Goal: Task Accomplishment & Management: Manage account settings

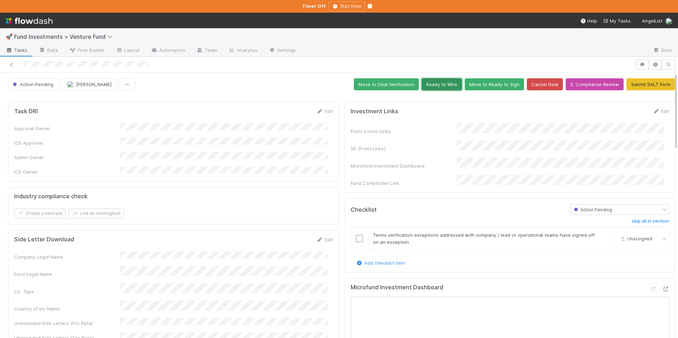
click at [443, 86] on button "Ready to Wire" at bounding box center [441, 84] width 40 height 12
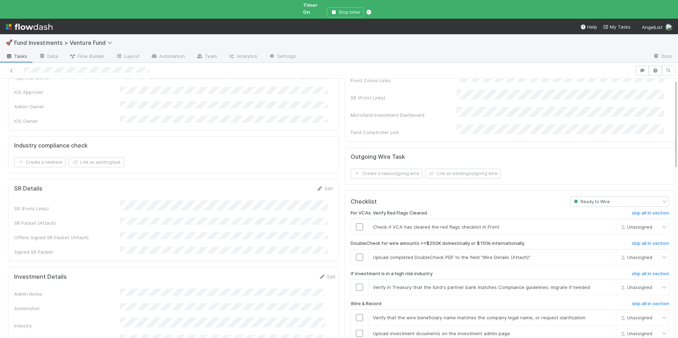
scroll to position [62, 0]
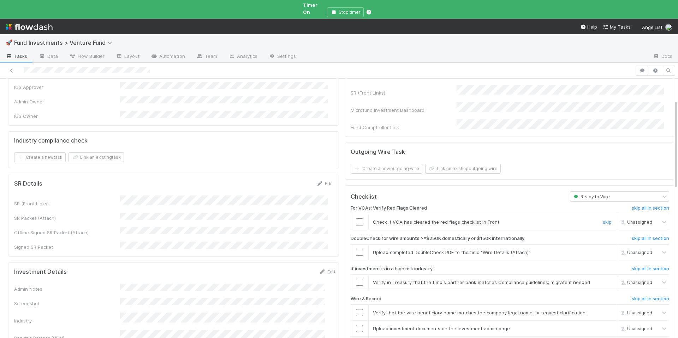
click at [356, 218] on input "checkbox" at bounding box center [359, 221] width 7 height 7
click at [660, 218] on icon at bounding box center [663, 221] width 7 height 7
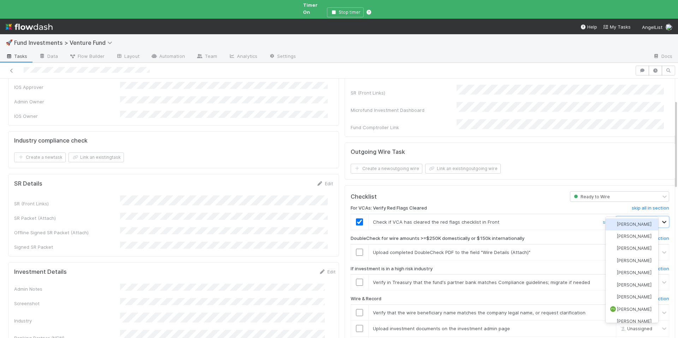
type input "JACK"
click at [641, 243] on div "Jack Lightbody Jack Plank" at bounding box center [631, 230] width 53 height 27
click at [636, 237] on span "Jack Plank" at bounding box center [634, 236] width 35 height 5
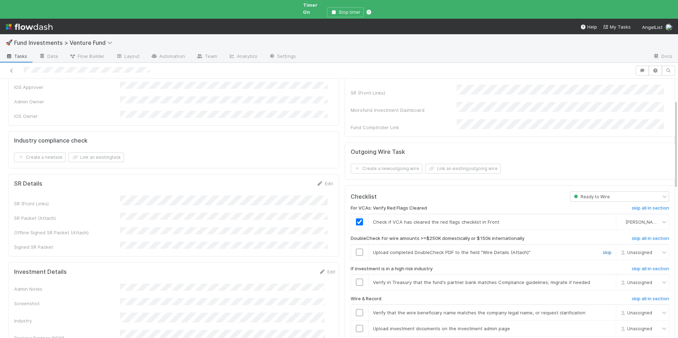
click at [602, 249] on link "skip" at bounding box center [606, 252] width 9 height 6
click at [356, 279] on input "checkbox" at bounding box center [359, 282] width 7 height 7
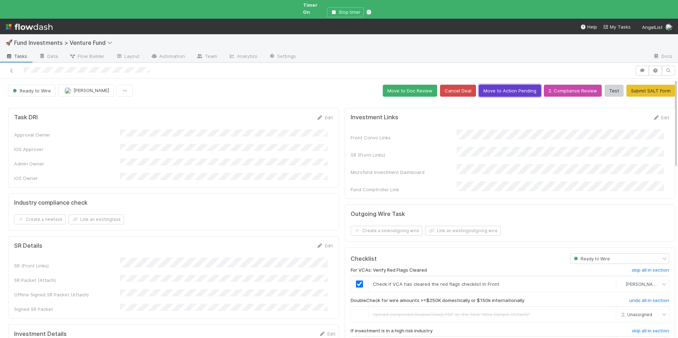
click at [504, 88] on button "Move to Action Pending" at bounding box center [510, 91] width 62 height 12
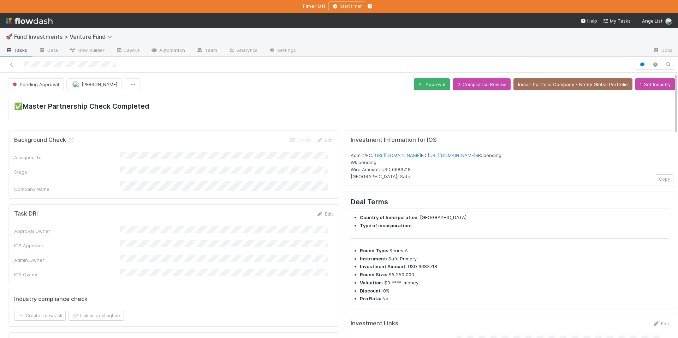
scroll to position [183, 0]
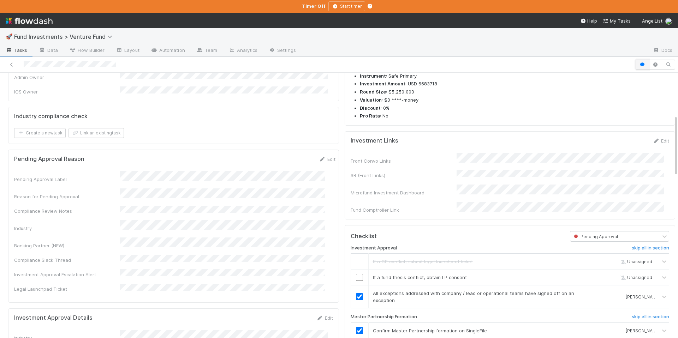
click at [638, 65] on icon "button" at bounding box center [641, 64] width 7 height 4
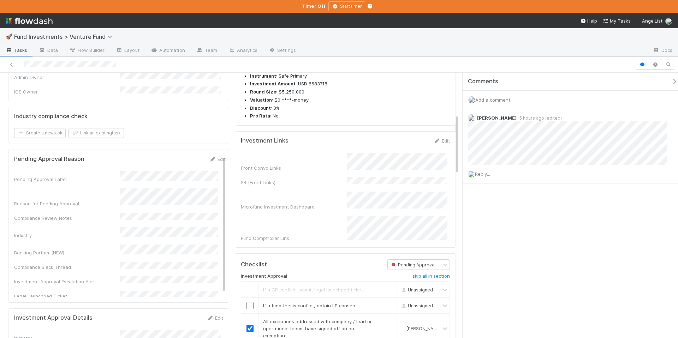
click at [671, 82] on icon "button" at bounding box center [674, 82] width 7 height 6
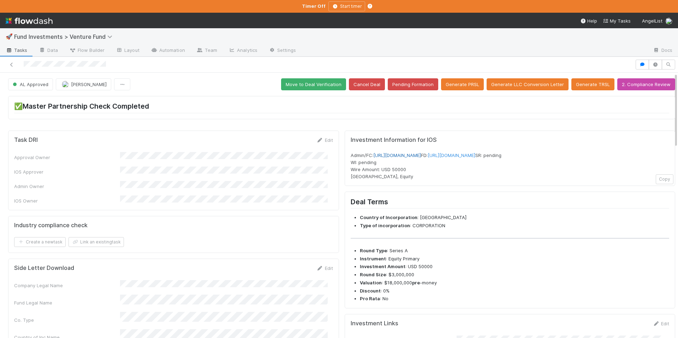
click at [421, 157] on link "[URL][DOMAIN_NAME]" at bounding box center [397, 155] width 48 height 6
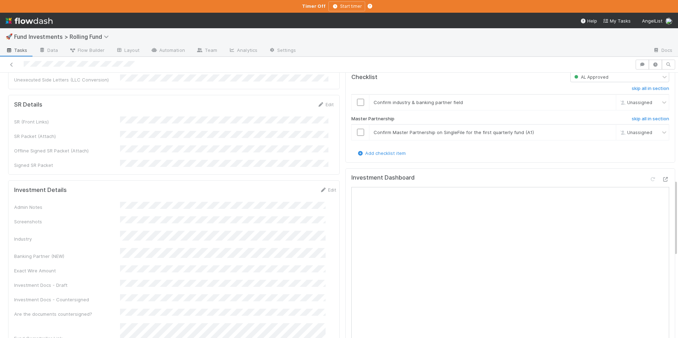
scroll to position [357, 0]
drag, startPoint x: 588, startPoint y: 124, endPoint x: 597, endPoint y: 125, distance: 9.2
click at [595, 129] on div "skip" at bounding box center [605, 132] width 21 height 7
click at [597, 129] on div "skip" at bounding box center [605, 132] width 21 height 7
click at [602, 130] on link "skip" at bounding box center [606, 133] width 9 height 6
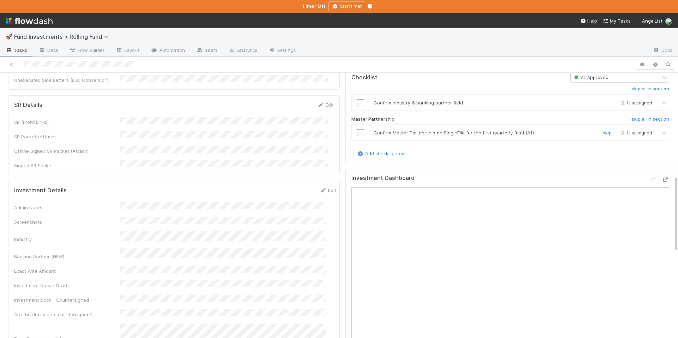
click at [602, 130] on link "skip" at bounding box center [606, 133] width 9 height 6
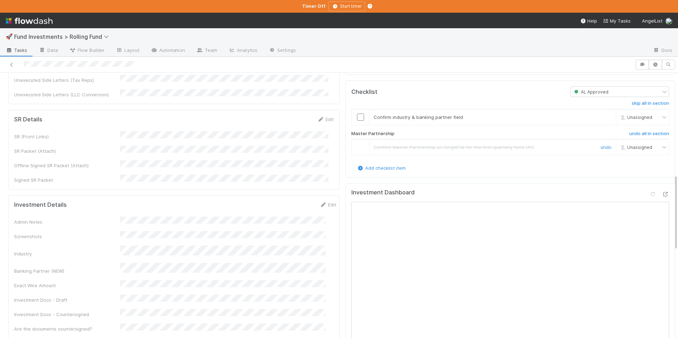
scroll to position [342, 0]
click at [351, 114] on div at bounding box center [359, 117] width 17 height 7
click at [357, 114] on input "checkbox" at bounding box center [360, 117] width 7 height 7
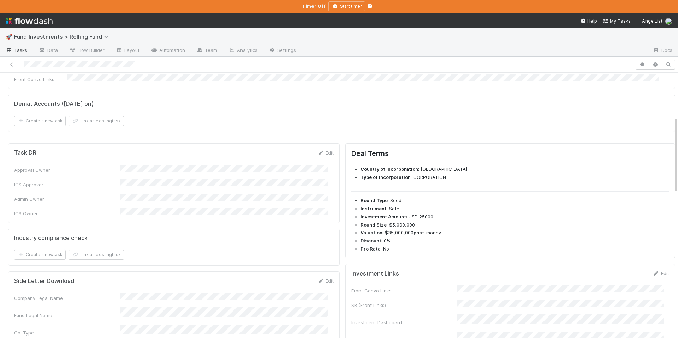
scroll to position [0, 0]
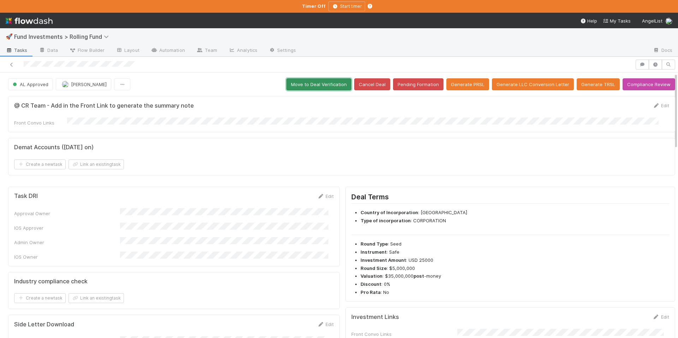
click at [313, 86] on button "Move to Deal Verification" at bounding box center [318, 84] width 65 height 12
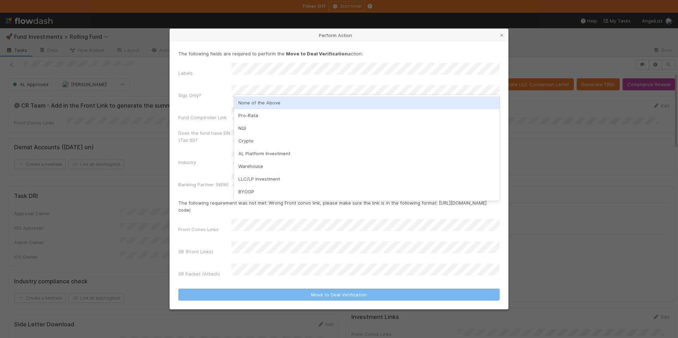
click at [278, 106] on div "None of the Above" at bounding box center [366, 102] width 265 height 13
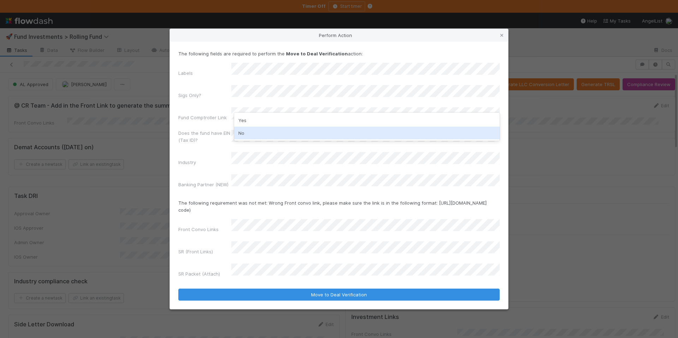
click at [268, 127] on div "No" at bounding box center [366, 133] width 265 height 13
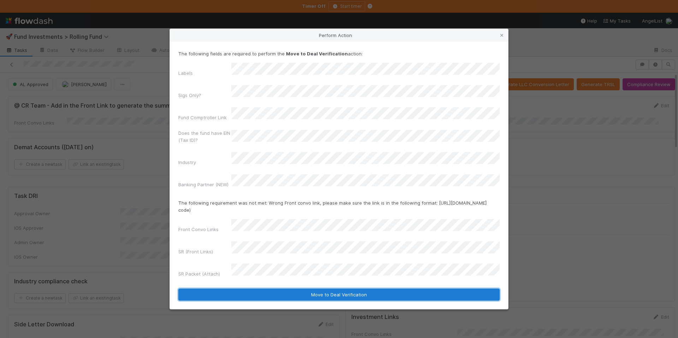
click at [350, 289] on button "Move to Deal Verification" at bounding box center [338, 295] width 321 height 12
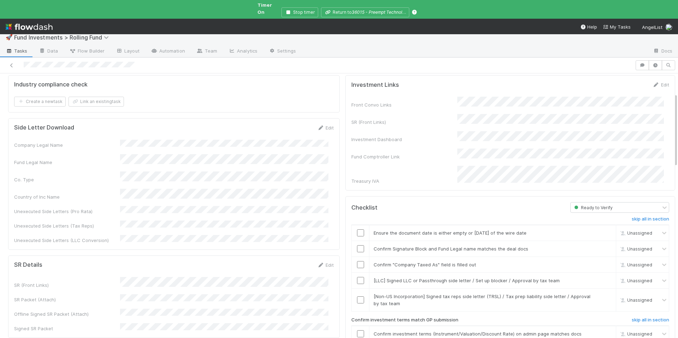
scroll to position [217, 0]
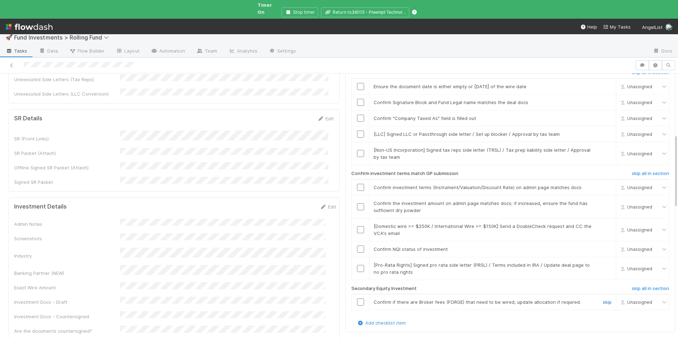
click at [602, 299] on link "skip" at bounding box center [606, 302] width 9 height 6
click at [601, 260] on div "skip" at bounding box center [605, 267] width 21 height 14
click at [602, 261] on link "skip" at bounding box center [606, 264] width 9 height 6
click at [357, 244] on input "checkbox" at bounding box center [360, 247] width 7 height 7
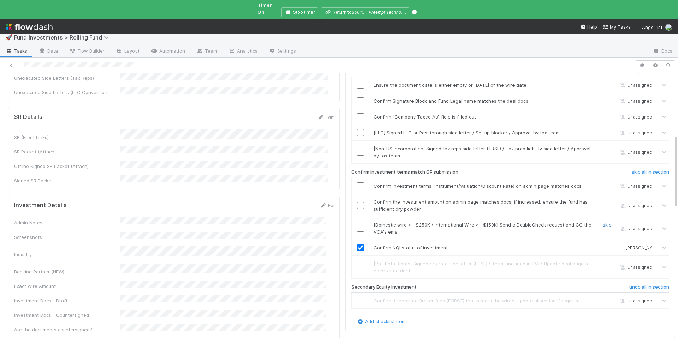
click at [602, 222] on link "skip" at bounding box center [606, 225] width 9 height 6
click at [357, 202] on input "checkbox" at bounding box center [360, 205] width 7 height 7
click at [357, 182] on input "checkbox" at bounding box center [360, 185] width 7 height 7
click at [602, 146] on link "skip" at bounding box center [606, 149] width 9 height 6
click at [602, 130] on link "skip" at bounding box center [606, 133] width 9 height 6
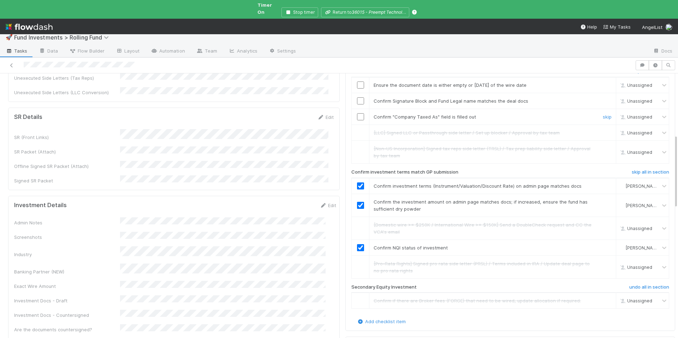
click at [357, 113] on input "checkbox" at bounding box center [360, 116] width 7 height 7
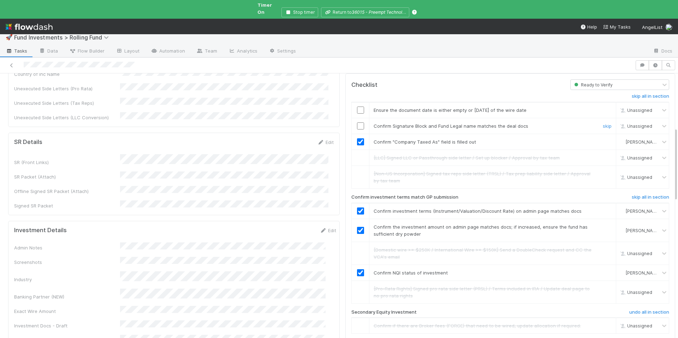
click at [357, 122] on input "checkbox" at bounding box center [360, 125] width 7 height 7
click at [357, 107] on input "checkbox" at bounding box center [360, 110] width 7 height 7
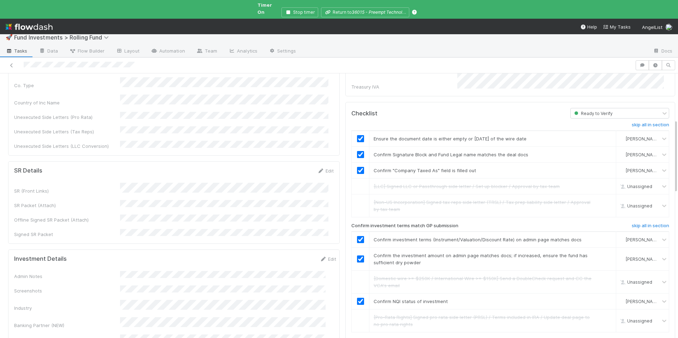
scroll to position [0, 0]
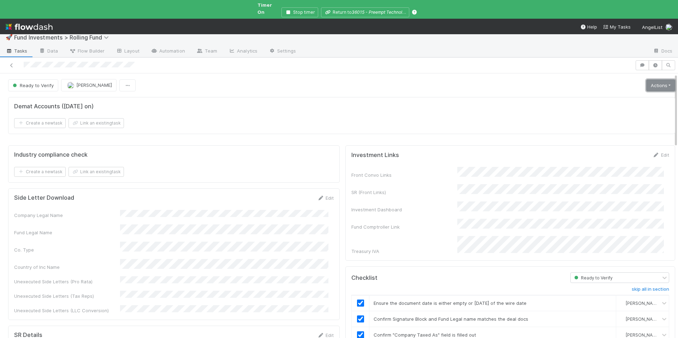
click at [650, 79] on link "Actions" at bounding box center [660, 85] width 29 height 12
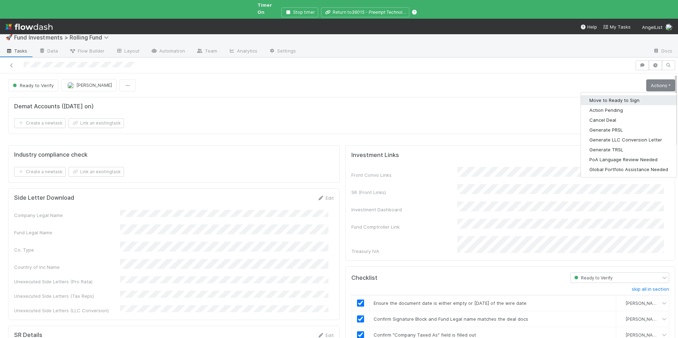
click at [637, 95] on button "Move to Ready to Sign" at bounding box center [629, 100] width 96 height 10
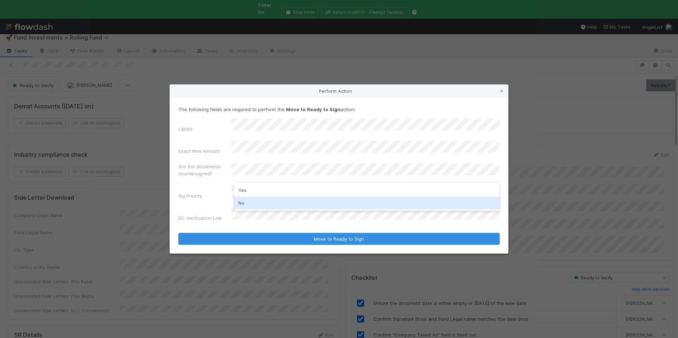
click at [306, 199] on div "No" at bounding box center [366, 203] width 265 height 13
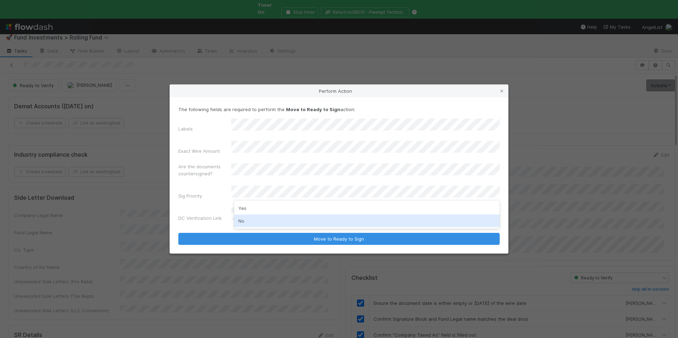
click at [274, 219] on div "No" at bounding box center [366, 221] width 265 height 13
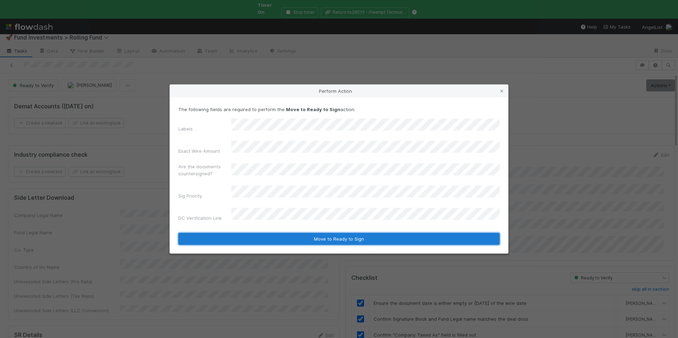
click at [298, 233] on button "Move to Ready to Sign" at bounding box center [338, 239] width 321 height 12
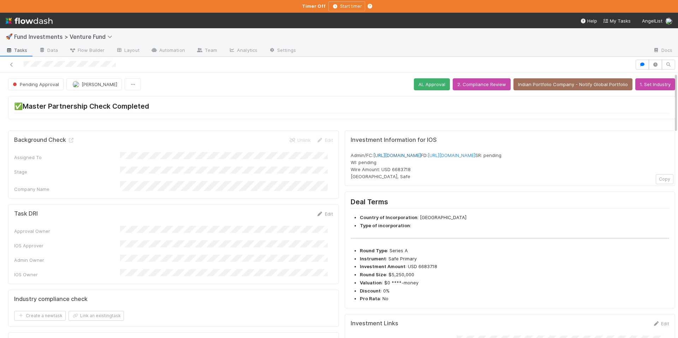
click at [421, 156] on link "[URL][DOMAIN_NAME]" at bounding box center [397, 155] width 48 height 6
drag, startPoint x: 421, startPoint y: 84, endPoint x: 417, endPoint y: 79, distance: 6.5
click at [421, 84] on button "AL Approval" at bounding box center [432, 84] width 36 height 12
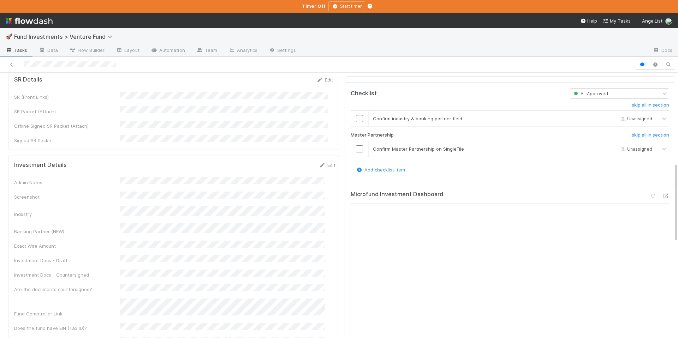
scroll to position [487, 0]
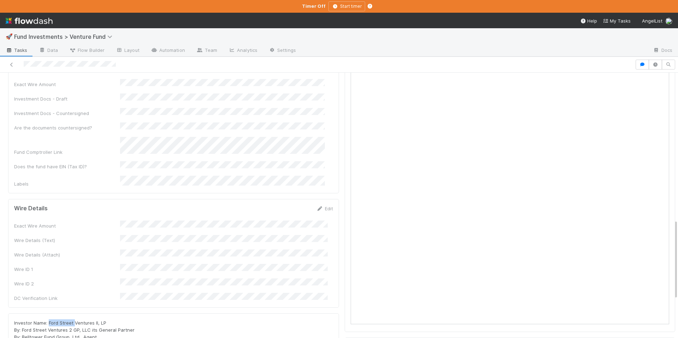
drag, startPoint x: 73, startPoint y: 264, endPoint x: 48, endPoint y: 265, distance: 25.8
click at [48, 320] on span "Investor Name: Ford Street Ventures II, LP By: Ford Street Ventures 2 GP, LLC i…" at bounding box center [74, 340] width 120 height 41
copy span "Ford Street"
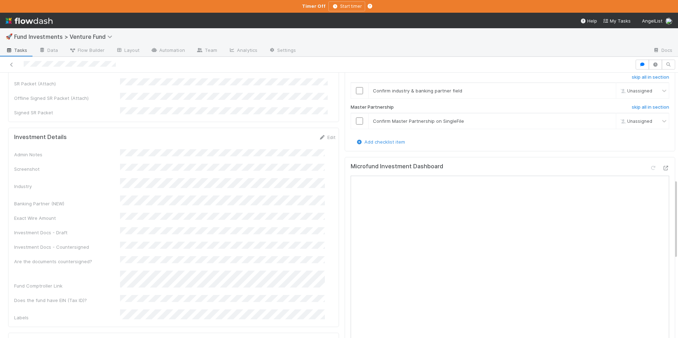
scroll to position [167, 0]
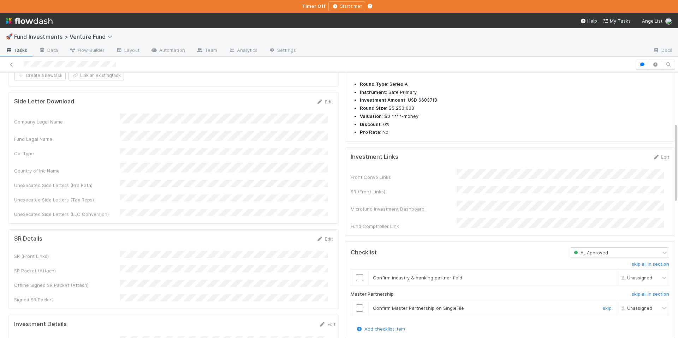
click at [356, 312] on input "checkbox" at bounding box center [359, 308] width 7 height 7
click at [357, 281] on input "checkbox" at bounding box center [359, 277] width 7 height 7
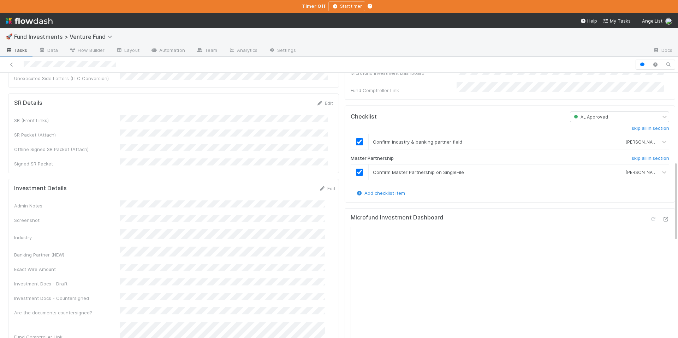
scroll to position [291, 0]
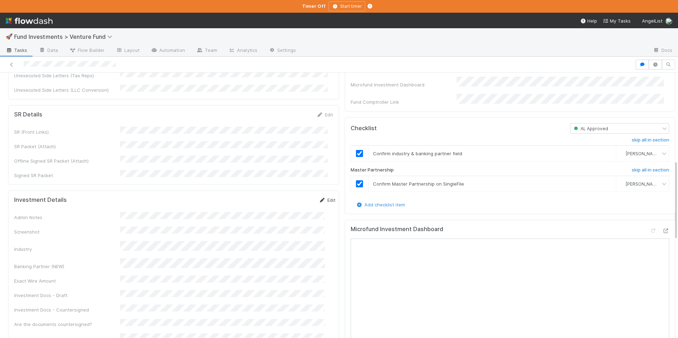
click at [319, 198] on icon at bounding box center [322, 200] width 7 height 5
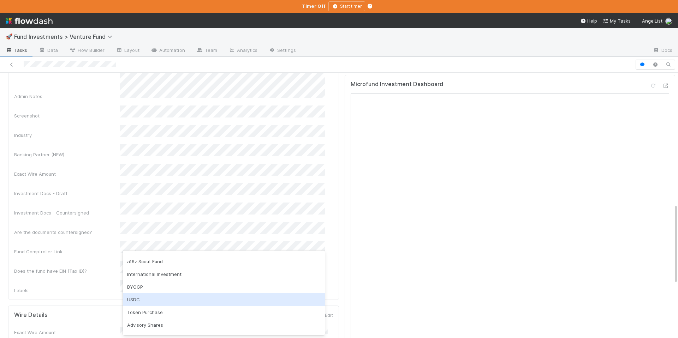
scroll to position [86, 0]
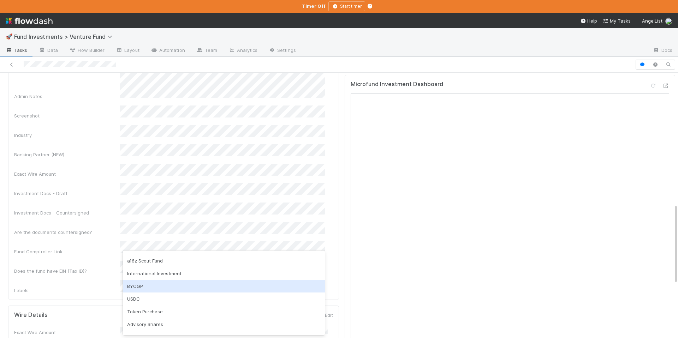
click at [197, 288] on div "BYOGP" at bounding box center [224, 286] width 202 height 13
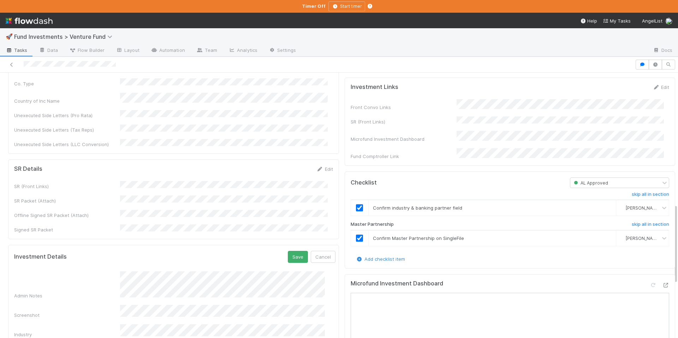
scroll to position [192, 0]
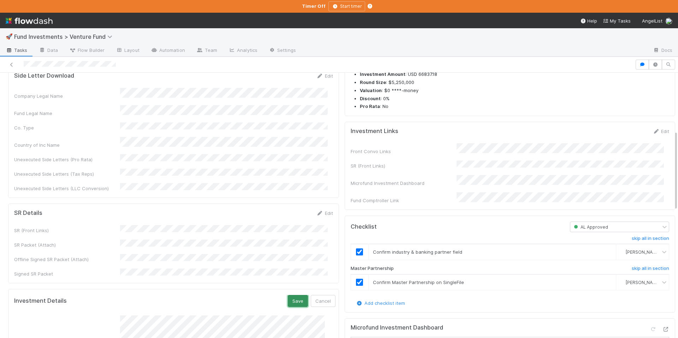
click at [288, 295] on button "Save" at bounding box center [298, 301] width 20 height 12
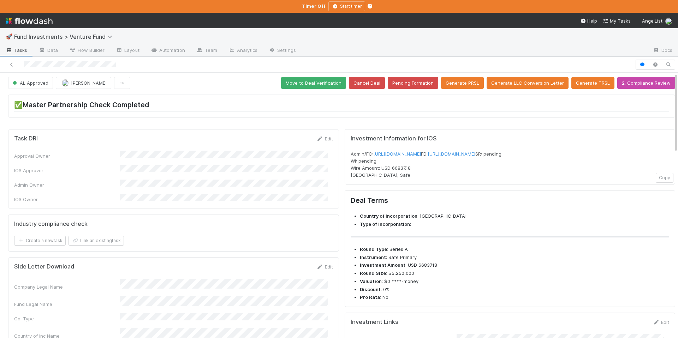
scroll to position [0, 0]
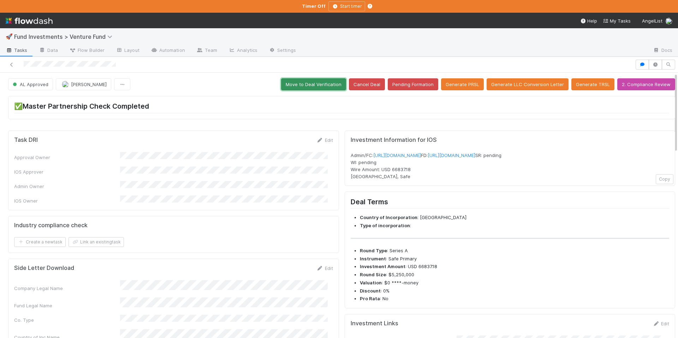
click at [318, 85] on button "Move to Deal Verification" at bounding box center [313, 84] width 65 height 12
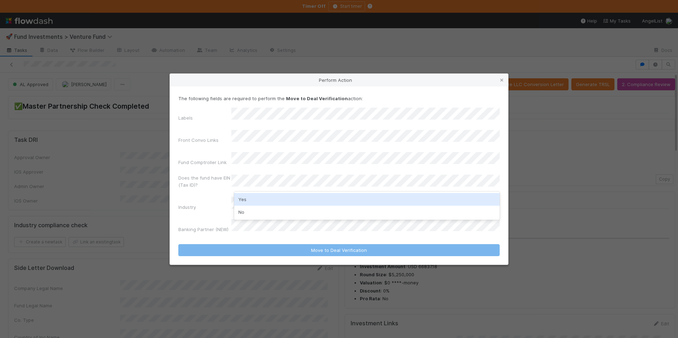
click at [263, 197] on div "Yes" at bounding box center [366, 199] width 265 height 13
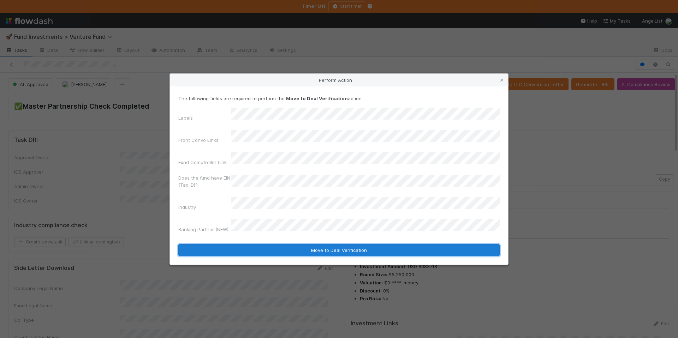
click at [340, 244] on button "Move to Deal Verification" at bounding box center [338, 250] width 321 height 12
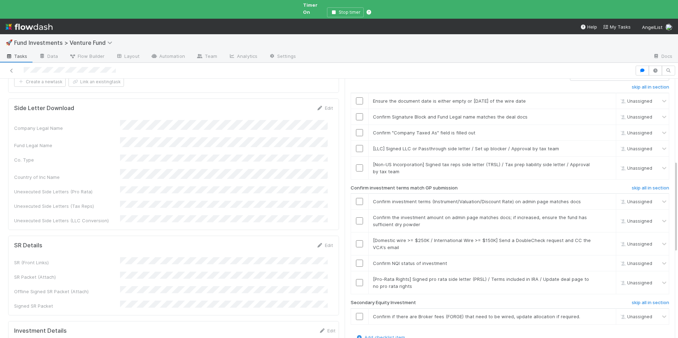
scroll to position [245, 0]
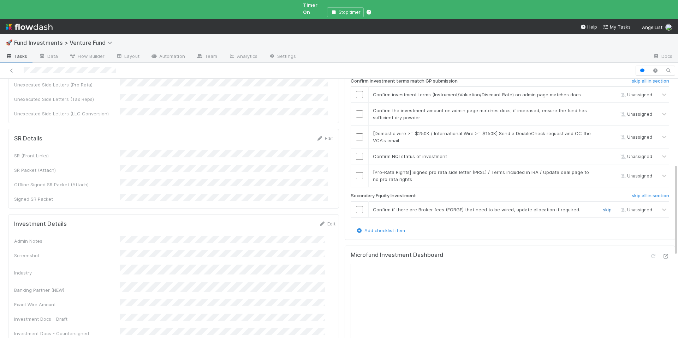
click at [602, 207] on link "skip" at bounding box center [606, 210] width 9 height 6
click at [602, 169] on link "skip" at bounding box center [606, 172] width 9 height 6
click at [356, 153] on input "checkbox" at bounding box center [359, 156] width 7 height 7
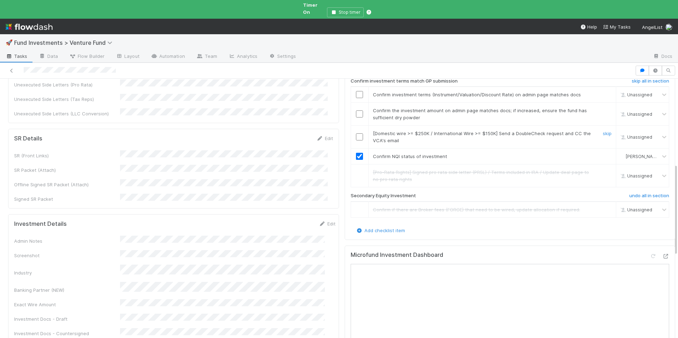
scroll to position [138, 0]
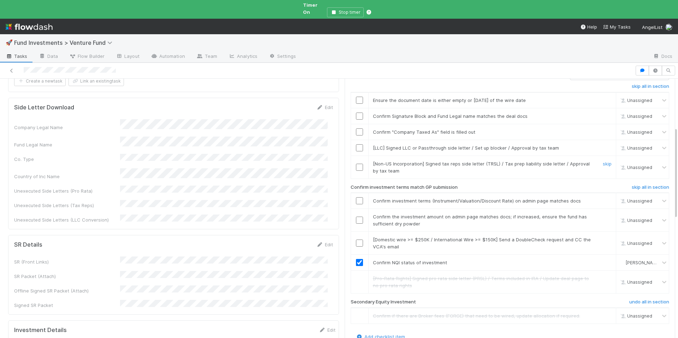
drag, startPoint x: 354, startPoint y: 156, endPoint x: 380, endPoint y: 156, distance: 26.1
click at [356, 164] on input "checkbox" at bounding box center [359, 167] width 7 height 7
click at [602, 145] on link "skip" at bounding box center [606, 148] width 9 height 6
click at [356, 128] on input "checkbox" at bounding box center [359, 131] width 7 height 7
checkbox input "true"
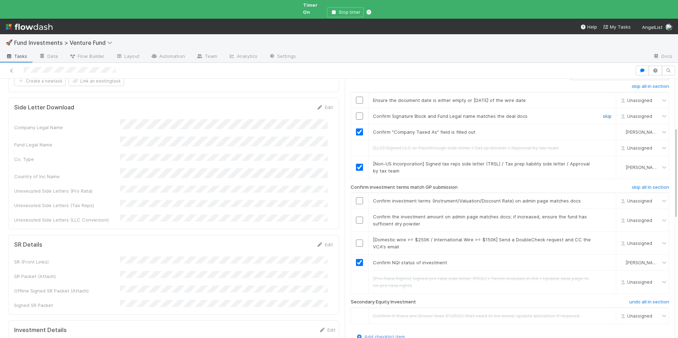
click at [602, 113] on link "skip" at bounding box center [606, 116] width 9 height 6
click at [356, 97] on input "checkbox" at bounding box center [359, 100] width 7 height 7
click at [602, 237] on link "skip" at bounding box center [606, 240] width 9 height 6
click at [356, 217] on input "checkbox" at bounding box center [359, 220] width 7 height 7
drag, startPoint x: 355, startPoint y: 188, endPoint x: 361, endPoint y: 189, distance: 6.4
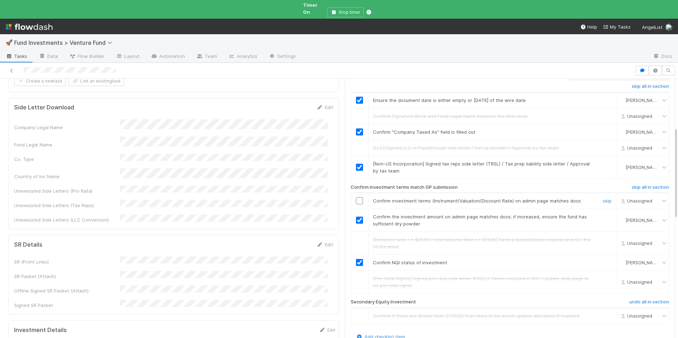
click at [356, 197] on input "checkbox" at bounding box center [359, 200] width 7 height 7
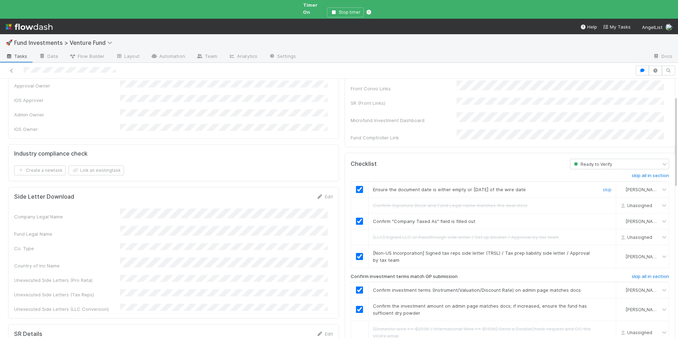
scroll to position [0, 0]
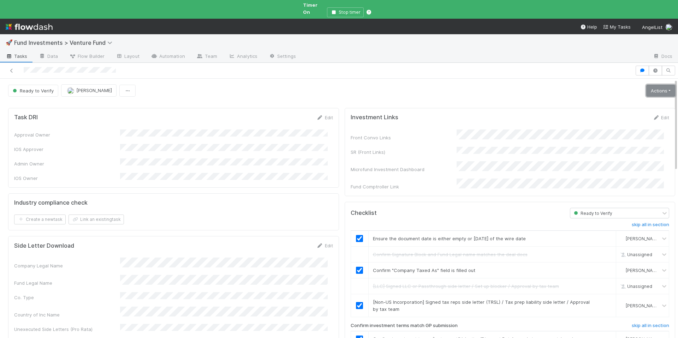
click at [646, 85] on link "Actions" at bounding box center [660, 91] width 29 height 12
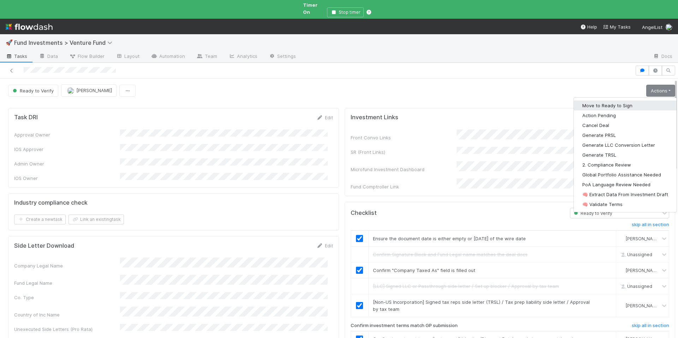
click at [616, 103] on button "Move to Ready to Sign" at bounding box center [624, 106] width 103 height 10
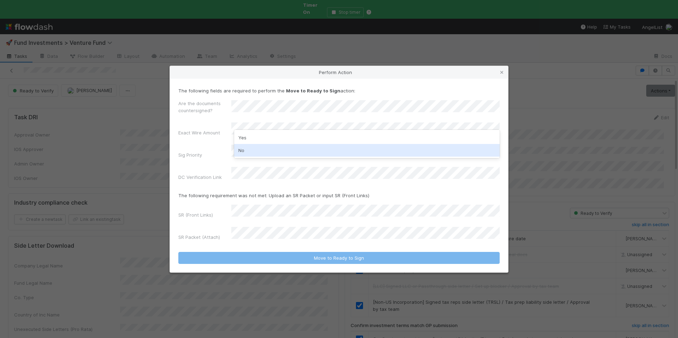
click at [243, 150] on div "No" at bounding box center [366, 150] width 265 height 13
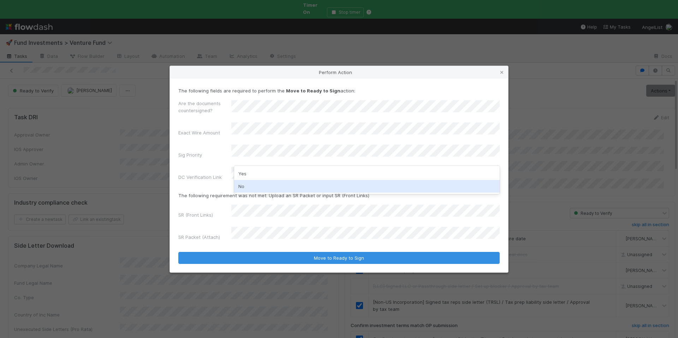
click at [246, 187] on div "No" at bounding box center [366, 186] width 265 height 13
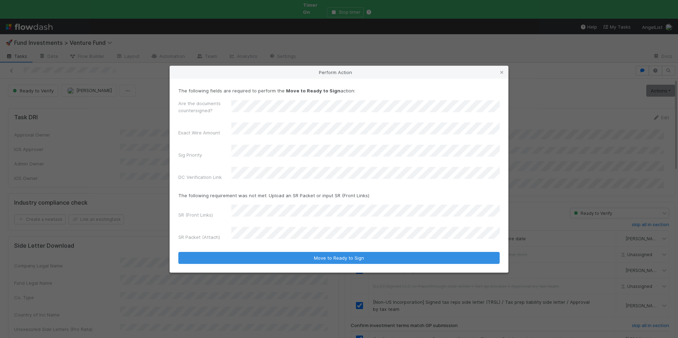
click at [274, 238] on form "The following fields are required to perform the Move to Ready to Sign action: …" at bounding box center [338, 175] width 321 height 177
click at [276, 240] on form "The following fields are required to perform the Move to Ready to Sign action: …" at bounding box center [338, 175] width 321 height 177
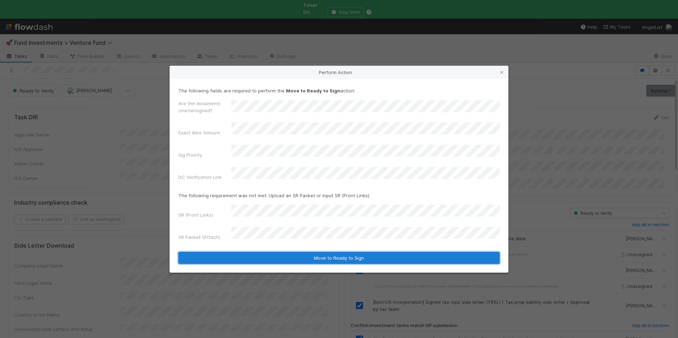
click at [279, 252] on button "Move to Ready to Sign" at bounding box center [338, 258] width 321 height 12
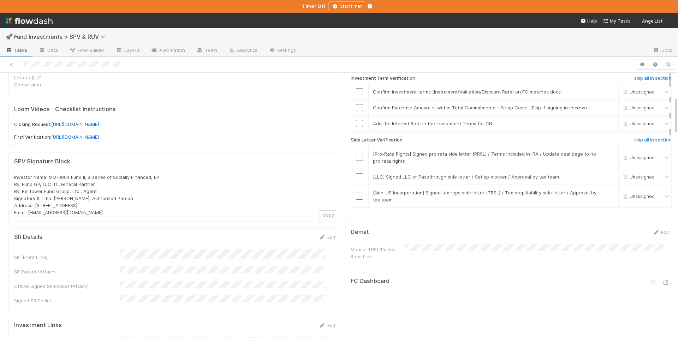
scroll to position [133, 0]
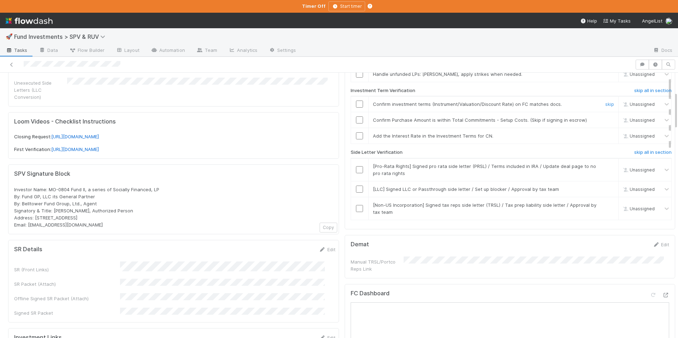
click at [356, 106] on input "checkbox" at bounding box center [359, 104] width 7 height 7
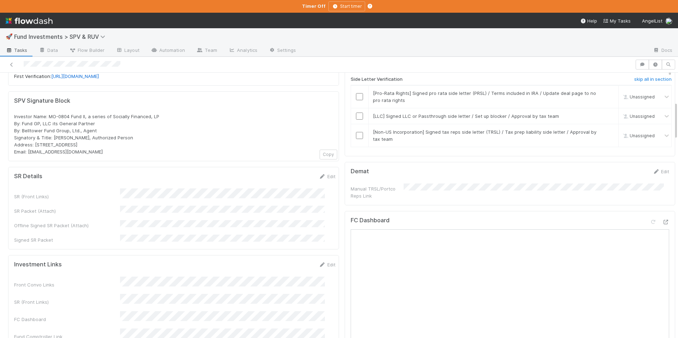
scroll to position [203, 0]
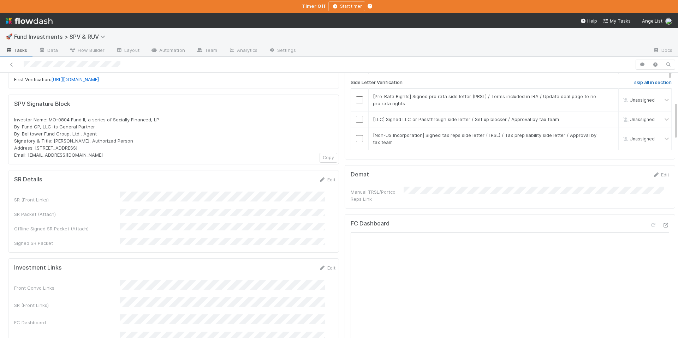
click at [634, 83] on h6 "skip all in section" at bounding box center [652, 83] width 37 height 6
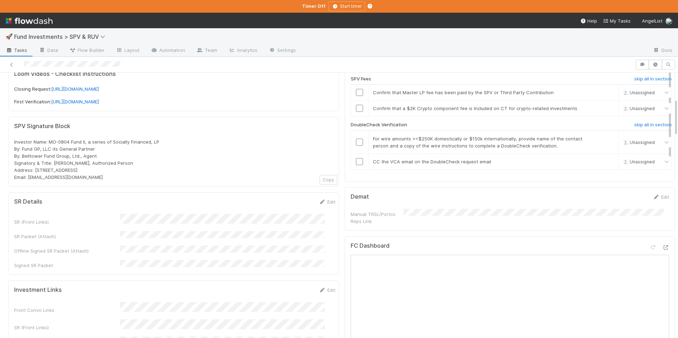
scroll to position [181, 0]
click at [634, 125] on h6 "skip all in section" at bounding box center [652, 125] width 37 height 6
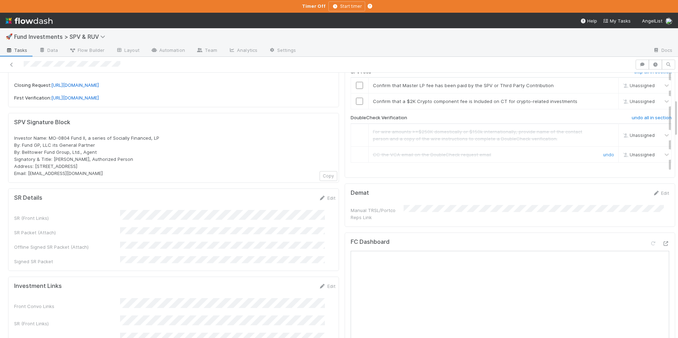
scroll to position [99, 0]
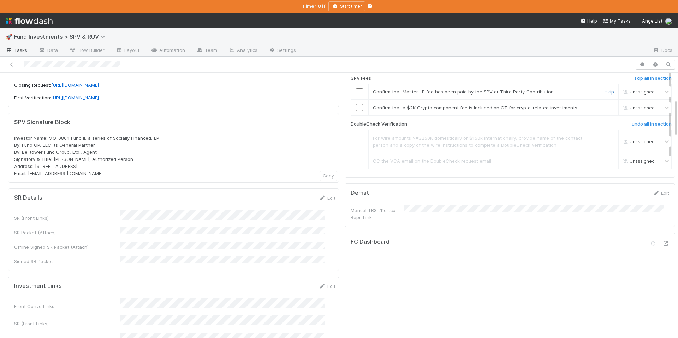
click at [605, 91] on link "skip" at bounding box center [609, 92] width 9 height 6
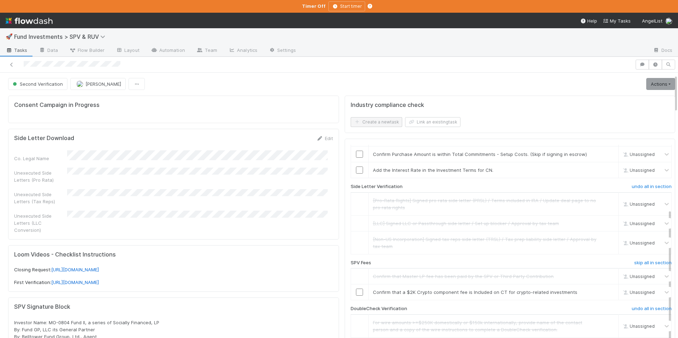
scroll to position [0, 0]
click at [605, 293] on link "skip" at bounding box center [609, 293] width 9 height 6
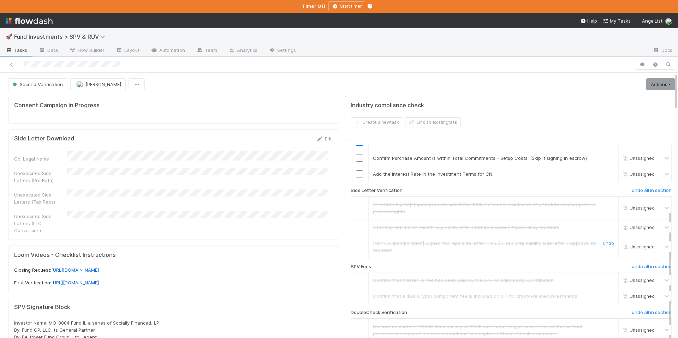
scroll to position [84, 0]
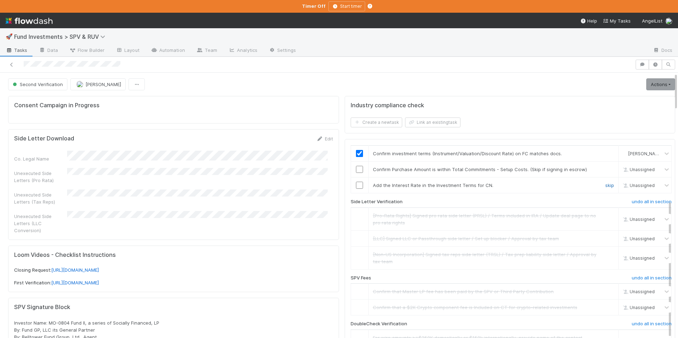
click at [605, 185] on link "skip" at bounding box center [609, 185] width 9 height 6
click at [356, 168] on input "checkbox" at bounding box center [359, 169] width 7 height 7
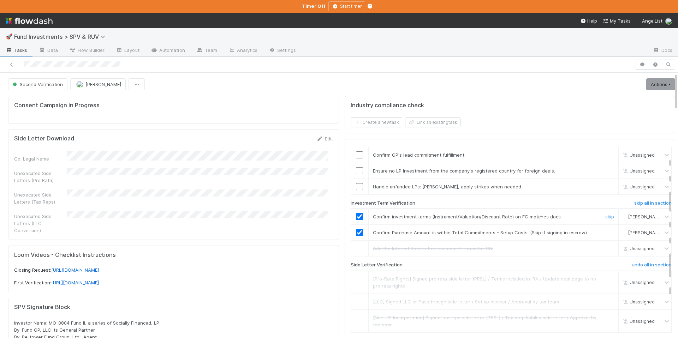
scroll to position [19, 0]
click at [605, 173] on link "skip" at bounding box center [609, 172] width 9 height 6
click at [605, 188] on link "skip" at bounding box center [609, 188] width 9 height 6
click at [356, 154] on input "checkbox" at bounding box center [359, 156] width 7 height 7
click at [650, 86] on link "Actions" at bounding box center [660, 84] width 29 height 12
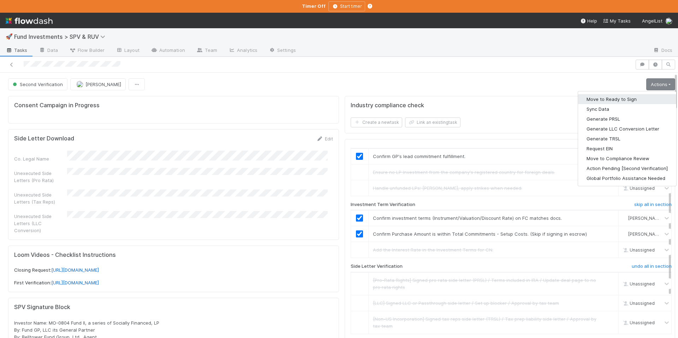
click at [603, 101] on button "Move to Ready to Sign" at bounding box center [627, 99] width 98 height 10
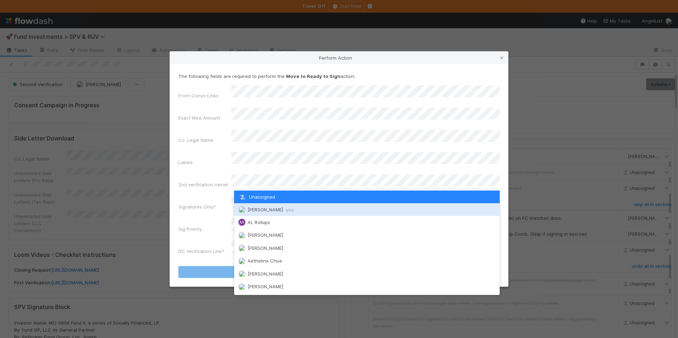
click at [272, 206] on div "Chloe Hammett you" at bounding box center [366, 209] width 265 height 13
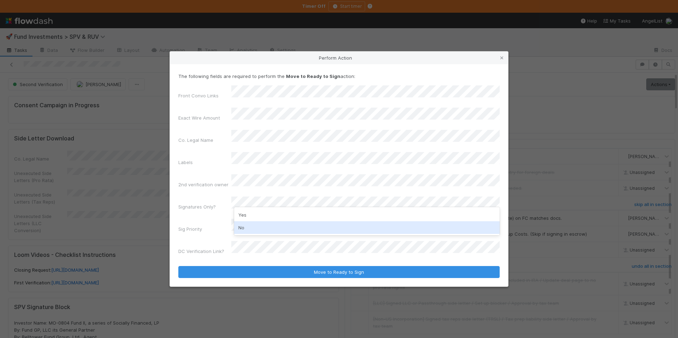
click at [262, 226] on div "No" at bounding box center [366, 227] width 265 height 13
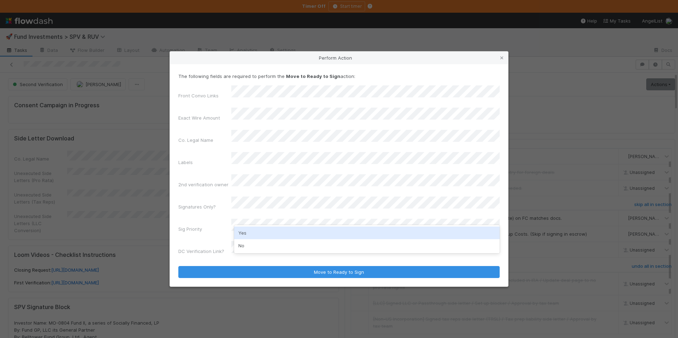
click at [257, 232] on div "Yes" at bounding box center [366, 233] width 265 height 13
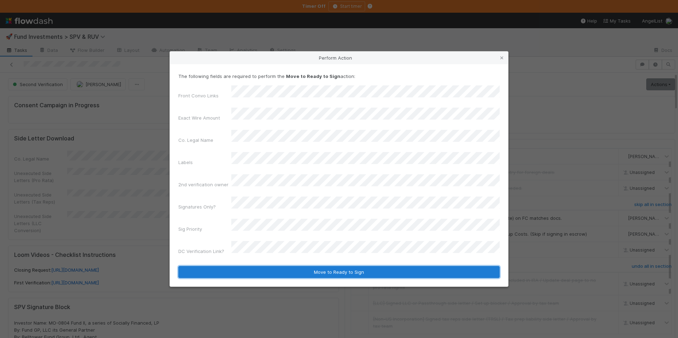
click at [290, 266] on button "Move to Ready to Sign" at bounding box center [338, 272] width 321 height 12
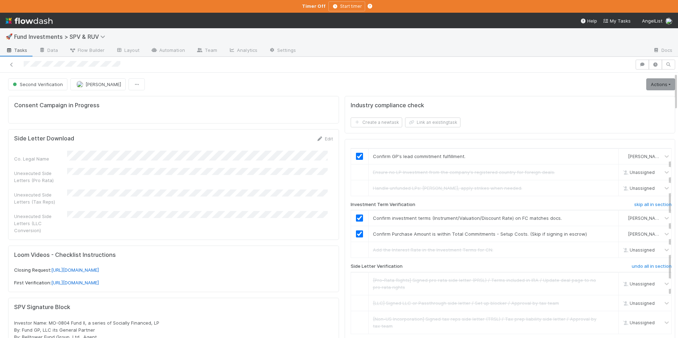
scroll to position [0, 0]
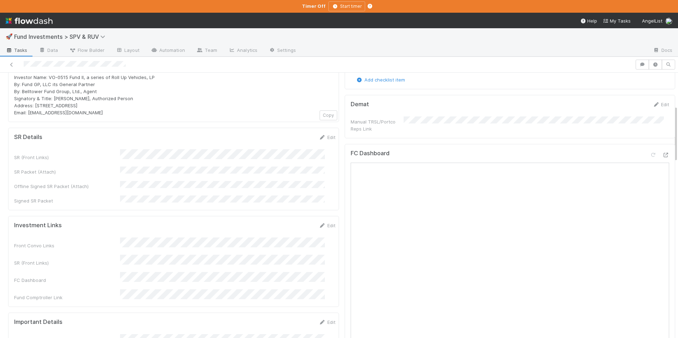
scroll to position [91, 0]
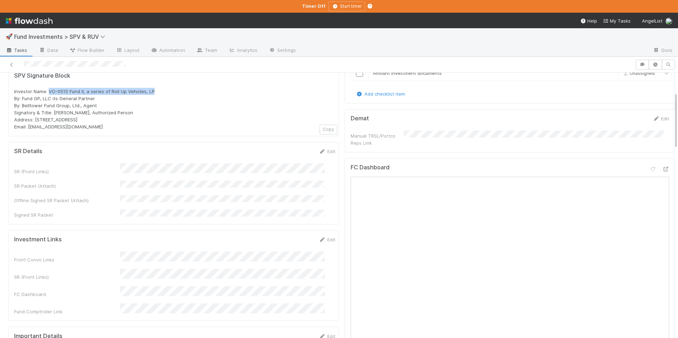
drag, startPoint x: 156, startPoint y: 90, endPoint x: 48, endPoint y: 90, distance: 108.3
click at [48, 90] on div "Investor Name: VO-0515 Fund II, a series of Roll Up Vehicles, LP By: Fund GP, L…" at bounding box center [173, 109] width 319 height 42
copy span "VO-0515 Fund II, a series of Roll Up Vehicles, LP"
drag, startPoint x: 62, startPoint y: 119, endPoint x: 36, endPoint y: 119, distance: 26.8
click at [36, 119] on span "Investor Name: VO-0515 Fund II, a series of Roll Up Vehicles, LP By: Fund GP, L…" at bounding box center [84, 109] width 140 height 41
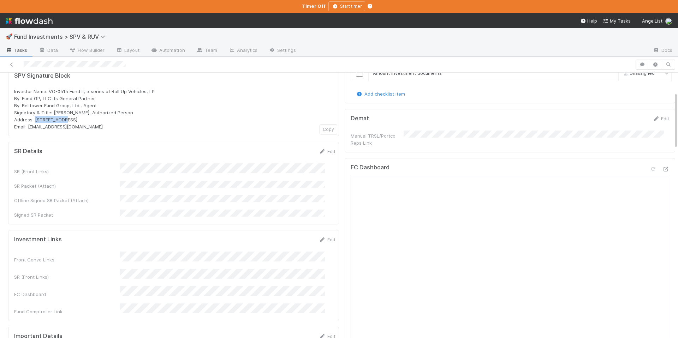
copy span "PO Box 3217,"
drag, startPoint x: 103, startPoint y: 120, endPoint x: 91, endPoint y: 119, distance: 11.7
click at [90, 119] on span "Investor Name: VO-0515 Fund II, a series of Roll Up Vehicles, LP By: Fund GP, L…" at bounding box center [84, 109] width 140 height 41
copy span "98114"
click at [134, 112] on div "Investor Name: VO-0515 Fund II, a series of Roll Up Vehicles, LP By: Fund GP, L…" at bounding box center [173, 109] width 319 height 42
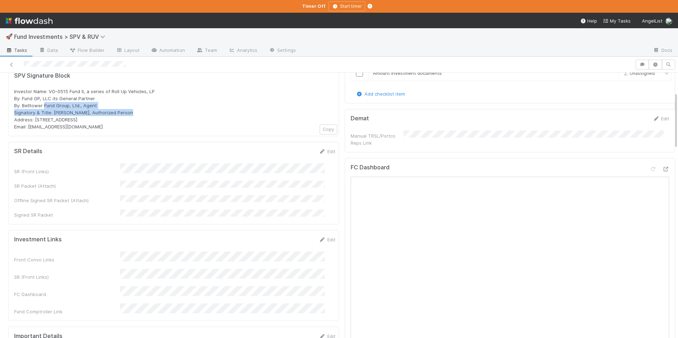
drag, startPoint x: 119, startPoint y: 112, endPoint x: 45, endPoint y: 102, distance: 75.1
click at [45, 102] on div "Investor Name: VO-0515 Fund II, a series of Roll Up Vehicles, LP By: Fund GP, L…" at bounding box center [173, 109] width 319 height 42
click at [107, 102] on div "Investor Name: VO-0515 Fund II, a series of Roll Up Vehicles, LP By: Fund GP, L…" at bounding box center [173, 109] width 319 height 42
drag, startPoint x: 95, startPoint y: 105, endPoint x: 25, endPoint y: 100, distance: 70.0
click at [14, 97] on span "Investor Name: VO-0515 Fund II, a series of Roll Up Vehicles, LP By: Fund GP, L…" at bounding box center [84, 109] width 140 height 41
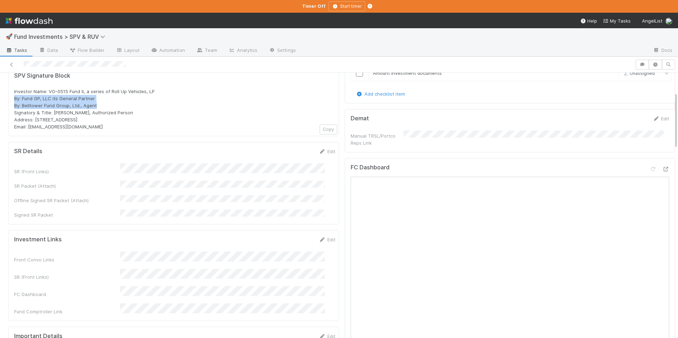
copy span "By: Fund GP, LLC its General Partner By: Belltower Fund Group, Ltd., Agent"
drag, startPoint x: 79, startPoint y: 128, endPoint x: 30, endPoint y: 128, distance: 49.1
click at [29, 128] on div "Investor Name: VO-0515 Fund II, a series of Roll Up Vehicles, LP By: Fund GP, L…" at bounding box center [173, 109] width 319 height 42
click at [139, 109] on div "Investor Name: VO-0515 Fund II, a series of Roll Up Vehicles, LP By: Fund GP, L…" at bounding box center [173, 109] width 319 height 42
click at [82, 127] on div "Investor Name: VO-0515 Fund II, a series of Roll Up Vehicles, LP By: Fund GP, L…" at bounding box center [173, 109] width 319 height 42
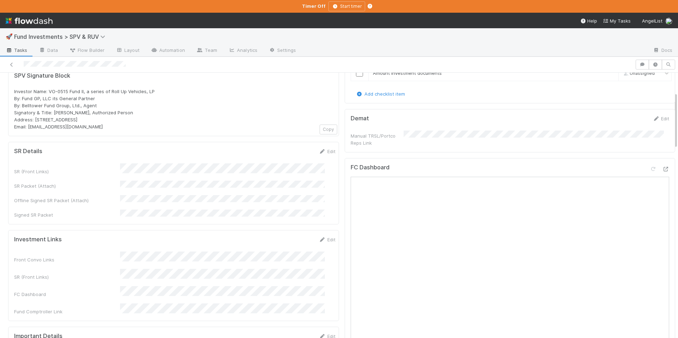
drag, startPoint x: 77, startPoint y: 127, endPoint x: 28, endPoint y: 128, distance: 48.7
click at [28, 128] on div "Investor Name: VO-0515 Fund II, a series of Roll Up Vehicles, LP By: Fund GP, L…" at bounding box center [173, 109] width 319 height 42
copy span "rollups@angellist.com"
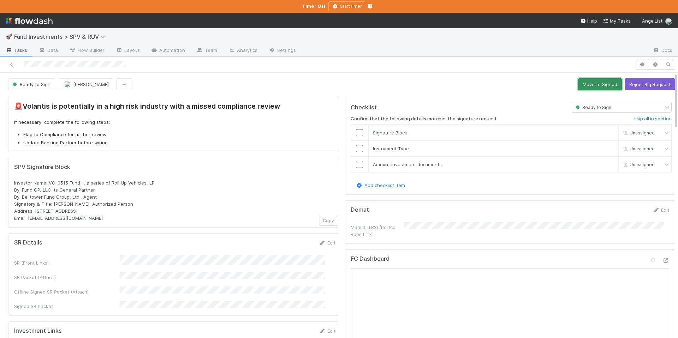
click at [582, 80] on button "Move to Signed" at bounding box center [600, 84] width 44 height 12
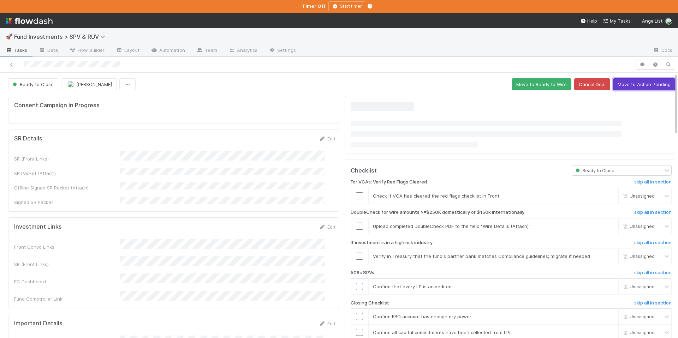
click at [619, 88] on button "Move to Action Pending" at bounding box center [644, 84] width 62 height 12
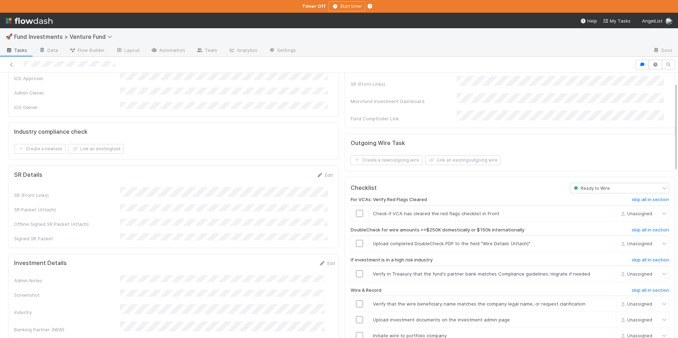
scroll to position [65, 0]
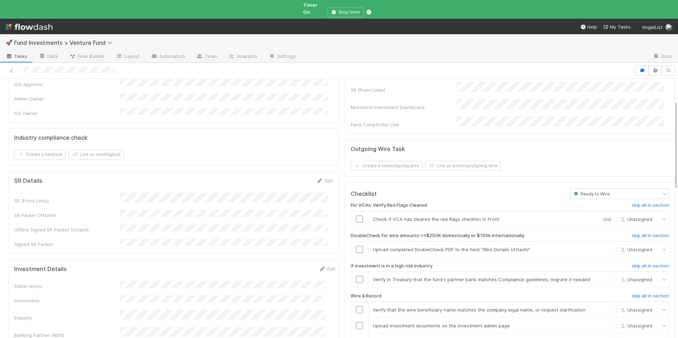
click at [356, 216] on input "checkbox" at bounding box center [359, 219] width 7 height 7
click at [625, 217] on span "[PERSON_NAME]" at bounding box center [642, 219] width 35 height 5
type input "con"
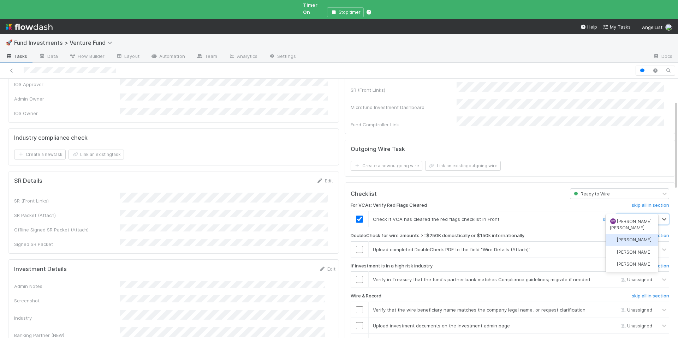
click at [632, 237] on span "[PERSON_NAME]" at bounding box center [634, 239] width 35 height 5
click at [595, 246] on div at bounding box center [605, 249] width 21 height 7
click at [631, 233] on h6 "skip all in section" at bounding box center [649, 236] width 37 height 6
click at [358, 276] on div at bounding box center [359, 279] width 17 height 7
click at [356, 276] on input "checkbox" at bounding box center [359, 279] width 7 height 7
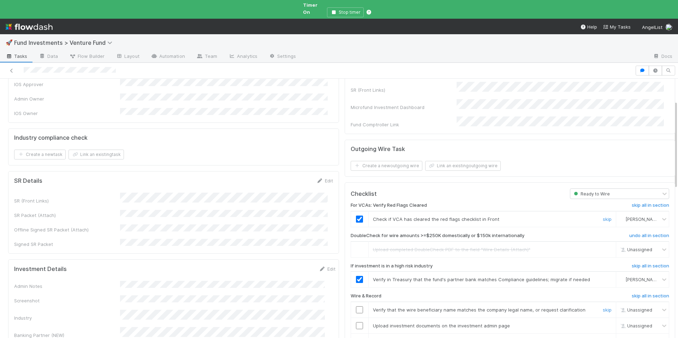
click at [356, 306] on input "checkbox" at bounding box center [359, 309] width 7 height 7
click at [356, 322] on input "checkbox" at bounding box center [359, 325] width 7 height 7
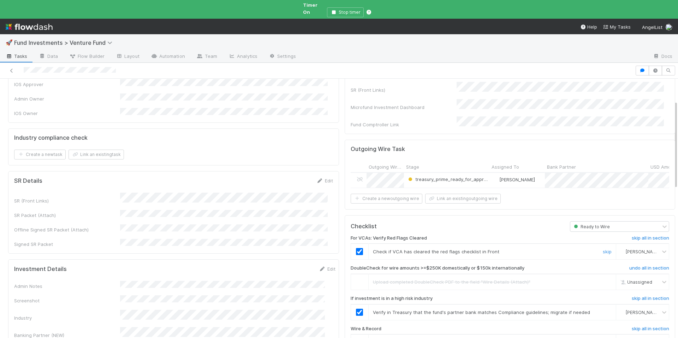
click at [354, 326] on h6 "Wire & Record" at bounding box center [365, 329] width 31 height 6
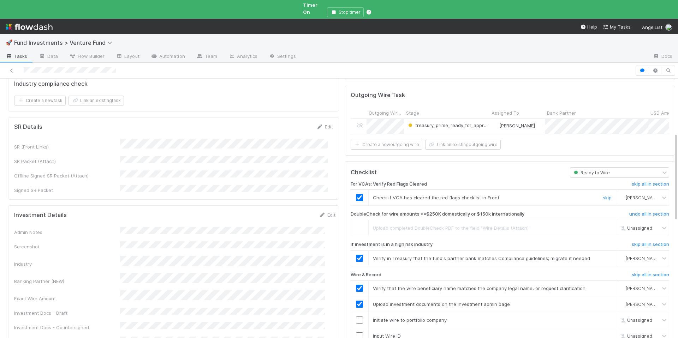
scroll to position [161, 0]
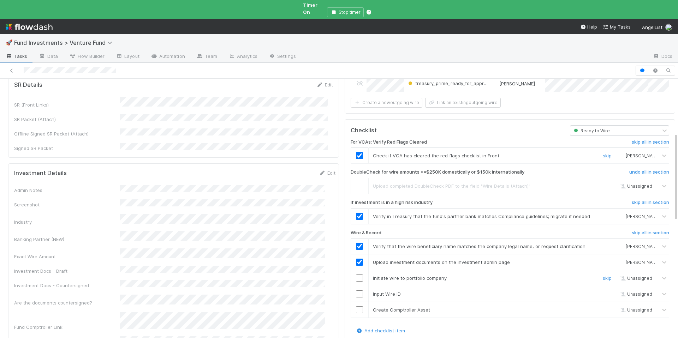
click at [359, 275] on div at bounding box center [359, 278] width 17 height 7
click at [356, 275] on input "checkbox" at bounding box center [359, 278] width 7 height 7
click at [356, 290] on input "checkbox" at bounding box center [359, 293] width 7 height 7
click at [356, 306] on input "checkbox" at bounding box center [359, 309] width 7 height 7
click at [356, 290] on input "checkbox" at bounding box center [359, 293] width 7 height 7
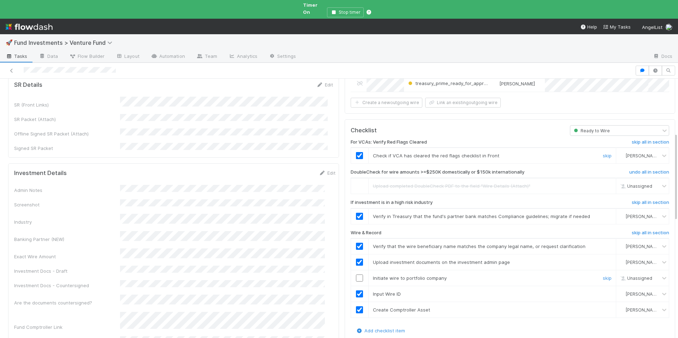
click at [356, 275] on input "checkbox" at bounding box center [359, 278] width 7 height 7
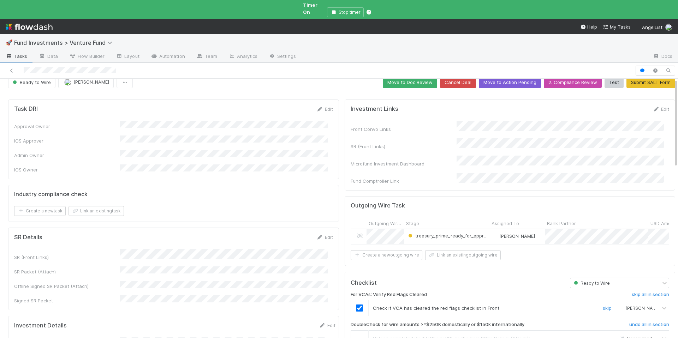
scroll to position [0, 0]
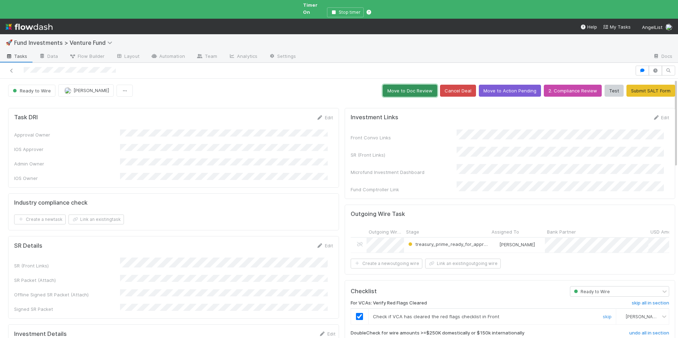
click at [407, 86] on button "Move to Doc Review" at bounding box center [410, 91] width 54 height 12
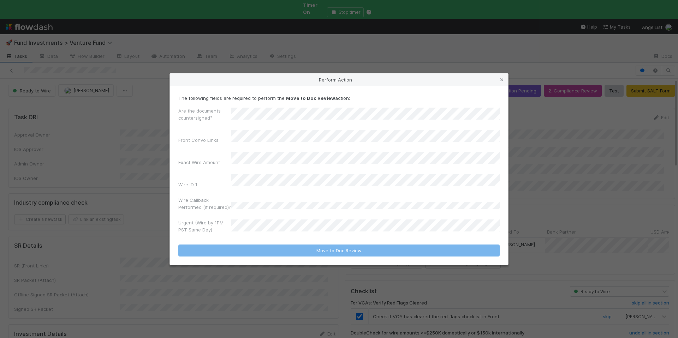
click at [263, 229] on div "Urgent (Wire by 1PM PST Same Day)" at bounding box center [338, 227] width 321 height 17
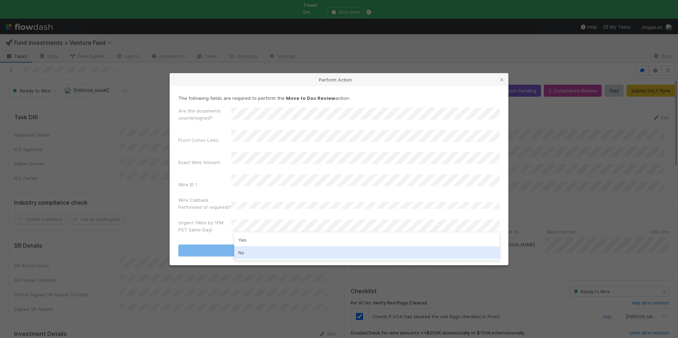
click at [252, 258] on div "No" at bounding box center [366, 252] width 265 height 13
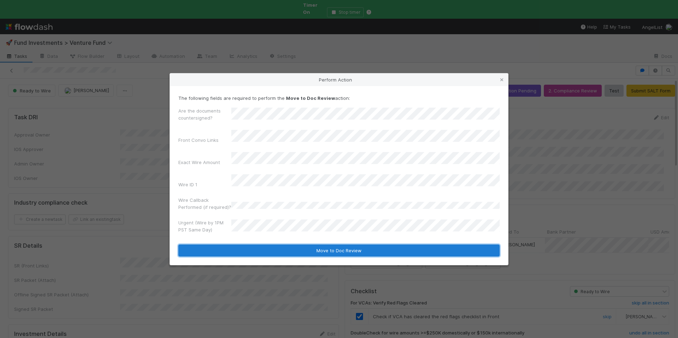
click at [265, 245] on button "Move to Doc Review" at bounding box center [338, 251] width 321 height 12
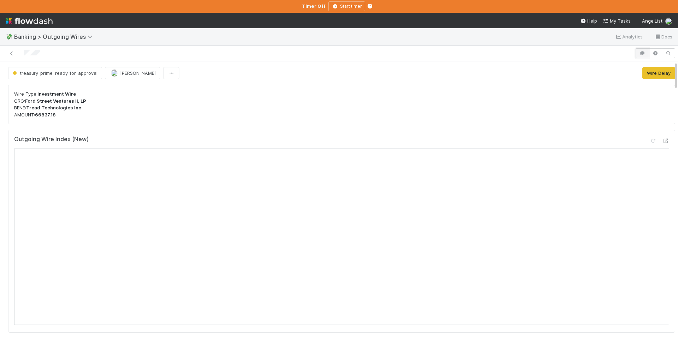
click at [638, 53] on icon "button" at bounding box center [641, 53] width 7 height 4
click at [480, 87] on span "Add a comment..." at bounding box center [494, 89] width 38 height 6
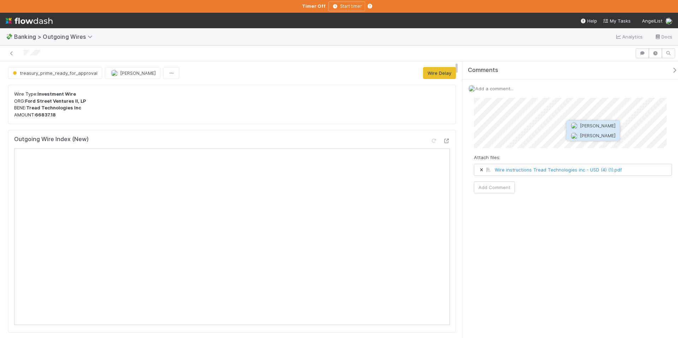
click at [594, 137] on span "[PERSON_NAME]" at bounding box center [597, 136] width 36 height 6
click at [506, 187] on button "Add Comment" at bounding box center [494, 187] width 41 height 12
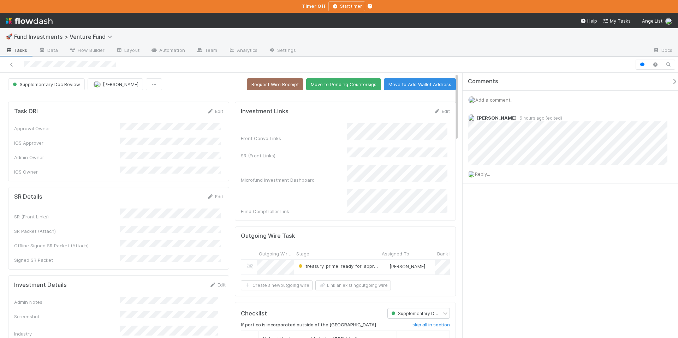
click at [668, 82] on button "button" at bounding box center [675, 81] width 14 height 6
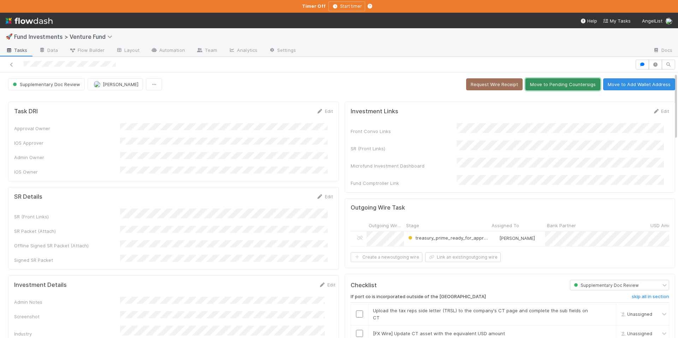
click at [552, 88] on button "Move to Pending Countersigs" at bounding box center [562, 84] width 75 height 12
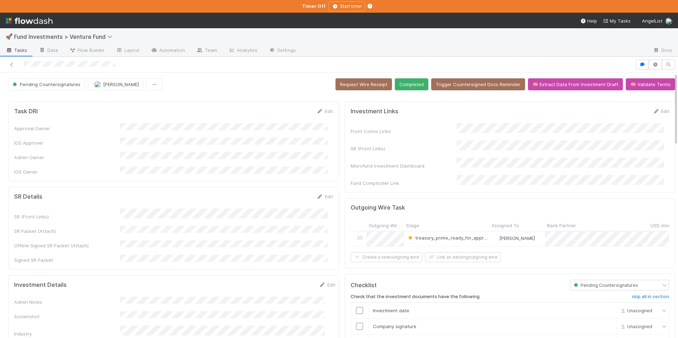
scroll to position [223, 0]
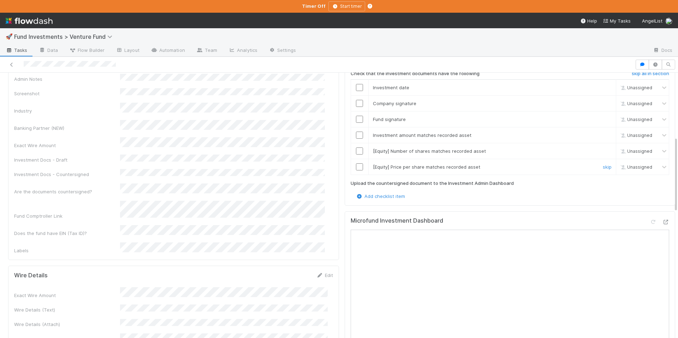
click at [602, 164] on link "skip" at bounding box center [606, 167] width 9 height 6
drag, startPoint x: 599, startPoint y: 149, endPoint x: 550, endPoint y: 143, distance: 49.5
click at [602, 149] on link "skip" at bounding box center [606, 151] width 9 height 6
click at [356, 132] on input "checkbox" at bounding box center [359, 135] width 7 height 7
click at [351, 116] on div at bounding box center [359, 119] width 17 height 7
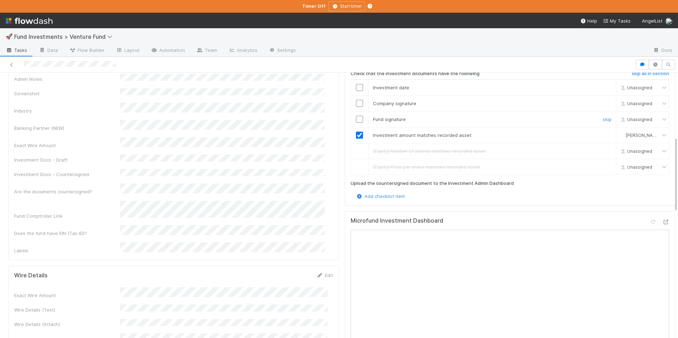
click at [356, 116] on input "checkbox" at bounding box center [359, 119] width 7 height 7
click at [356, 104] on input "checkbox" at bounding box center [359, 103] width 7 height 7
click at [351, 91] on td at bounding box center [359, 87] width 18 height 16
click at [356, 84] on input "checkbox" at bounding box center [359, 87] width 7 height 7
click at [356, 102] on input "checkbox" at bounding box center [359, 103] width 7 height 7
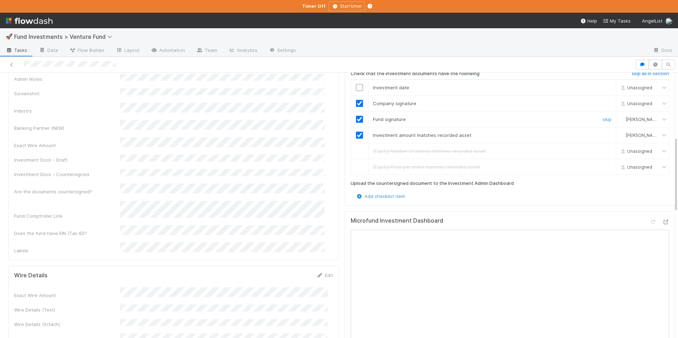
checkbox input "true"
click at [356, 84] on input "checkbox" at bounding box center [359, 87] width 7 height 7
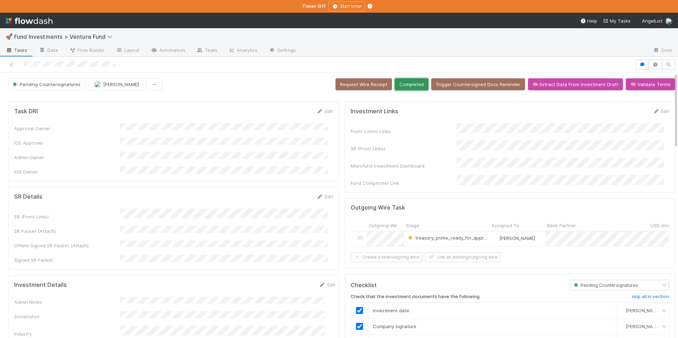
click at [402, 87] on button "Completed" at bounding box center [412, 84] width 34 height 12
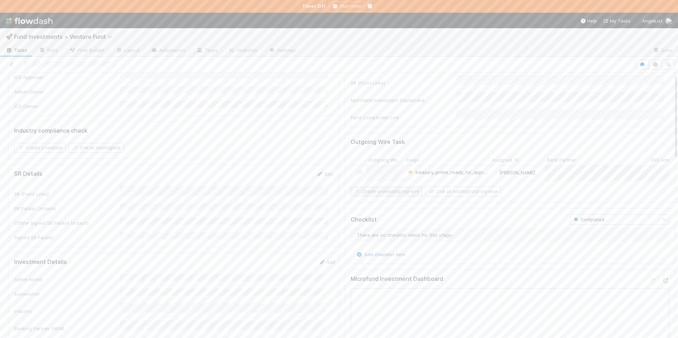
scroll to position [66, 0]
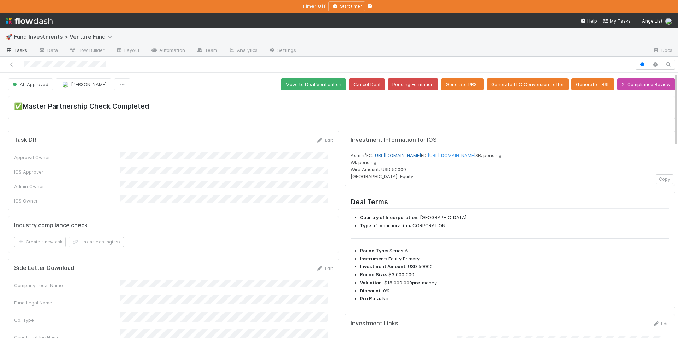
click at [421, 156] on link "[URL][DOMAIN_NAME]" at bounding box center [397, 155] width 48 height 6
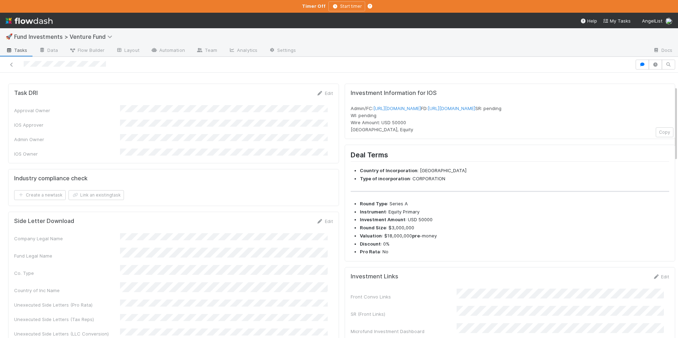
scroll to position [192, 0]
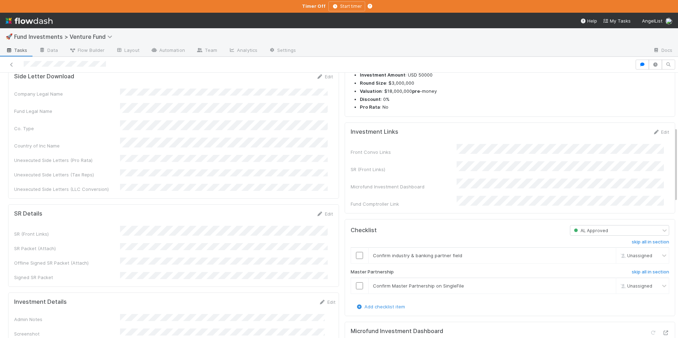
click at [319, 300] on icon at bounding box center [322, 302] width 7 height 5
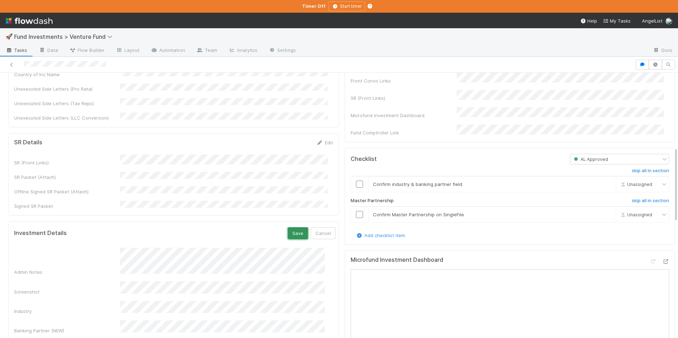
click at [290, 227] on button "Save" at bounding box center [298, 233] width 20 height 12
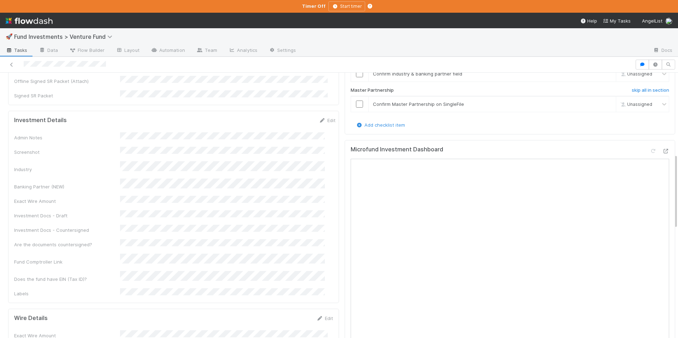
scroll to position [505, 0]
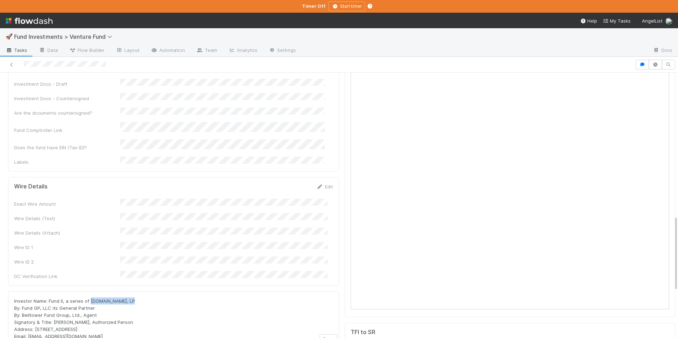
drag, startPoint x: 131, startPoint y: 245, endPoint x: 90, endPoint y: 247, distance: 41.0
click at [90, 297] on div "Investor Name: Fund II, a series of SuperAngel.vc, LP By: Fund GP, LLC its Gene…" at bounding box center [173, 318] width 319 height 42
copy span "SuperAngel.vc, LP"
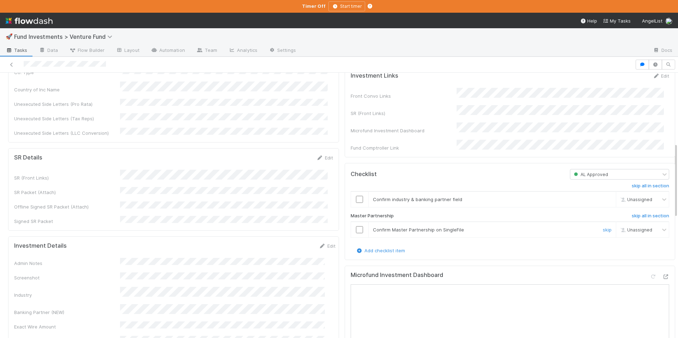
click at [351, 233] on div at bounding box center [359, 229] width 17 height 7
click at [356, 233] on input "checkbox" at bounding box center [359, 229] width 7 height 7
drag, startPoint x: 354, startPoint y: 205, endPoint x: 358, endPoint y: 203, distance: 4.3
click at [356, 203] on input "checkbox" at bounding box center [359, 199] width 7 height 7
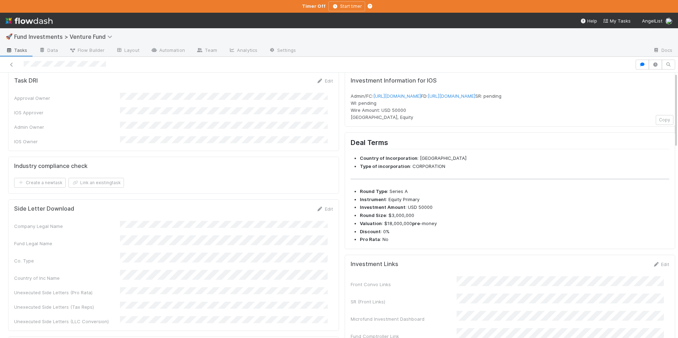
scroll to position [0, 0]
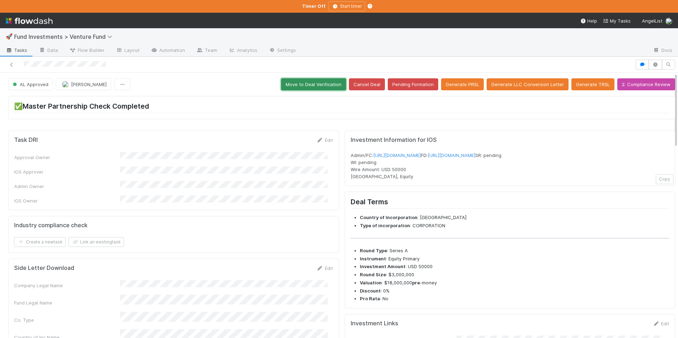
click at [303, 83] on button "Move to Deal Verification" at bounding box center [313, 84] width 65 height 12
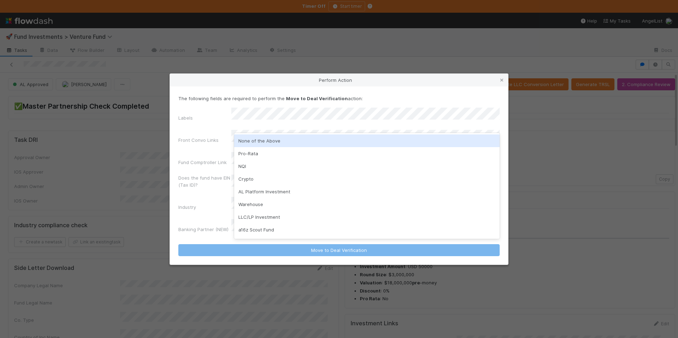
click at [271, 145] on div "None of the Above" at bounding box center [366, 140] width 265 height 13
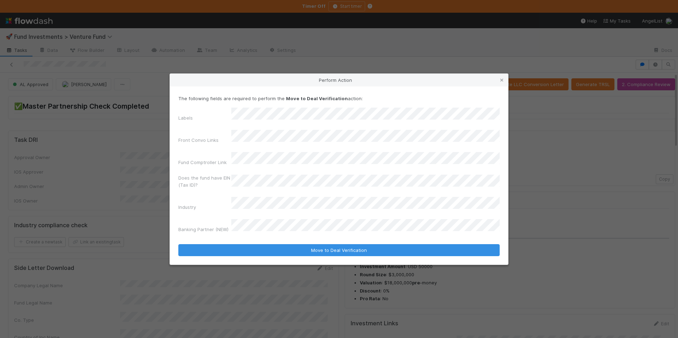
click at [220, 140] on div "Front Convo Links" at bounding box center [204, 142] width 53 height 10
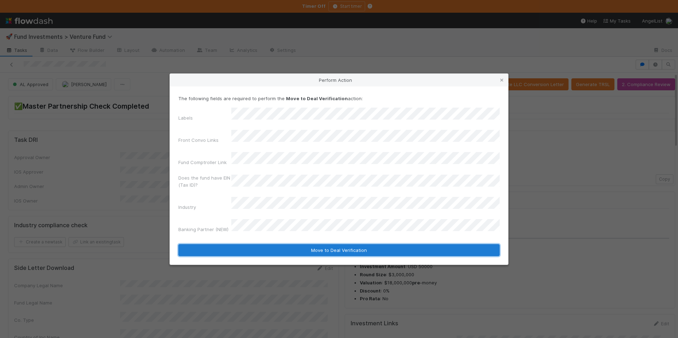
click at [312, 244] on button "Move to Deal Verification" at bounding box center [338, 250] width 321 height 12
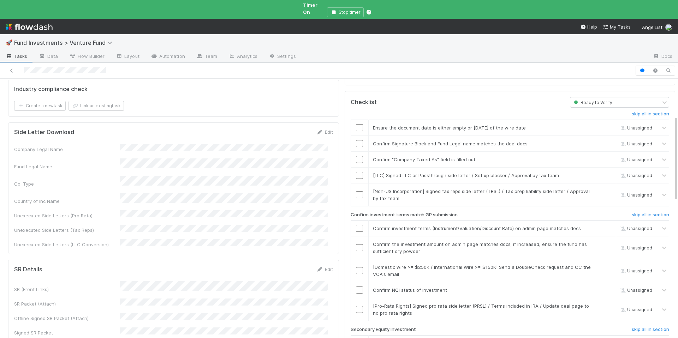
scroll to position [145, 0]
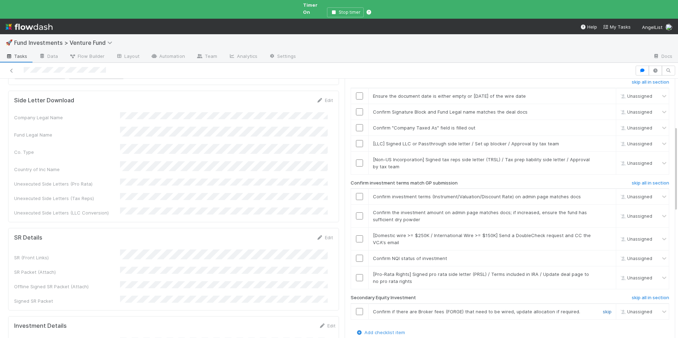
click at [602, 309] on link "skip" at bounding box center [606, 312] width 9 height 6
click at [602, 271] on link "skip" at bounding box center [606, 274] width 9 height 6
click at [602, 309] on link "skip" at bounding box center [606, 312] width 9 height 6
click at [357, 255] on input "checkbox" at bounding box center [359, 258] width 7 height 7
click at [602, 233] on link "skip" at bounding box center [606, 236] width 9 height 6
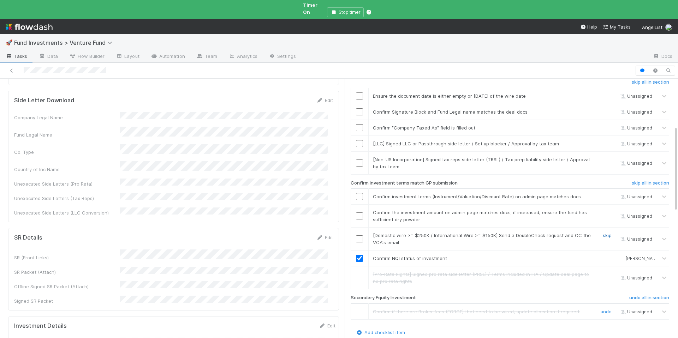
click at [602, 233] on link "skip" at bounding box center [606, 236] width 9 height 6
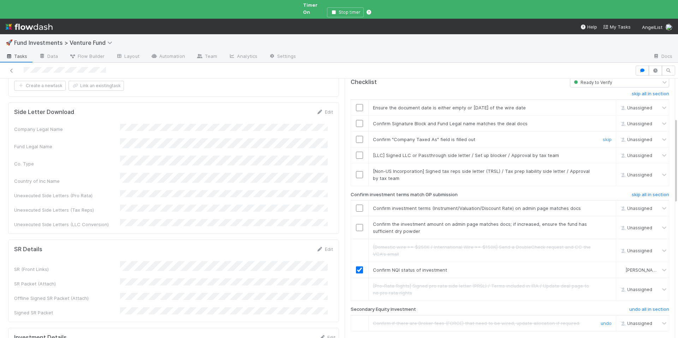
scroll to position [120, 0]
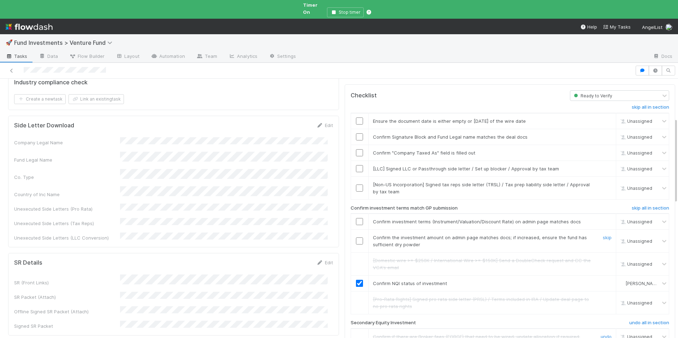
click at [356, 237] on input "checkbox" at bounding box center [359, 240] width 7 height 7
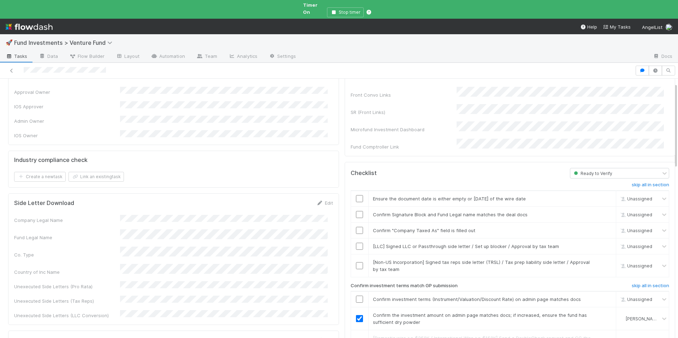
scroll to position [0, 0]
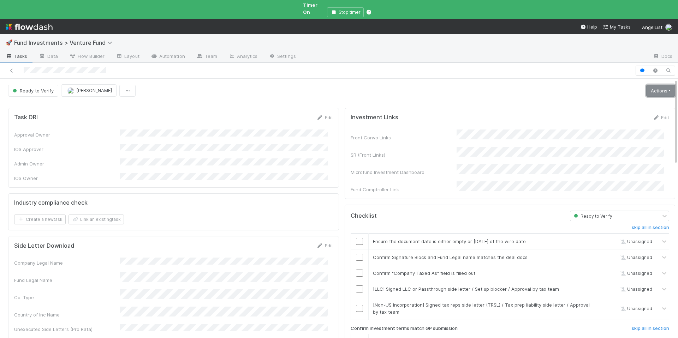
click at [648, 85] on link "Actions" at bounding box center [660, 91] width 29 height 12
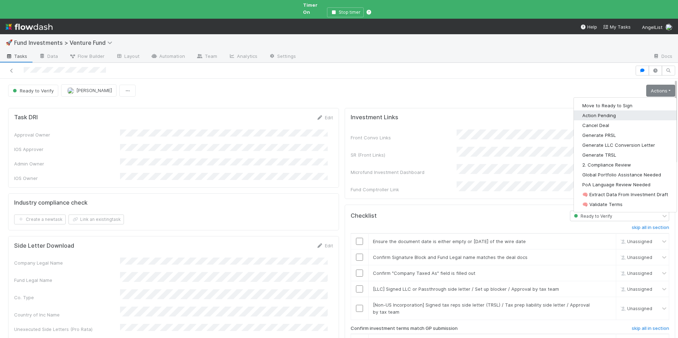
click at [596, 111] on button "Action Pending" at bounding box center [624, 115] width 103 height 10
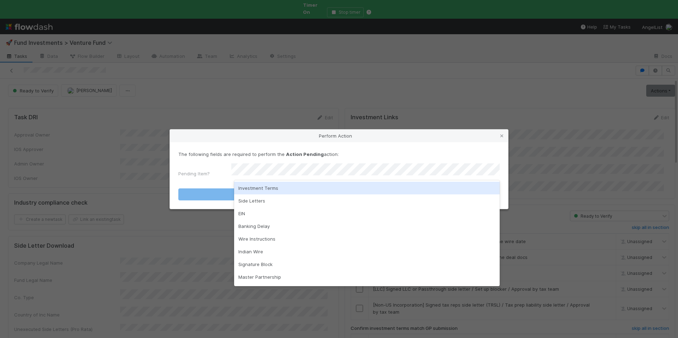
click at [287, 183] on div "Investment Terms" at bounding box center [366, 188] width 265 height 13
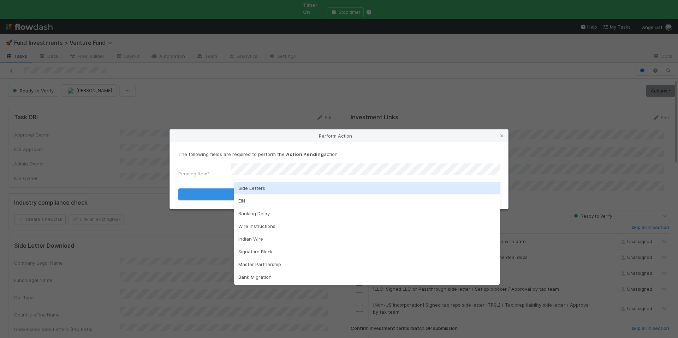
click at [271, 191] on div "Side Letters" at bounding box center [366, 188] width 265 height 13
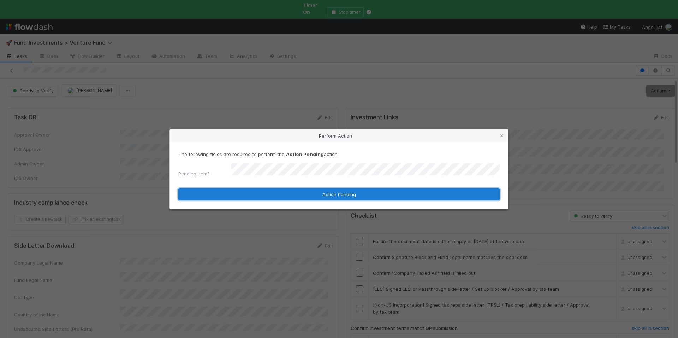
click at [309, 191] on button "Action Pending" at bounding box center [338, 194] width 321 height 12
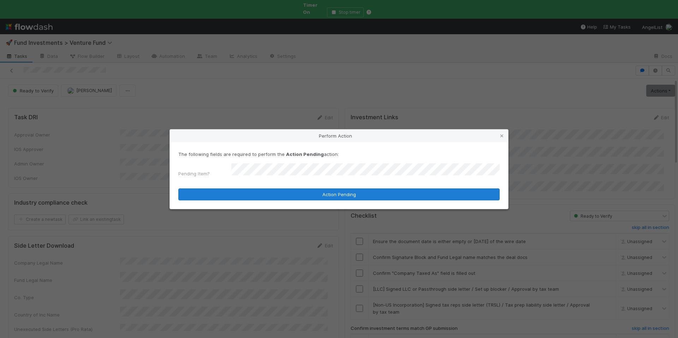
checkbox input "false"
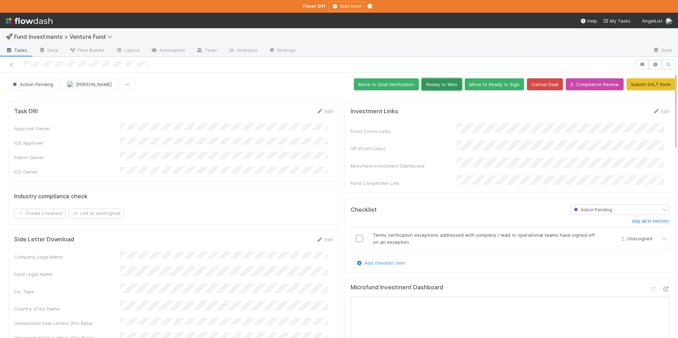
click at [431, 82] on button "Ready to Wire" at bounding box center [441, 84] width 40 height 12
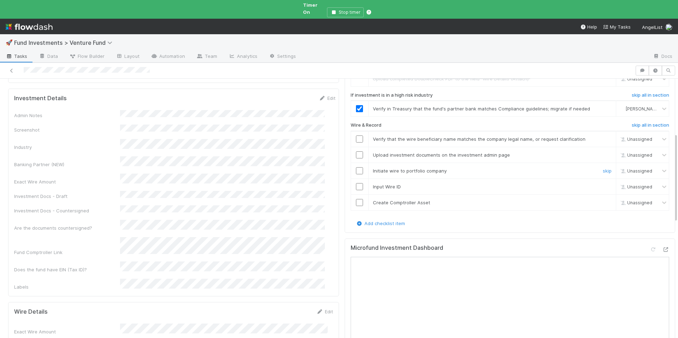
scroll to position [237, 0]
click at [356, 134] on input "checkbox" at bounding box center [359, 137] width 7 height 7
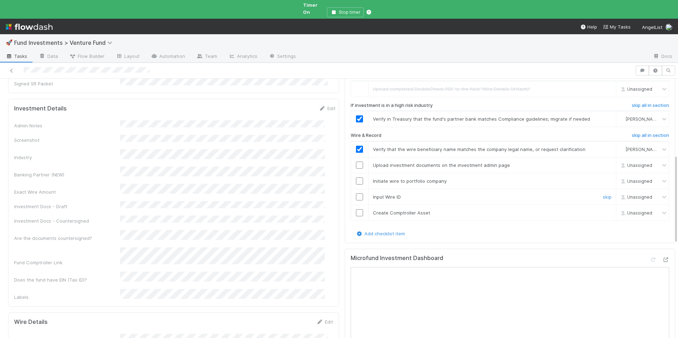
scroll to position [224, 0]
drag, startPoint x: 353, startPoint y: 153, endPoint x: 353, endPoint y: 165, distance: 12.0
click at [356, 163] on input "checkbox" at bounding box center [359, 166] width 7 height 7
click at [356, 179] on input "checkbox" at bounding box center [359, 182] width 7 height 7
click at [356, 194] on input "checkbox" at bounding box center [359, 197] width 7 height 7
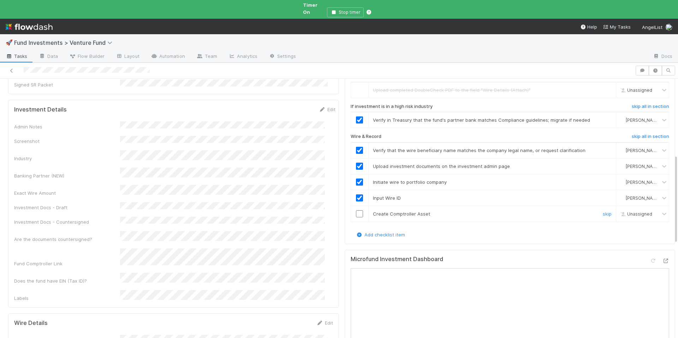
drag, startPoint x: 354, startPoint y: 197, endPoint x: 379, endPoint y: 132, distance: 69.5
click at [356, 210] on input "checkbox" at bounding box center [359, 213] width 7 height 7
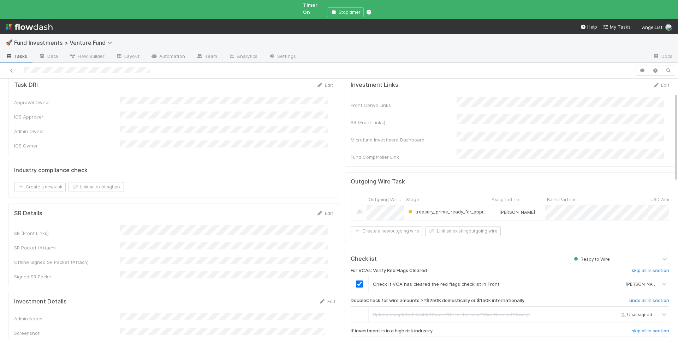
scroll to position [0, 0]
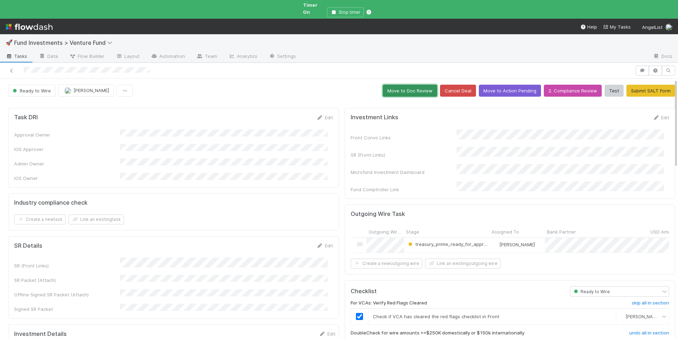
click at [400, 87] on button "Move to Doc Review" at bounding box center [410, 91] width 54 height 12
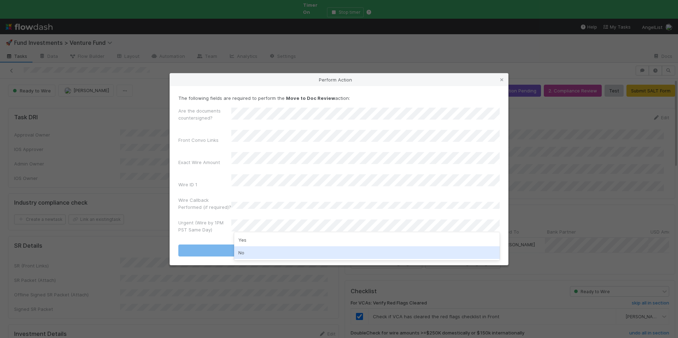
click at [261, 254] on div "No" at bounding box center [366, 252] width 265 height 13
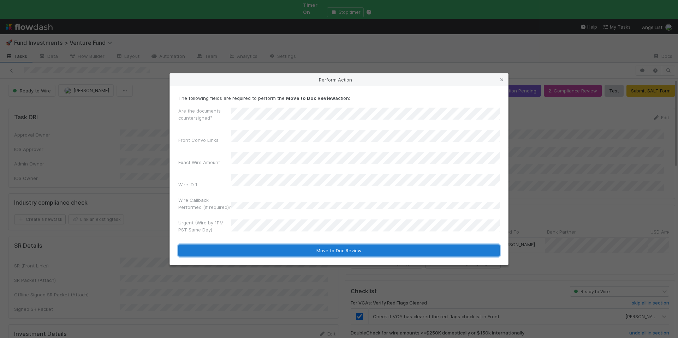
click at [269, 246] on button "Move to Doc Review" at bounding box center [338, 251] width 321 height 12
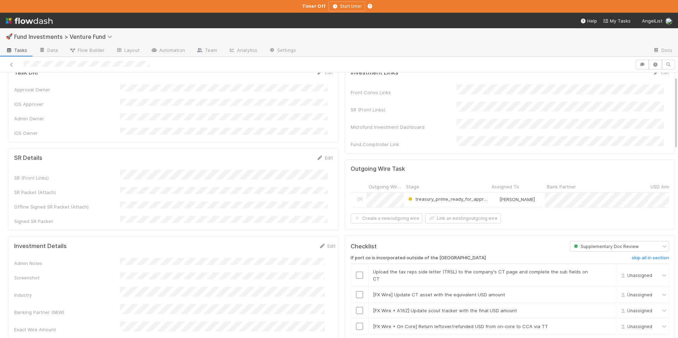
scroll to position [13, 0]
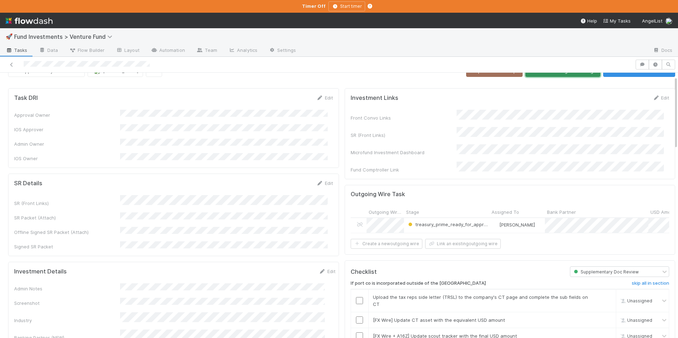
click at [542, 74] on button "Move to Pending Countersigs" at bounding box center [562, 71] width 75 height 12
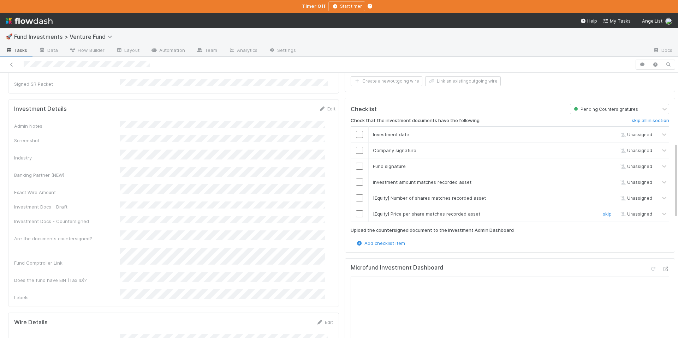
scroll to position [244, 0]
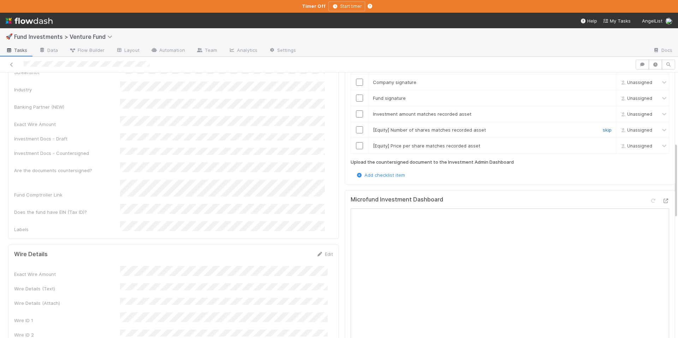
click at [602, 127] on link "skip" at bounding box center [606, 130] width 9 height 6
click at [602, 146] on link "skip" at bounding box center [606, 146] width 9 height 6
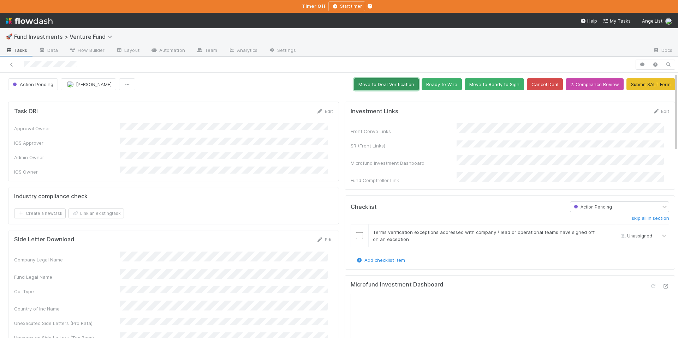
click at [391, 88] on button "Move to Deal Verification" at bounding box center [386, 84] width 65 height 12
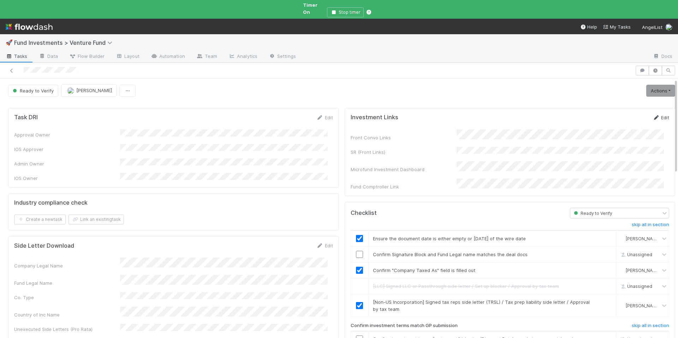
click at [652, 115] on icon at bounding box center [655, 117] width 7 height 5
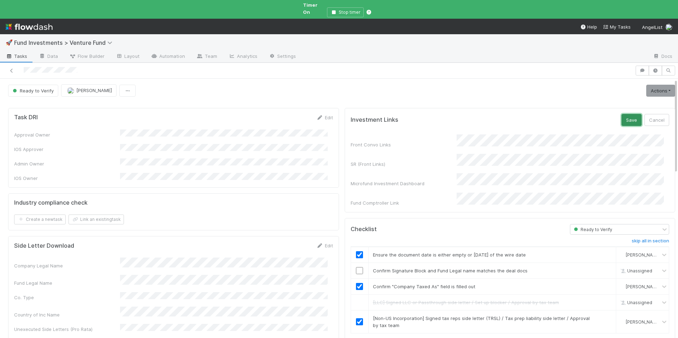
click at [621, 114] on button "Save" at bounding box center [631, 120] width 20 height 12
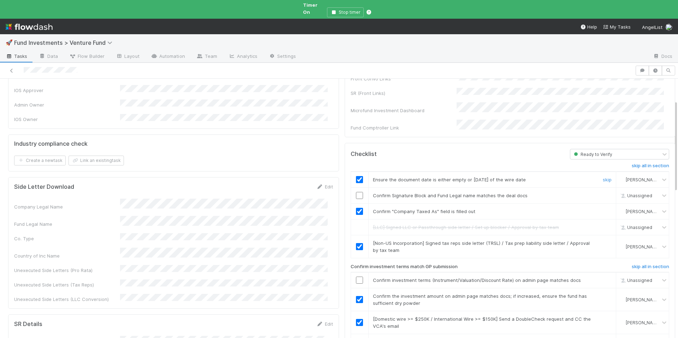
scroll to position [61, 0]
click at [357, 190] on input "checkbox" at bounding box center [359, 193] width 7 height 7
click at [354, 185] on td at bounding box center [359, 193] width 18 height 16
click at [356, 190] on input "checkbox" at bounding box center [359, 193] width 7 height 7
checkbox input "true"
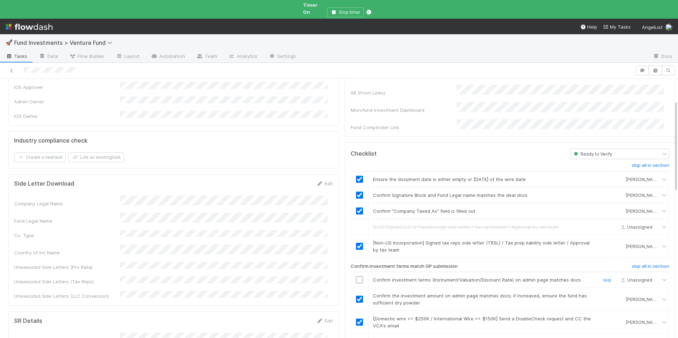
scroll to position [62, 0]
click at [356, 276] on input "checkbox" at bounding box center [359, 279] width 7 height 7
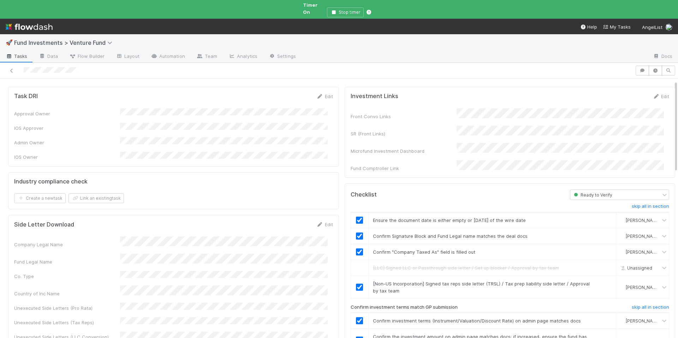
scroll to position [0, 0]
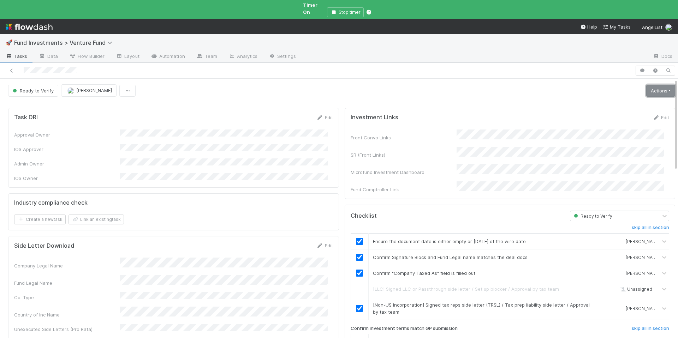
click at [649, 85] on link "Actions" at bounding box center [660, 91] width 29 height 12
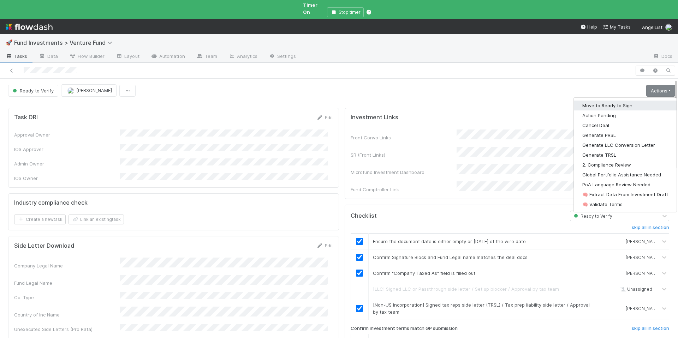
click at [623, 101] on button "Move to Ready to Sign" at bounding box center [624, 106] width 103 height 10
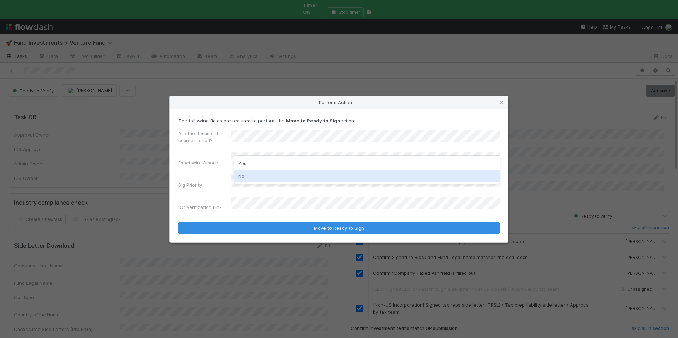
click at [258, 172] on div "No" at bounding box center [366, 176] width 265 height 13
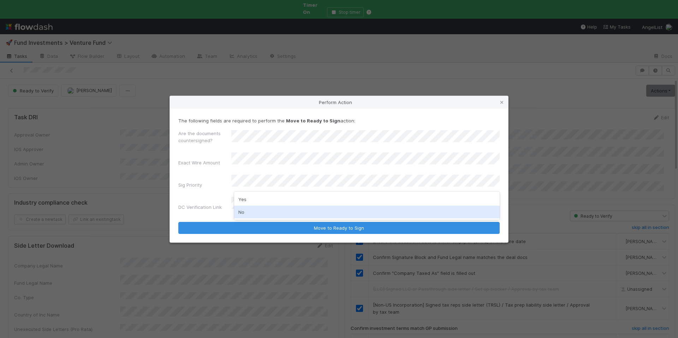
click at [253, 211] on div "No" at bounding box center [366, 212] width 265 height 13
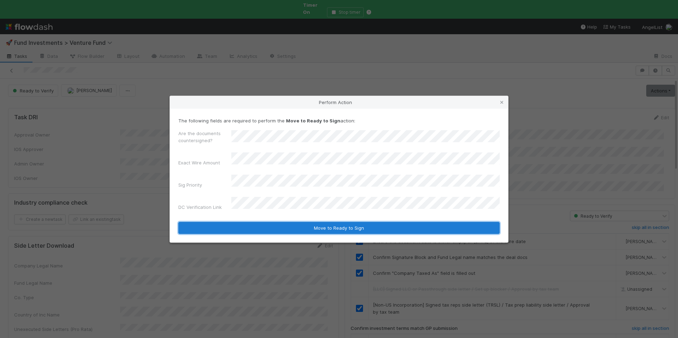
click at [336, 222] on button "Move to Ready to Sign" at bounding box center [338, 228] width 321 height 12
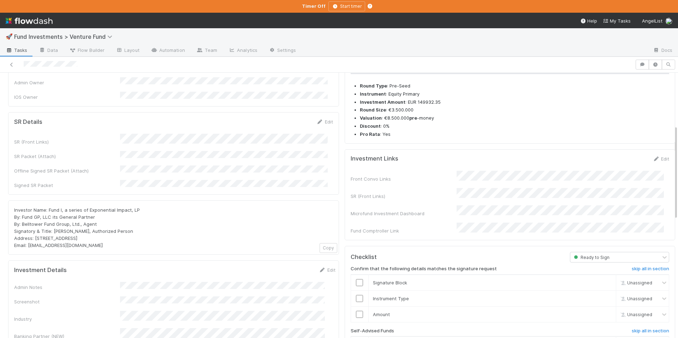
scroll to position [148, 0]
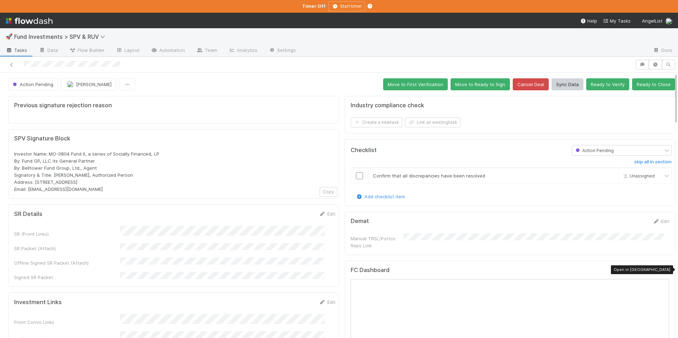
click at [662, 269] on icon at bounding box center [665, 271] width 7 height 5
click at [644, 89] on button "Ready to Close" at bounding box center [653, 84] width 43 height 12
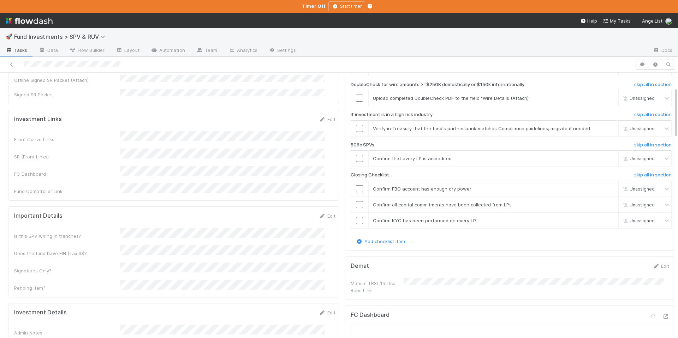
scroll to position [76, 0]
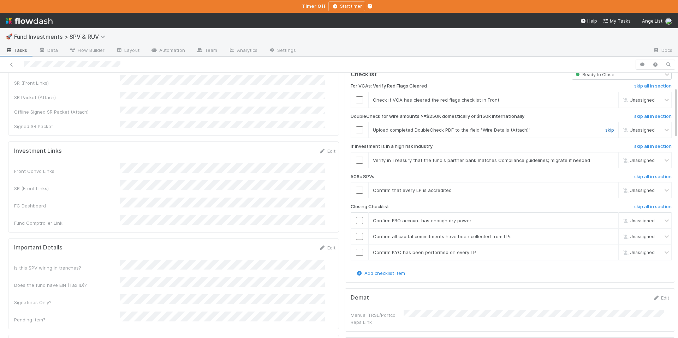
click at [605, 130] on link "skip" at bounding box center [609, 130] width 9 height 6
click at [356, 99] on input "checkbox" at bounding box center [359, 99] width 7 height 7
click at [603, 128] on link "undo" at bounding box center [608, 130] width 11 height 6
click at [605, 131] on link "skip" at bounding box center [609, 130] width 9 height 6
click at [628, 100] on span "[PERSON_NAME]" at bounding box center [645, 99] width 35 height 5
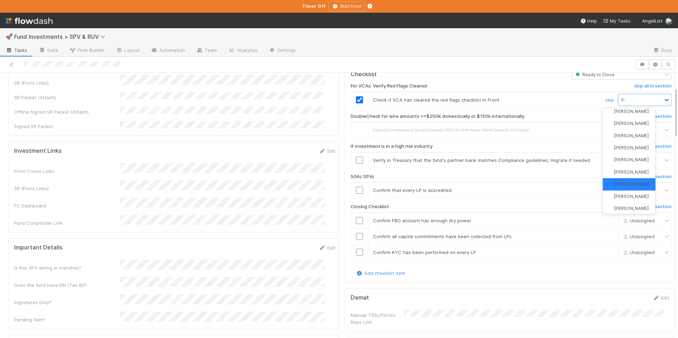
scroll to position [35, 0]
type input "cat"
click at [625, 133] on div "Catherine Nguyen" at bounding box center [628, 127] width 53 height 12
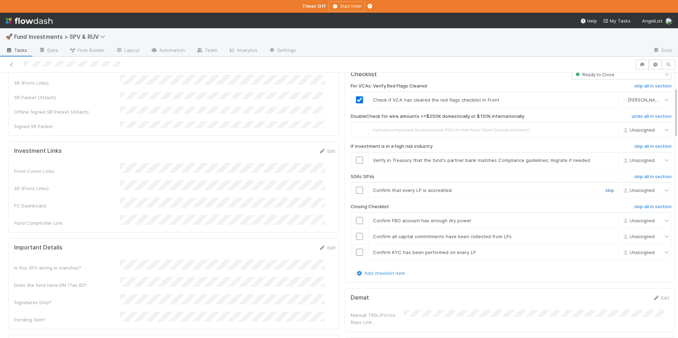
click at [605, 191] on link "skip" at bounding box center [609, 190] width 9 height 6
click at [355, 256] on td at bounding box center [359, 252] width 18 height 16
click at [356, 254] on input "checkbox" at bounding box center [359, 252] width 7 height 7
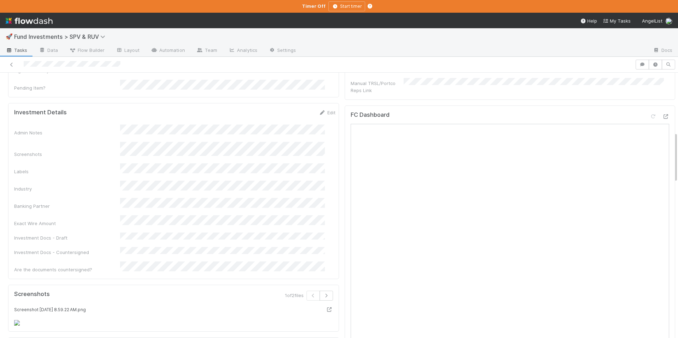
scroll to position [159, 0]
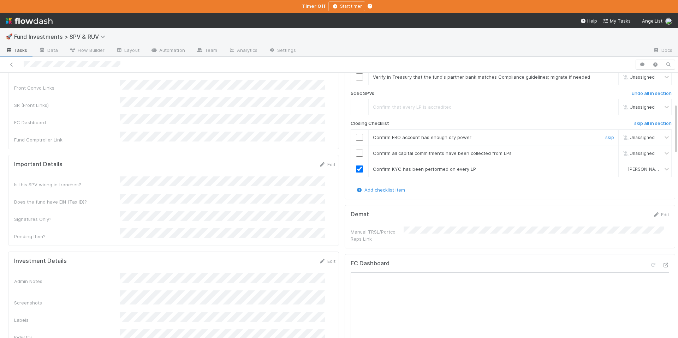
click at [356, 137] on input "checkbox" at bounding box center [359, 137] width 7 height 7
click at [356, 154] on input "checkbox" at bounding box center [359, 153] width 7 height 7
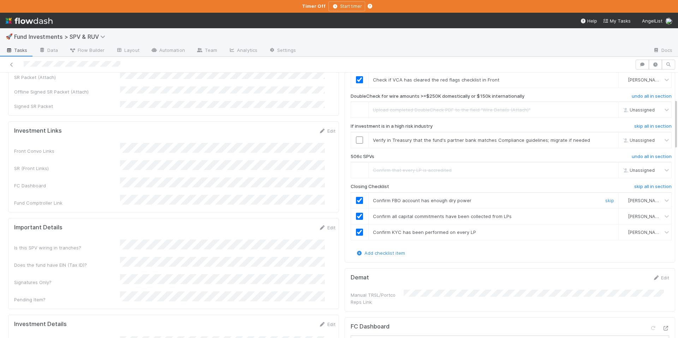
scroll to position [88, 0]
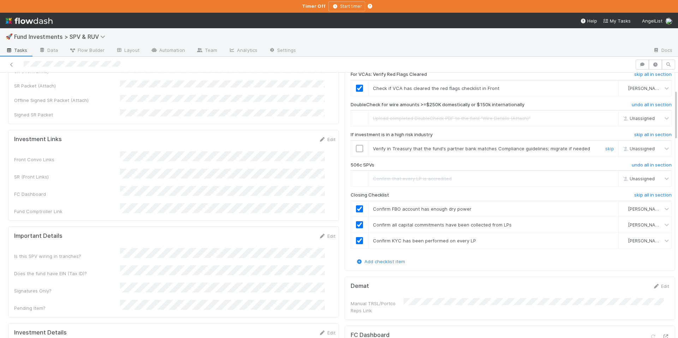
click at [356, 147] on input "checkbox" at bounding box center [359, 148] width 7 height 7
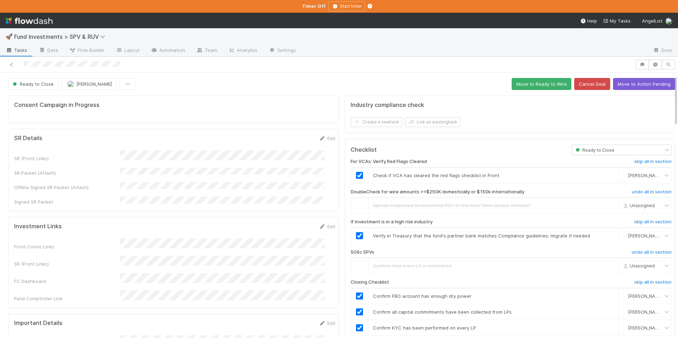
scroll to position [0, 0]
click at [529, 83] on button "Move to Ready to Wire" at bounding box center [541, 84] width 60 height 12
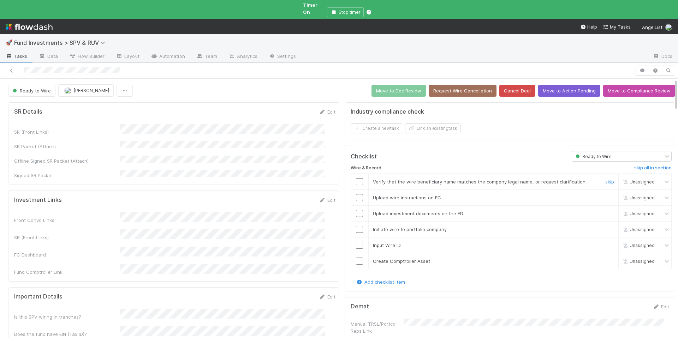
click at [356, 178] on input "checkbox" at bounding box center [359, 181] width 7 height 7
drag, startPoint x: 355, startPoint y: 188, endPoint x: 354, endPoint y: 196, distance: 7.5
click at [356, 194] on input "checkbox" at bounding box center [359, 197] width 7 height 7
click at [356, 210] on input "checkbox" at bounding box center [359, 213] width 7 height 7
click at [356, 226] on input "checkbox" at bounding box center [359, 229] width 7 height 7
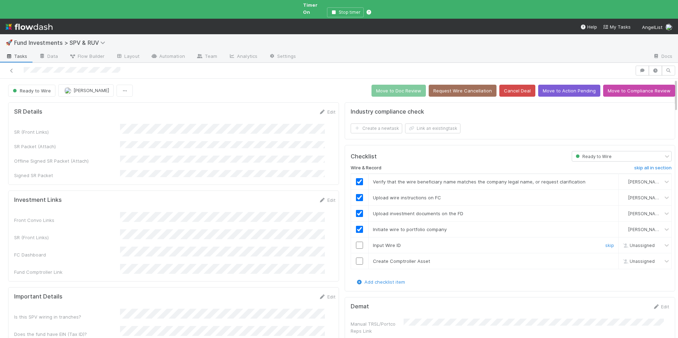
drag, startPoint x: 357, startPoint y: 238, endPoint x: 355, endPoint y: 244, distance: 6.6
click at [357, 242] on input "checkbox" at bounding box center [359, 245] width 7 height 7
click at [356, 258] on input "checkbox" at bounding box center [359, 261] width 7 height 7
click at [379, 85] on button "Move to Doc Review" at bounding box center [398, 91] width 54 height 12
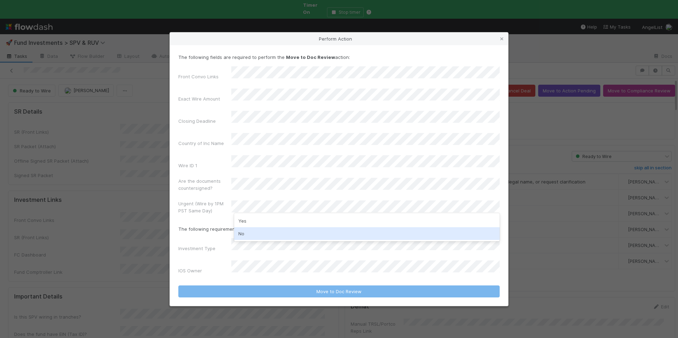
click at [255, 240] on div "Yes No" at bounding box center [366, 227] width 265 height 28
click at [263, 231] on div "No" at bounding box center [366, 233] width 265 height 13
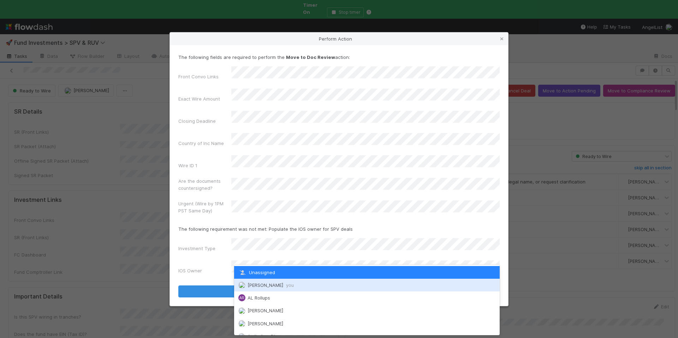
click at [278, 284] on span "Chloe Hammett you" at bounding box center [270, 285] width 46 height 6
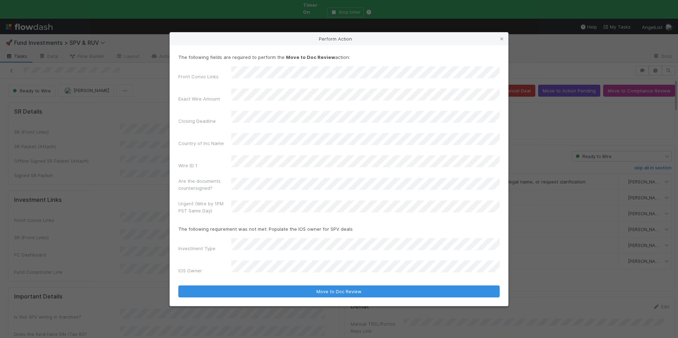
click at [222, 260] on div "IOS Owner" at bounding box center [338, 268] width 321 height 17
click at [501, 41] on icon at bounding box center [501, 39] width 7 height 5
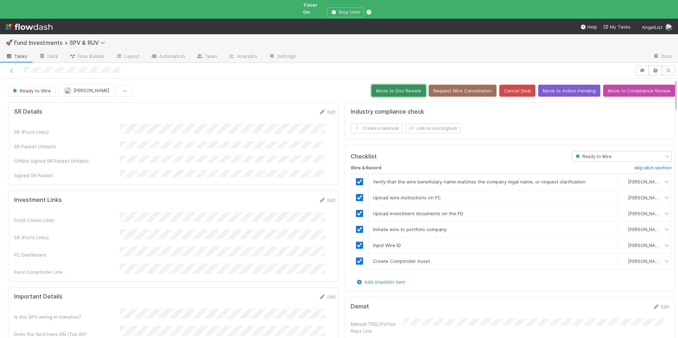
click at [387, 88] on button "Move to Doc Review" at bounding box center [398, 91] width 54 height 12
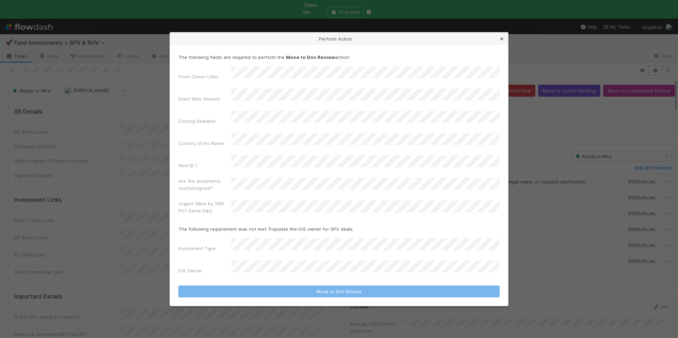
click at [499, 41] on icon at bounding box center [501, 39] width 7 height 5
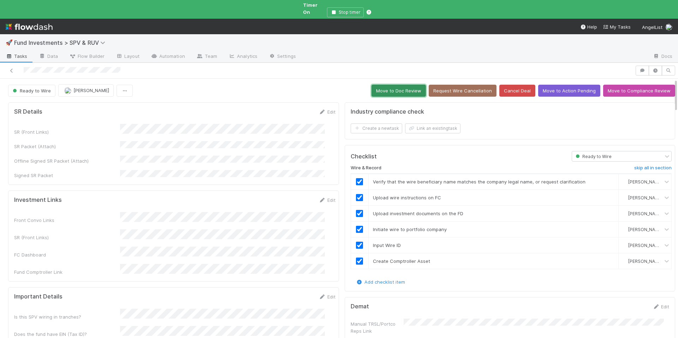
click at [392, 85] on button "Move to Doc Review" at bounding box center [398, 91] width 54 height 12
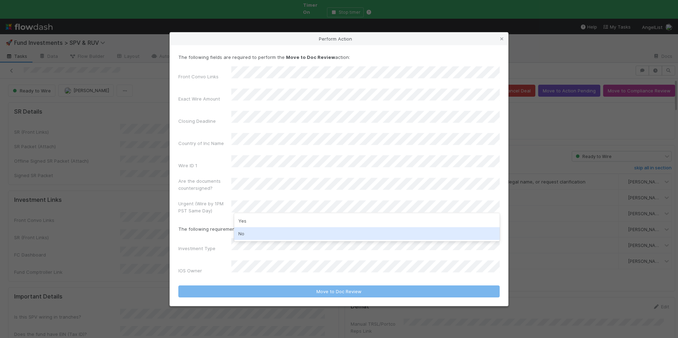
click at [263, 229] on div "No" at bounding box center [366, 233] width 265 height 13
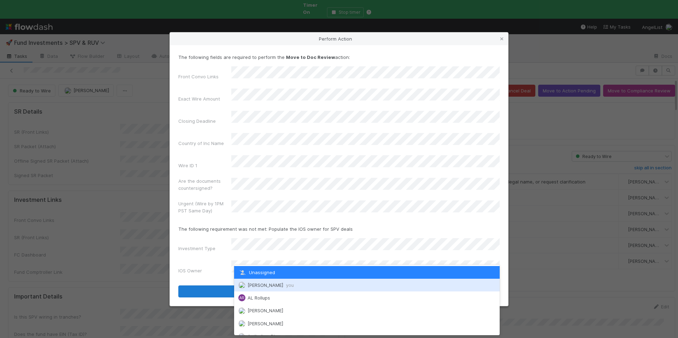
click at [286, 284] on span "you" at bounding box center [290, 285] width 8 height 6
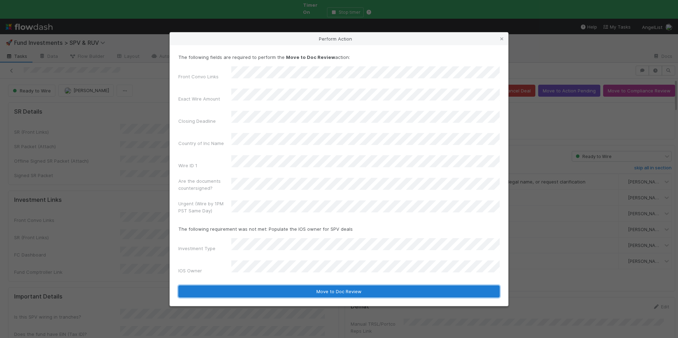
click at [325, 285] on button "Move to Doc Review" at bounding box center [338, 291] width 321 height 12
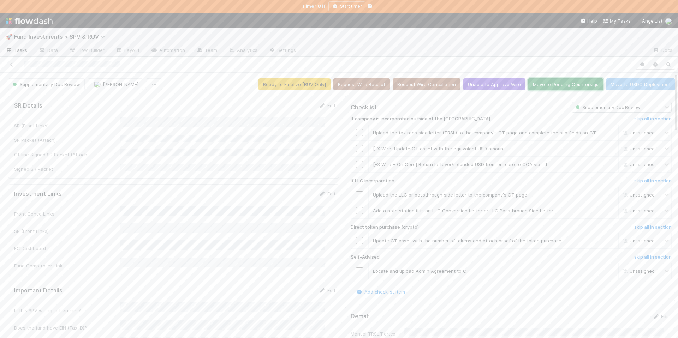
click at [546, 85] on button "Move to Pending Countersigs" at bounding box center [565, 84] width 75 height 12
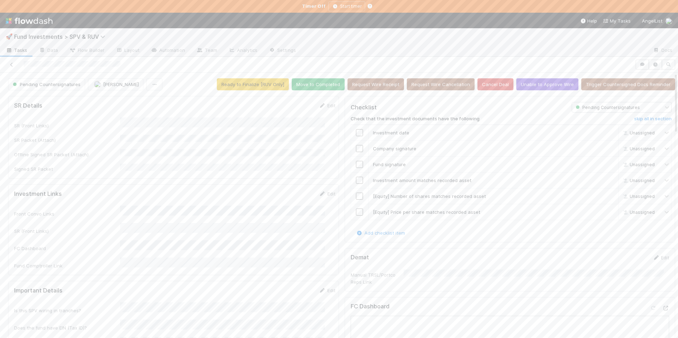
scroll to position [196, 0]
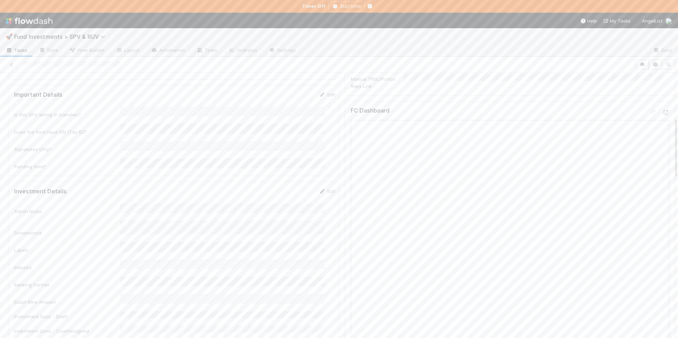
click at [118, 203] on div "Admin Notes" at bounding box center [174, 209] width 321 height 12
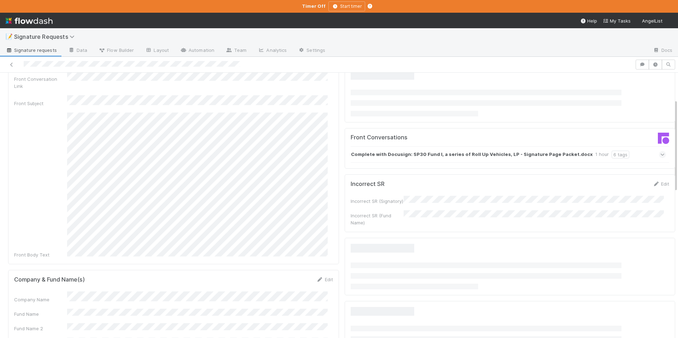
scroll to position [106, 0]
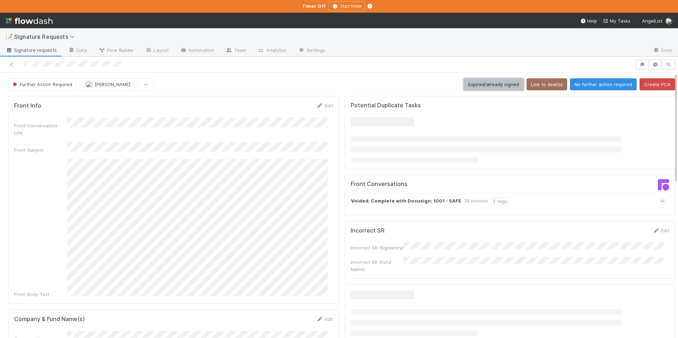
click at [487, 84] on button "Expired/already signed" at bounding box center [493, 84] width 60 height 12
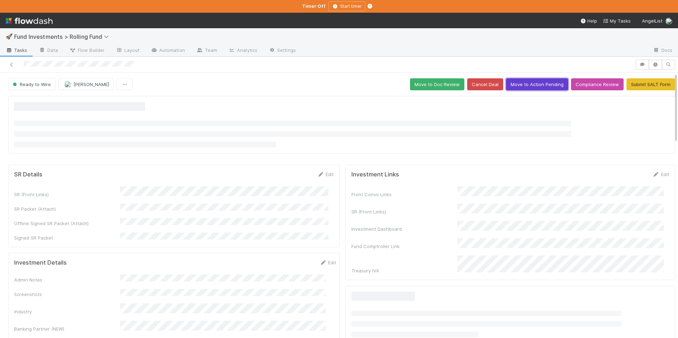
click at [530, 83] on button "Move to Action Pending" at bounding box center [537, 84] width 62 height 12
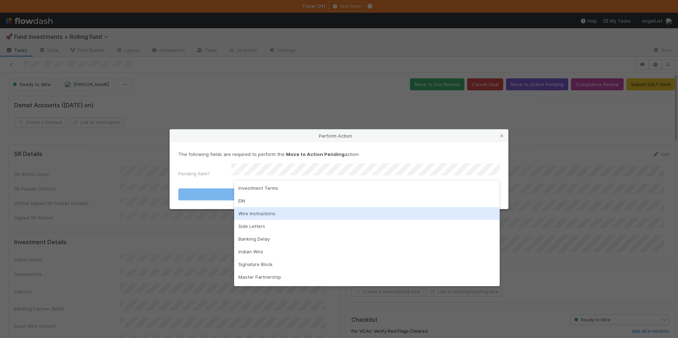
click at [273, 215] on div "Wire Instructions" at bounding box center [366, 213] width 265 height 13
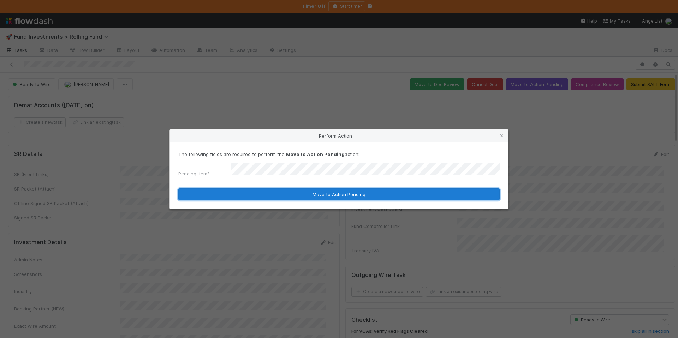
click at [308, 197] on button "Move to Action Pending" at bounding box center [338, 194] width 321 height 12
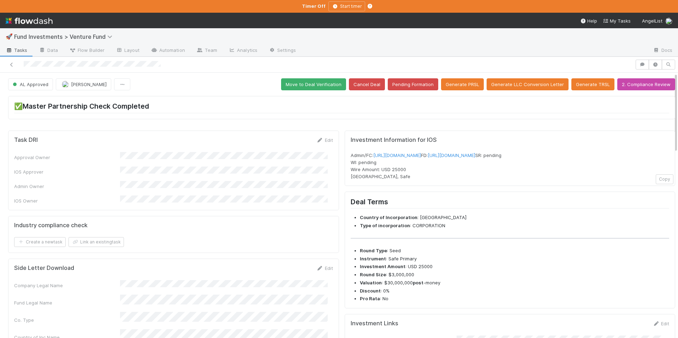
click at [467, 166] on div "Admin/FC: [URL][DOMAIN_NAME] FD: [URL][DOMAIN_NAME] SR: pending WI: pending Wir…" at bounding box center [509, 166] width 319 height 28
click at [421, 154] on link "[URL][DOMAIN_NAME]" at bounding box center [397, 155] width 48 height 6
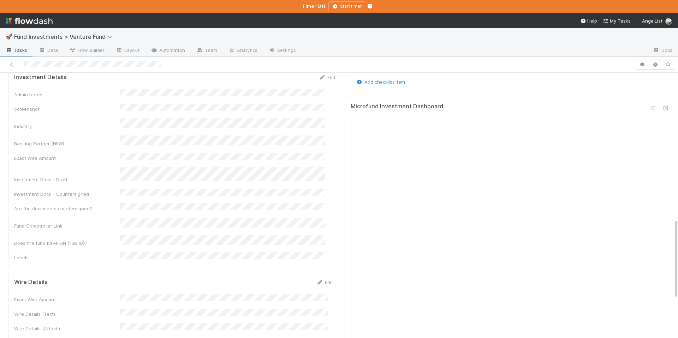
scroll to position [504, 0]
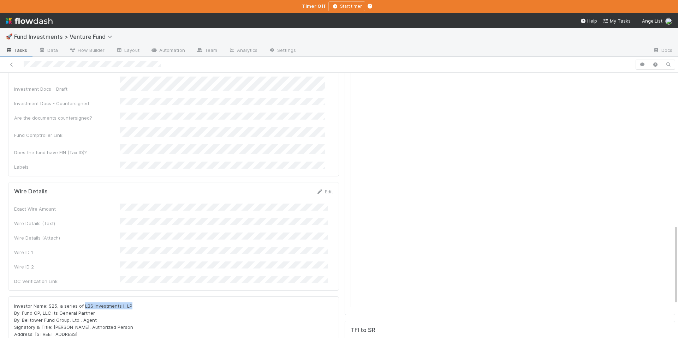
drag, startPoint x: 139, startPoint y: 251, endPoint x: 97, endPoint y: 248, distance: 41.7
click at [84, 302] on div "Investor Name: S25, a series of LBS Investments I, LP By: Fund GP, LLC its Gene…" at bounding box center [173, 323] width 319 height 42
copy span "LBS Investments I, LP"
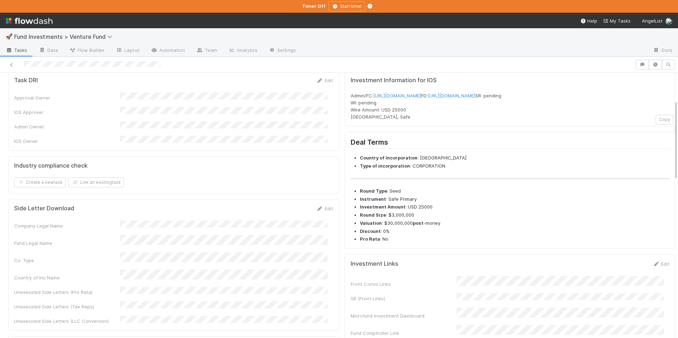
scroll to position [216, 0]
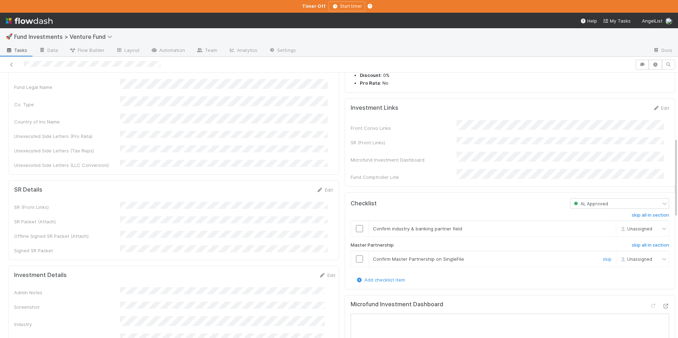
click at [353, 262] on td at bounding box center [359, 259] width 18 height 16
click at [356, 263] on input "checkbox" at bounding box center [359, 258] width 7 height 7
click at [356, 234] on input "checkbox" at bounding box center [359, 230] width 7 height 7
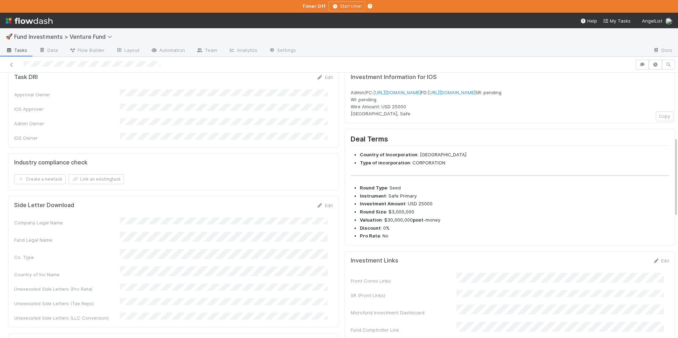
scroll to position [0, 0]
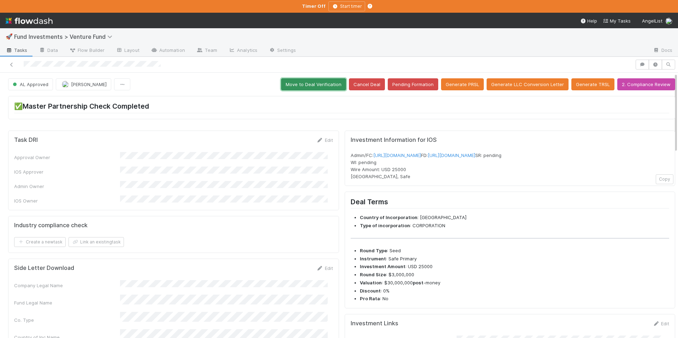
click at [311, 88] on button "Move to Deal Verification" at bounding box center [313, 84] width 65 height 12
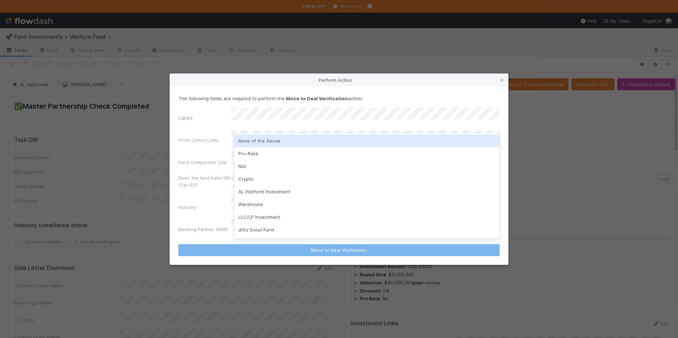
click at [294, 138] on div "None of the Above" at bounding box center [366, 140] width 265 height 13
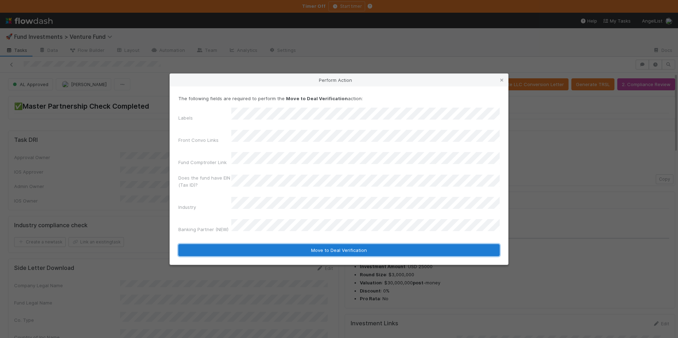
click at [337, 244] on button "Move to Deal Verification" at bounding box center [338, 250] width 321 height 12
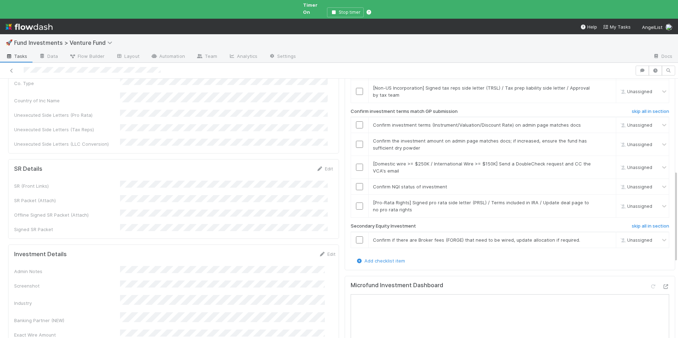
scroll to position [212, 0]
click at [602, 239] on link "skip" at bounding box center [606, 242] width 9 height 6
click at [602, 202] on link "skip" at bounding box center [606, 205] width 9 height 6
click at [602, 239] on link "skip" at bounding box center [606, 242] width 9 height 6
click at [356, 185] on input "checkbox" at bounding box center [359, 188] width 7 height 7
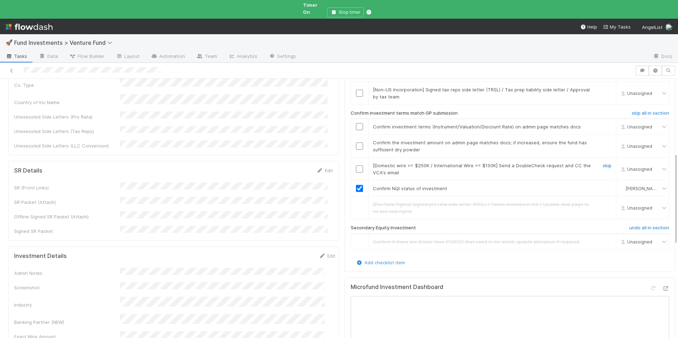
click at [602, 163] on link "skip" at bounding box center [606, 166] width 9 height 6
click at [357, 143] on input "checkbox" at bounding box center [359, 146] width 7 height 7
click at [356, 123] on input "checkbox" at bounding box center [359, 126] width 7 height 7
click at [356, 125] on input "checkbox" at bounding box center [359, 128] width 7 height 7
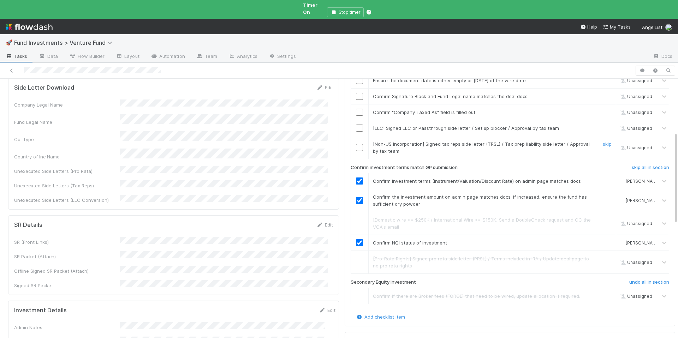
scroll to position [153, 0]
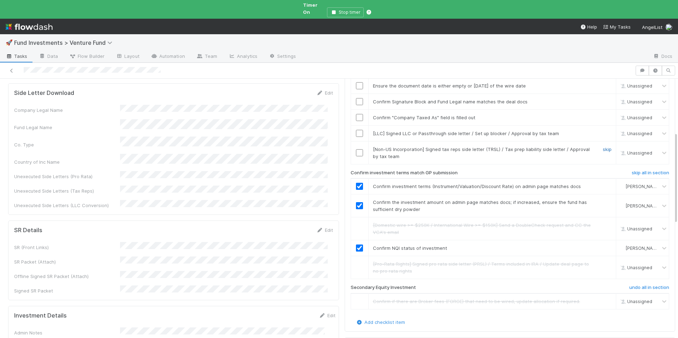
click at [602, 146] on link "skip" at bounding box center [606, 149] width 9 height 6
click at [602, 131] on link "skip" at bounding box center [606, 134] width 9 height 6
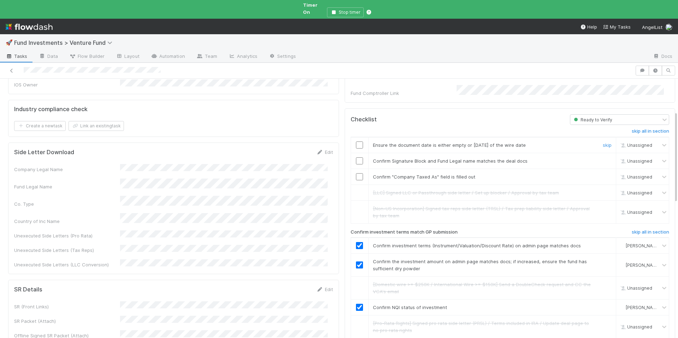
scroll to position [93, 0]
click at [356, 174] on input "checkbox" at bounding box center [359, 177] width 7 height 7
click at [356, 142] on input "checkbox" at bounding box center [359, 145] width 7 height 7
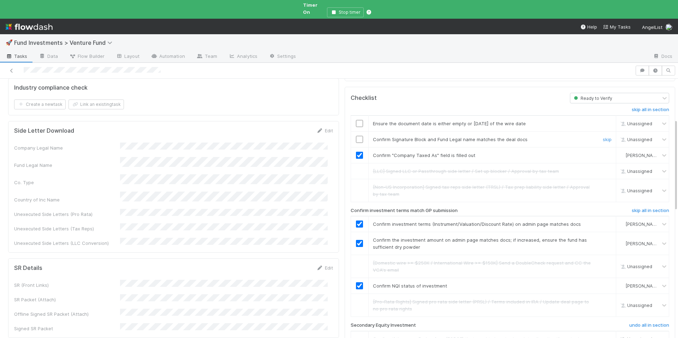
scroll to position [116, 0]
checkbox input "true"
click at [356, 134] on input "checkbox" at bounding box center [359, 137] width 7 height 7
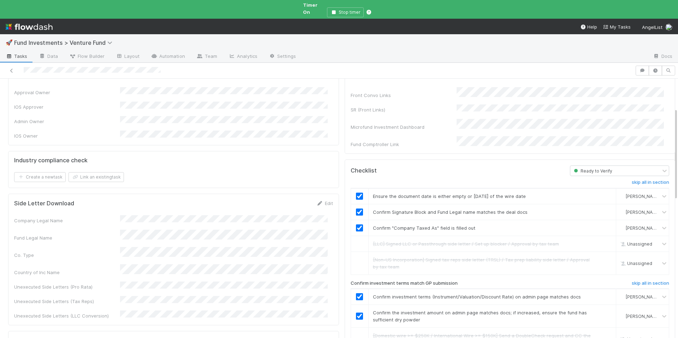
scroll to position [0, 0]
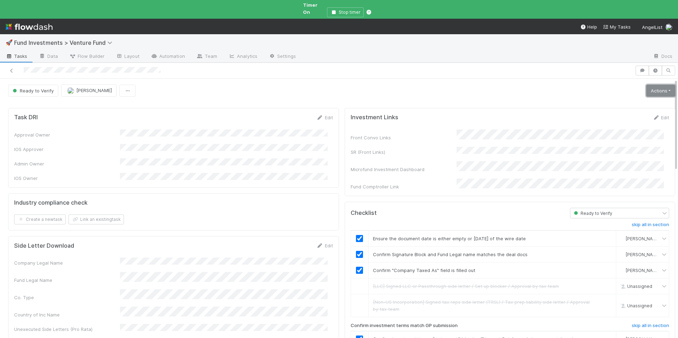
click at [646, 85] on link "Actions" at bounding box center [660, 91] width 29 height 12
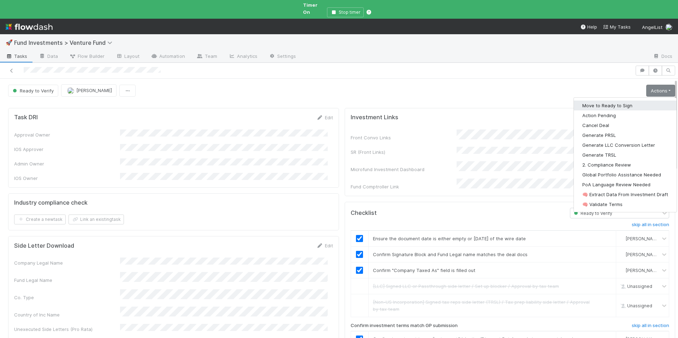
click at [612, 101] on button "Move to Ready to Sign" at bounding box center [624, 106] width 103 height 10
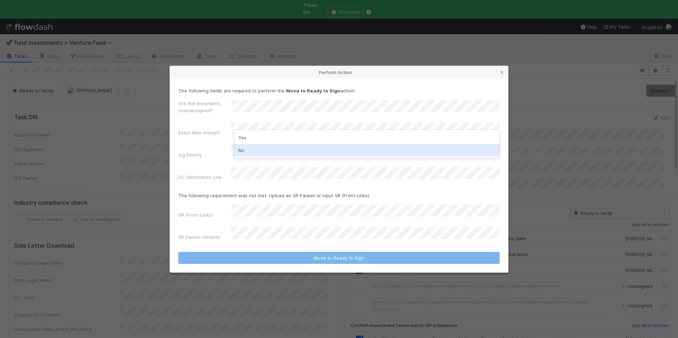
click at [286, 148] on div "No" at bounding box center [366, 150] width 265 height 13
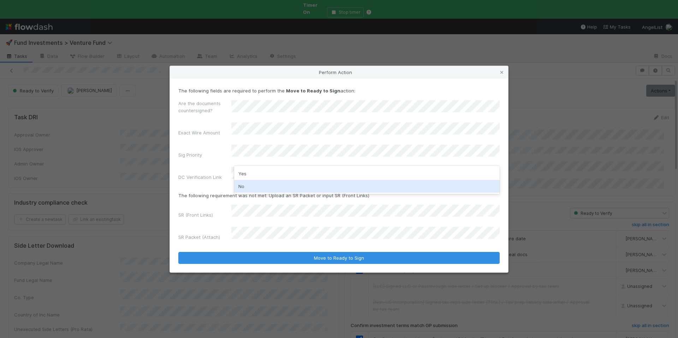
click at [279, 185] on div "No" at bounding box center [366, 186] width 265 height 13
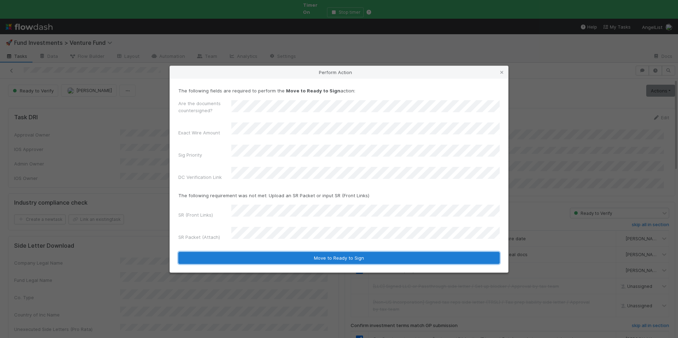
click at [359, 252] on button "Move to Ready to Sign" at bounding box center [338, 258] width 321 height 12
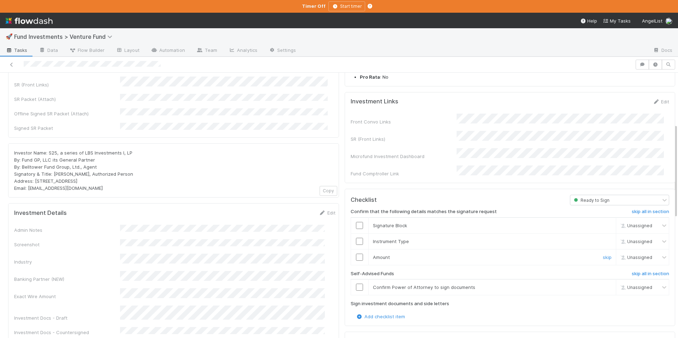
scroll to position [144, 0]
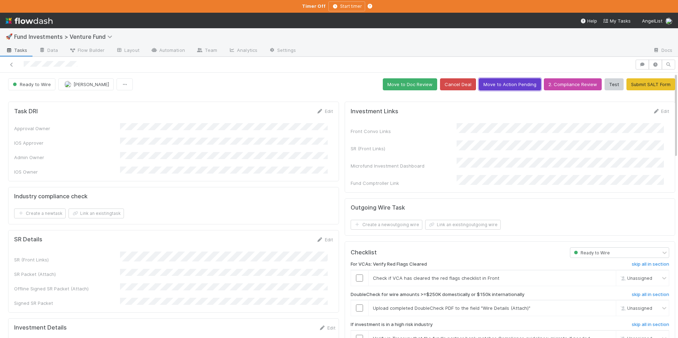
click at [503, 90] on button "Move to Action Pending" at bounding box center [510, 84] width 62 height 12
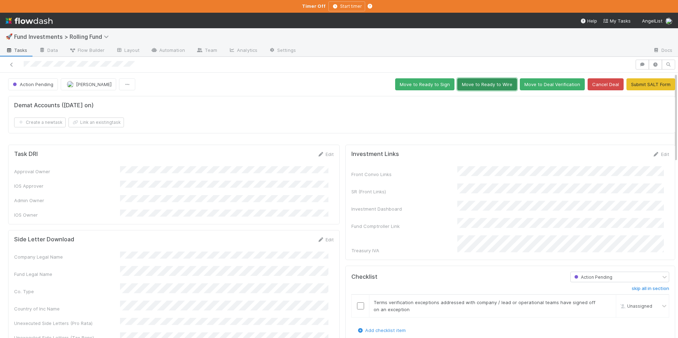
click at [473, 88] on button "Move to Ready to Wire" at bounding box center [487, 84] width 60 height 12
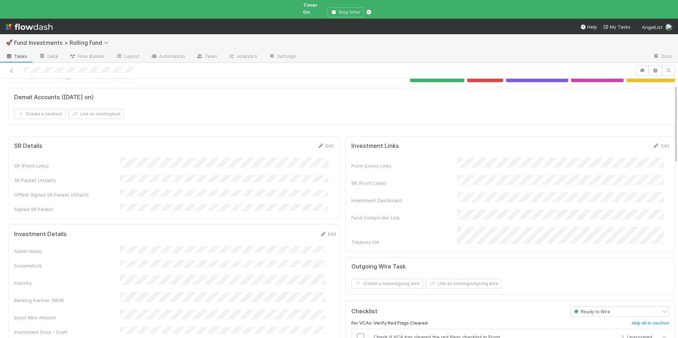
scroll to position [25, 0]
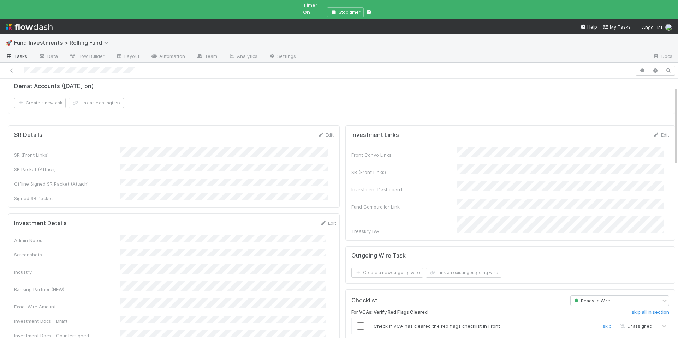
click at [357, 323] on input "checkbox" at bounding box center [360, 326] width 7 height 7
click at [625, 323] on span "[PERSON_NAME]" at bounding box center [642, 325] width 35 height 5
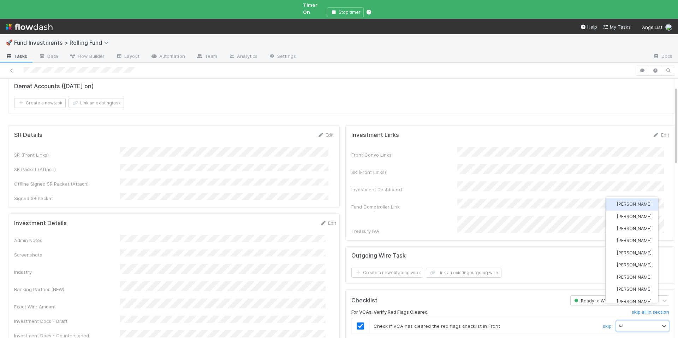
type input "[PERSON_NAME]"
click at [614, 261] on div "[PERSON_NAME]" at bounding box center [631, 259] width 53 height 12
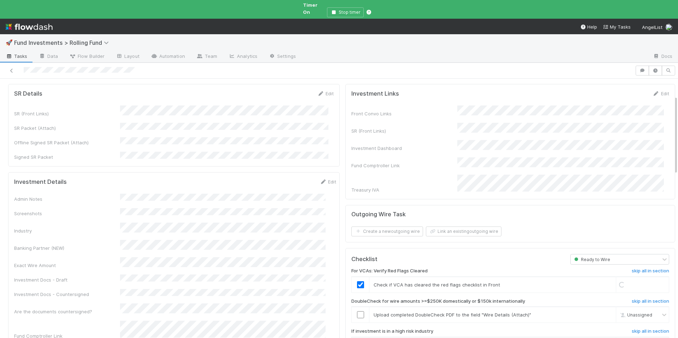
scroll to position [79, 0]
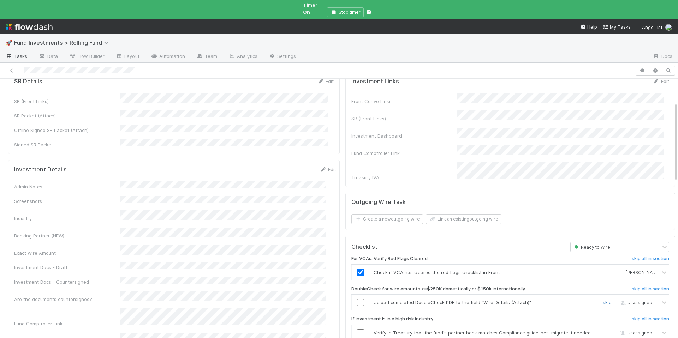
click at [602, 300] on link "skip" at bounding box center [606, 303] width 9 height 6
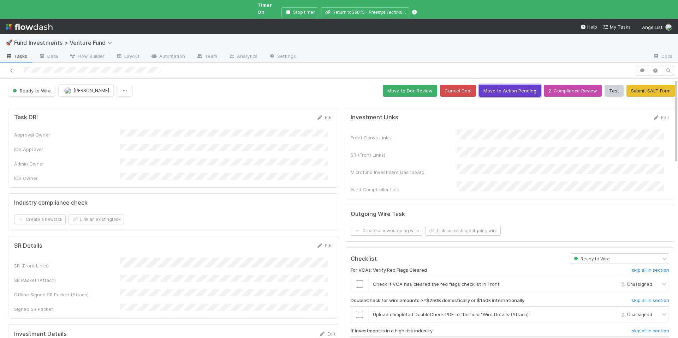
click at [499, 86] on button "Move to Action Pending" at bounding box center [510, 91] width 62 height 12
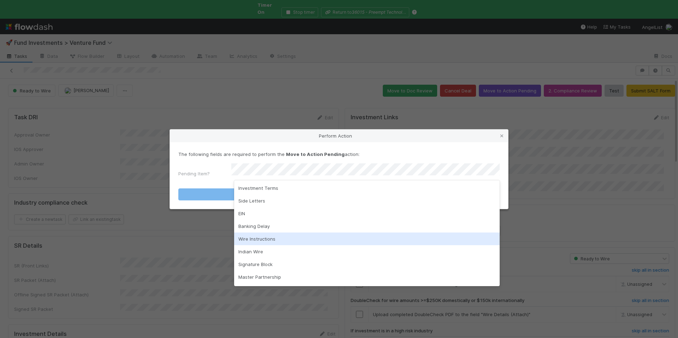
click at [279, 244] on div "Wire Instructions" at bounding box center [366, 239] width 265 height 13
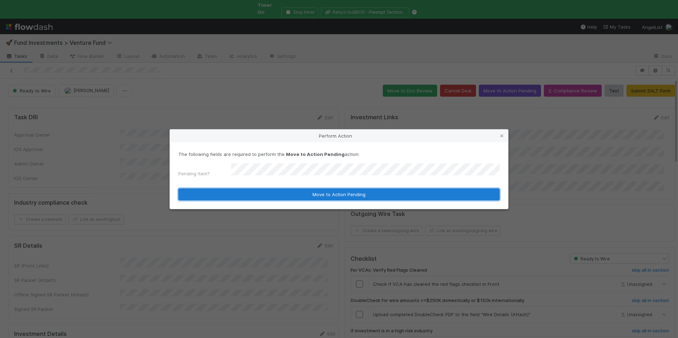
drag, startPoint x: 320, startPoint y: 196, endPoint x: 320, endPoint y: 162, distance: 34.6
click at [320, 196] on button "Move to Action Pending" at bounding box center [338, 194] width 321 height 12
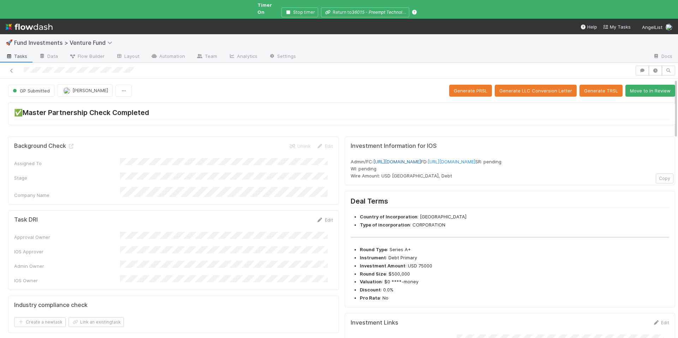
click at [421, 159] on link "[URL][DOMAIN_NAME]" at bounding box center [397, 162] width 48 height 6
click at [631, 85] on button "Move to In Review" at bounding box center [650, 91] width 50 height 12
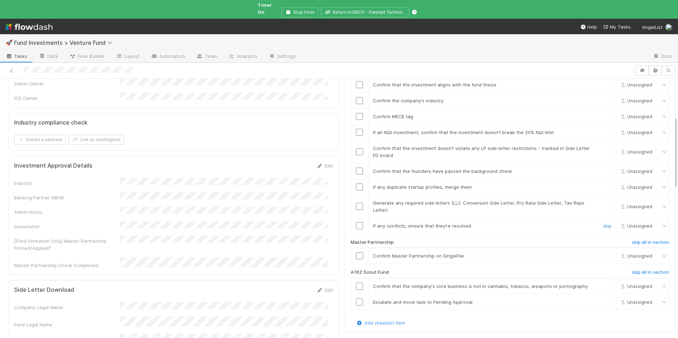
scroll to position [198, 0]
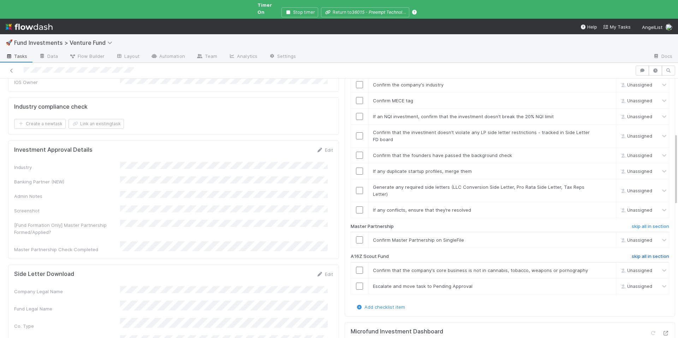
click at [646, 254] on h6 "skip all in section" at bounding box center [649, 257] width 37 height 6
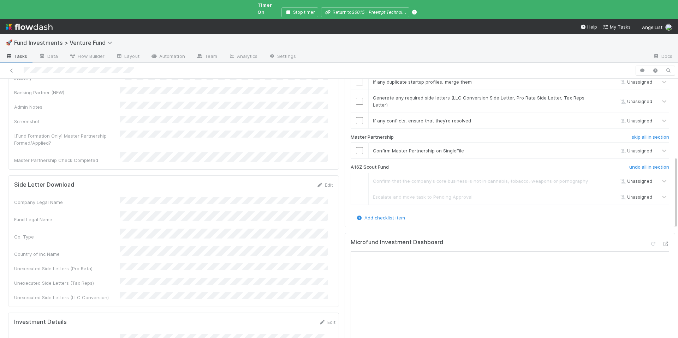
scroll to position [274, 0]
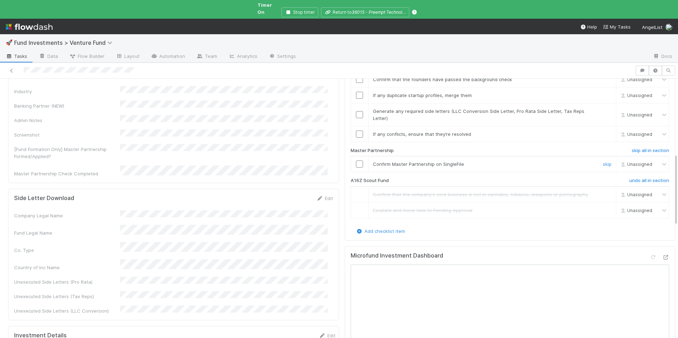
click at [356, 161] on input "checkbox" at bounding box center [359, 164] width 7 height 7
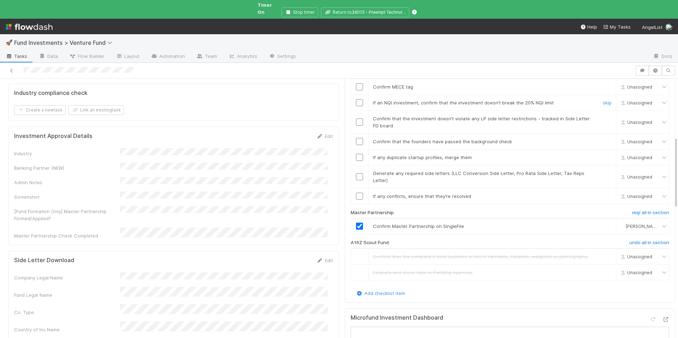
scroll to position [212, 0]
click at [356, 100] on input "checkbox" at bounding box center [359, 103] width 7 height 7
click at [602, 194] on link "skip" at bounding box center [606, 197] width 9 height 6
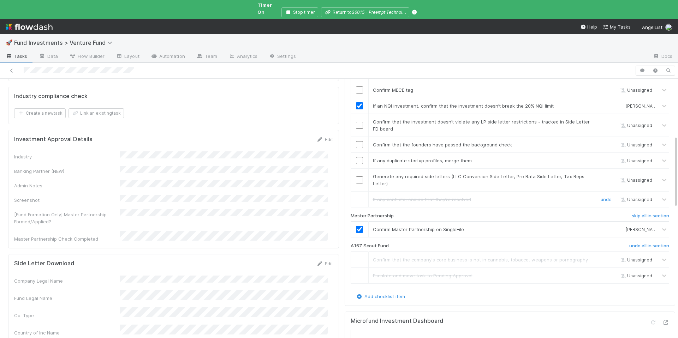
scroll to position [208, 0]
click at [602, 175] on link "skip" at bounding box center [606, 178] width 9 height 6
click at [602, 159] on link "skip" at bounding box center [606, 162] width 9 height 6
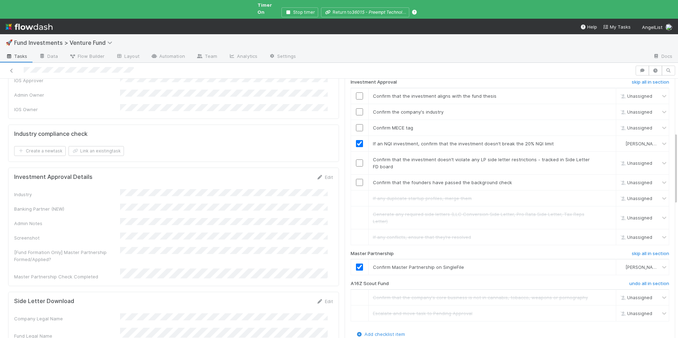
scroll to position [163, 0]
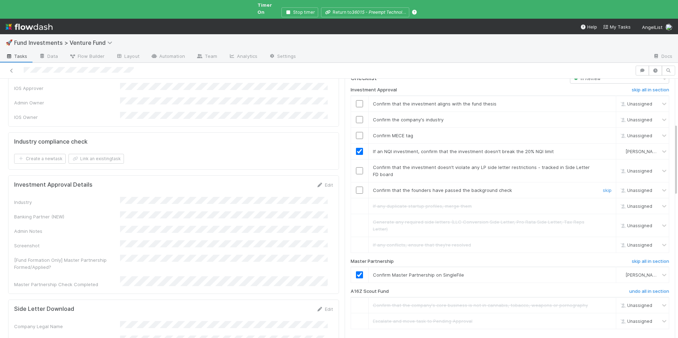
click at [356, 187] on input "checkbox" at bounding box center [359, 190] width 7 height 7
click at [356, 167] on input "checkbox" at bounding box center [359, 170] width 7 height 7
click at [325, 174] on div "Investment Approval Details Edit Industry Banking Partner (NEW) Admin Notes Scr…" at bounding box center [173, 233] width 331 height 119
click at [321, 181] on link "Edit" at bounding box center [324, 184] width 17 height 6
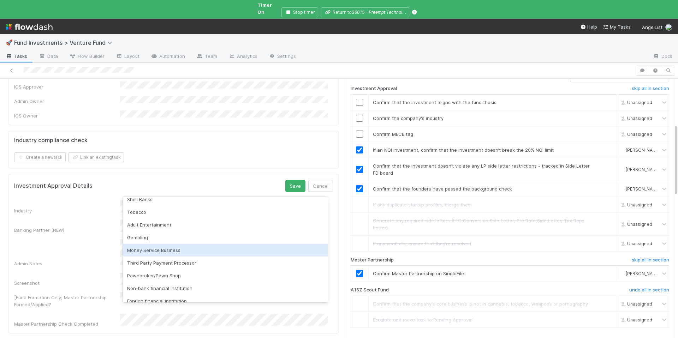
scroll to position [32, 0]
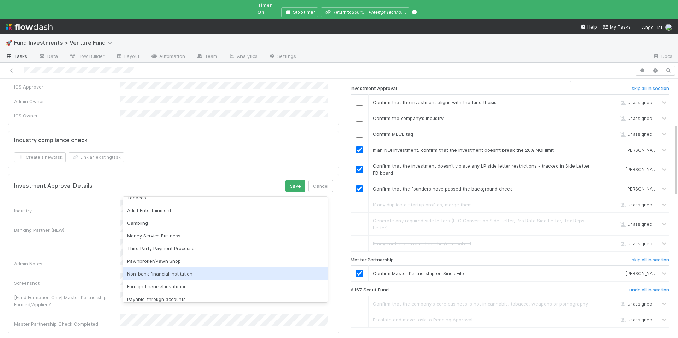
drag, startPoint x: 191, startPoint y: 269, endPoint x: 189, endPoint y: 247, distance: 22.7
click at [191, 268] on div "Non-bank financial institution" at bounding box center [225, 273] width 205 height 13
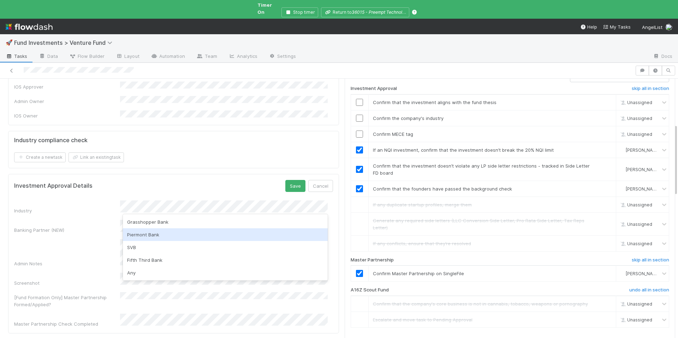
drag, startPoint x: 175, startPoint y: 233, endPoint x: 241, endPoint y: 196, distance: 75.7
click at [175, 233] on div "Piermont Bank" at bounding box center [225, 234] width 205 height 13
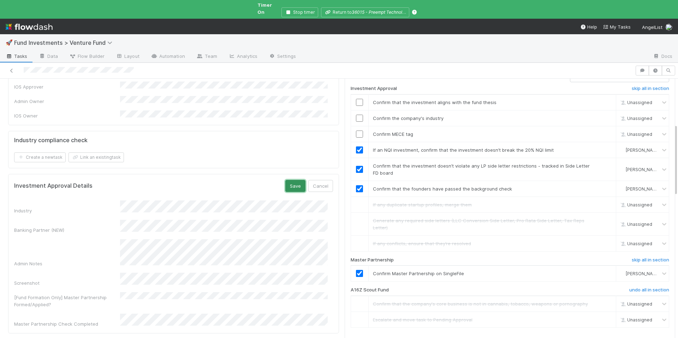
click at [285, 180] on button "Save" at bounding box center [295, 186] width 20 height 12
click at [357, 131] on input "checkbox" at bounding box center [359, 134] width 7 height 7
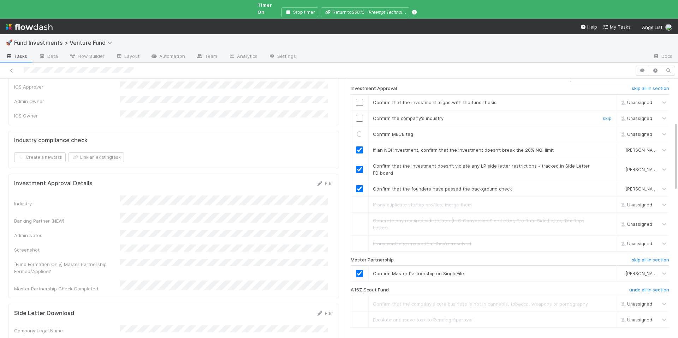
click at [356, 115] on input "checkbox" at bounding box center [359, 118] width 7 height 7
click at [356, 99] on input "checkbox" at bounding box center [359, 102] width 7 height 7
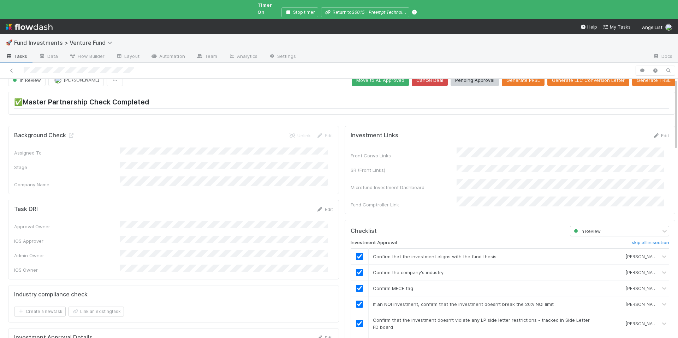
scroll to position [0, 0]
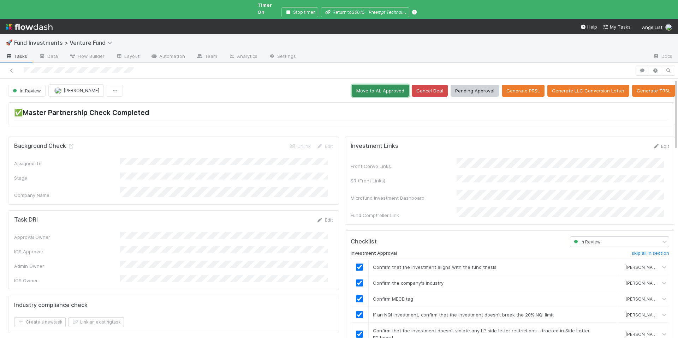
click at [361, 85] on button "Move to AL Approved" at bounding box center [379, 91] width 57 height 12
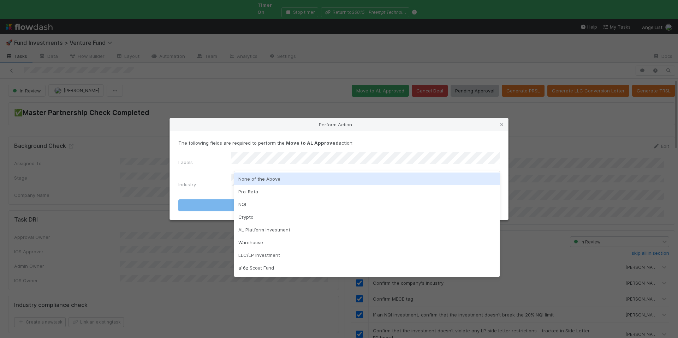
click at [288, 176] on div "None of the Above" at bounding box center [366, 179] width 265 height 13
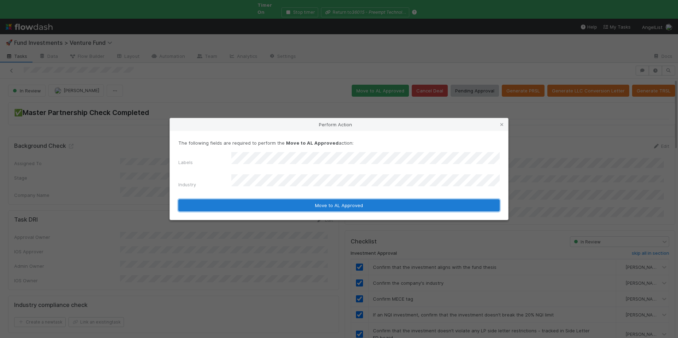
click at [312, 199] on button "Move to AL Approved" at bounding box center [338, 205] width 321 height 12
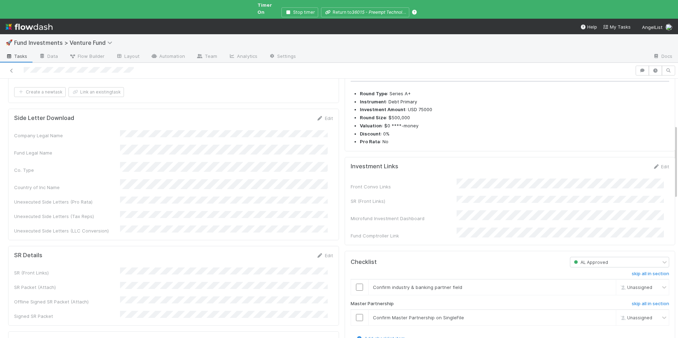
scroll to position [303, 0]
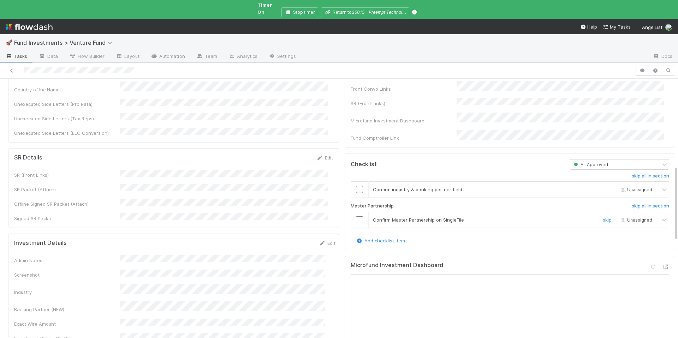
drag, startPoint x: 350, startPoint y: 228, endPoint x: 353, endPoint y: 196, distance: 32.2
click at [356, 223] on input "checkbox" at bounding box center [359, 219] width 7 height 7
click at [356, 193] on input "checkbox" at bounding box center [359, 189] width 7 height 7
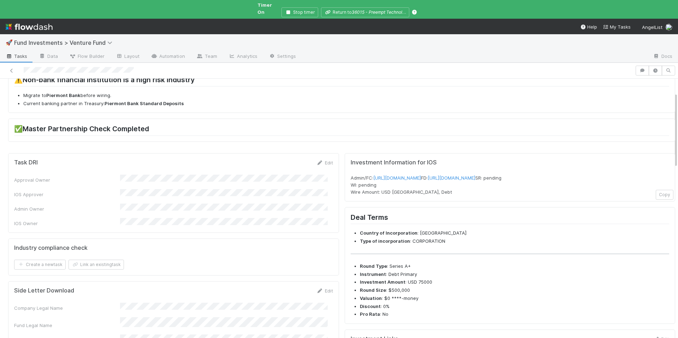
scroll to position [0, 0]
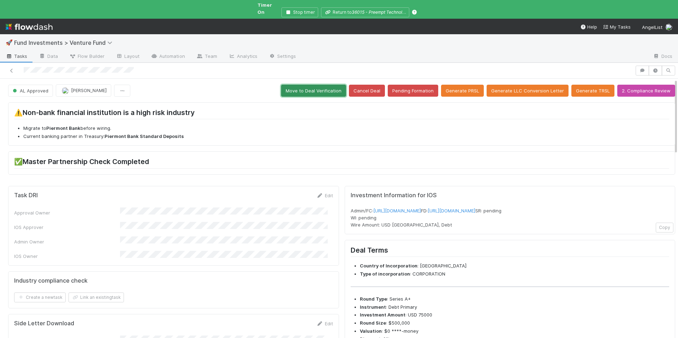
click at [312, 88] on button "Move to Deal Verification" at bounding box center [313, 91] width 65 height 12
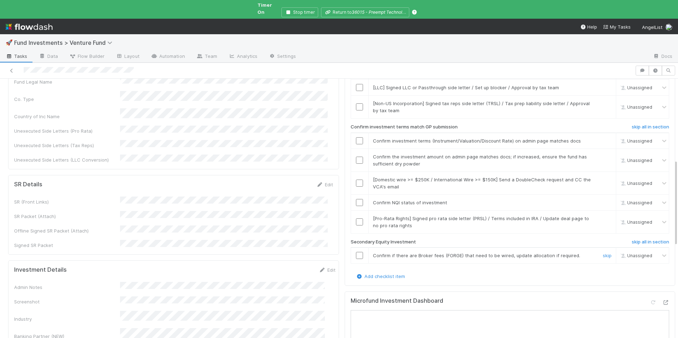
scroll to position [248, 0]
drag, startPoint x: 597, startPoint y: 242, endPoint x: 585, endPoint y: 228, distance: 18.5
click at [602, 252] on link "skip" at bounding box center [606, 255] width 9 height 6
click at [602, 215] on link "skip" at bounding box center [606, 218] width 9 height 6
click at [356, 199] on input "checkbox" at bounding box center [359, 202] width 7 height 7
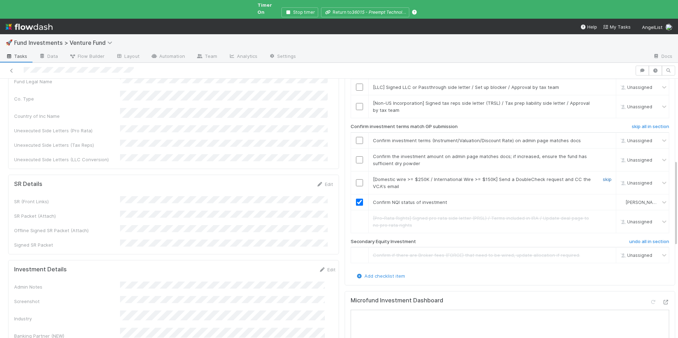
click at [602, 176] on link "skip" at bounding box center [606, 179] width 9 height 6
click at [356, 156] on input "checkbox" at bounding box center [359, 159] width 7 height 7
click at [353, 132] on td at bounding box center [359, 140] width 18 height 16
click at [356, 137] on input "checkbox" at bounding box center [359, 140] width 7 height 7
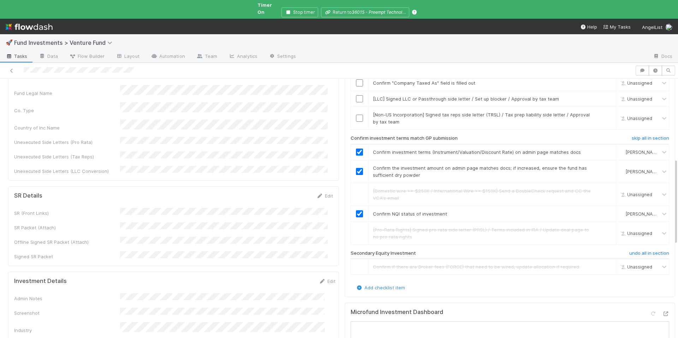
scroll to position [222, 0]
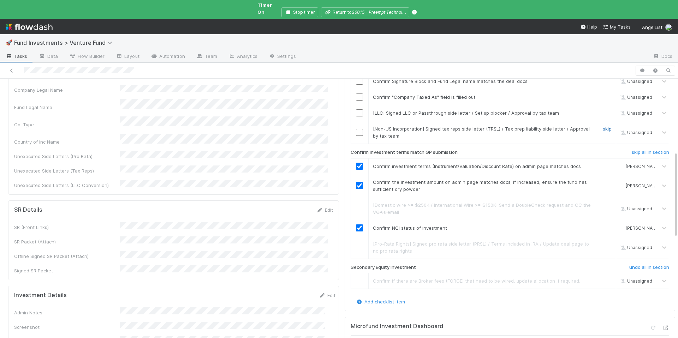
click at [602, 126] on link "skip" at bounding box center [606, 129] width 9 height 6
drag, startPoint x: 594, startPoint y: 105, endPoint x: 595, endPoint y: 100, distance: 5.0
click at [602, 110] on link "skip" at bounding box center [606, 113] width 9 height 6
click at [356, 94] on input "checkbox" at bounding box center [359, 97] width 7 height 7
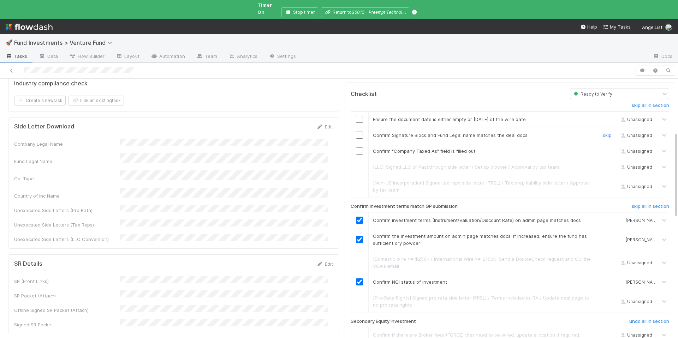
scroll to position [161, 0]
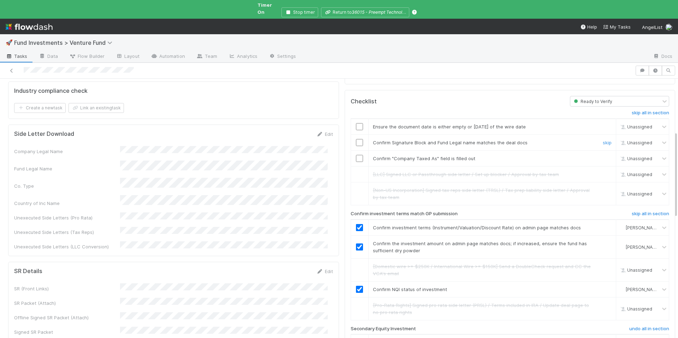
click at [356, 139] on input "checkbox" at bounding box center [359, 142] width 7 height 7
click at [356, 155] on input "checkbox" at bounding box center [359, 158] width 7 height 7
click at [356, 123] on input "checkbox" at bounding box center [359, 126] width 7 height 7
click at [356, 139] on input "checkbox" at bounding box center [359, 142] width 7 height 7
click at [356, 123] on input "checkbox" at bounding box center [359, 126] width 7 height 7
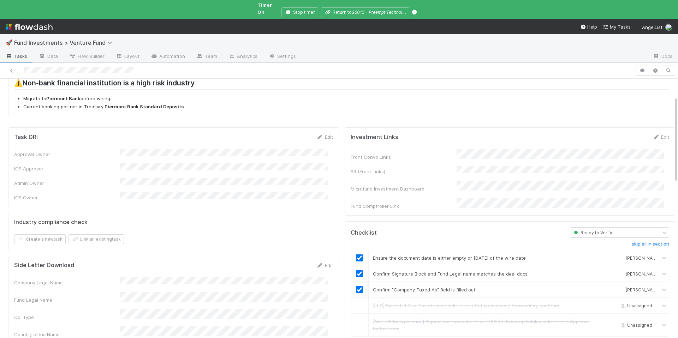
scroll to position [7, 0]
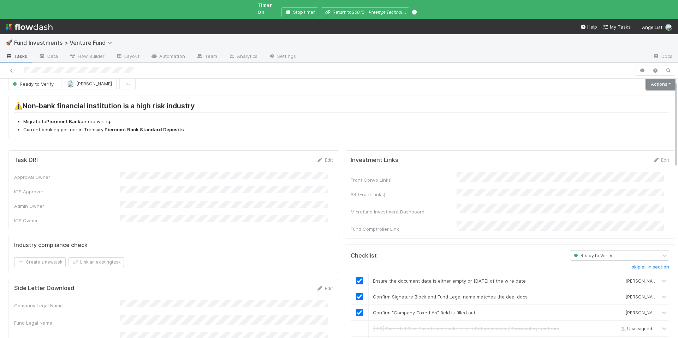
drag, startPoint x: 645, startPoint y: 82, endPoint x: 631, endPoint y: 88, distance: 15.0
click at [646, 81] on link "Actions" at bounding box center [660, 84] width 29 height 12
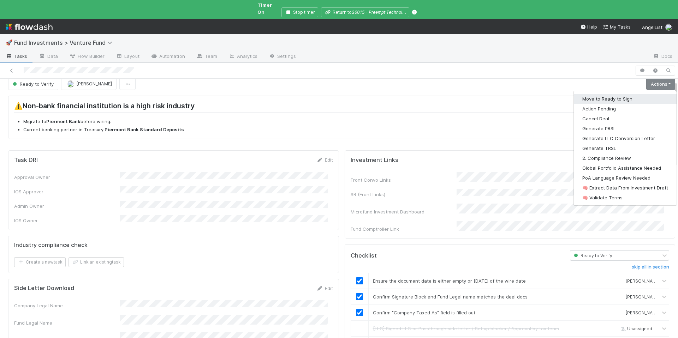
click at [608, 94] on button "Move to Ready to Sign" at bounding box center [624, 99] width 103 height 10
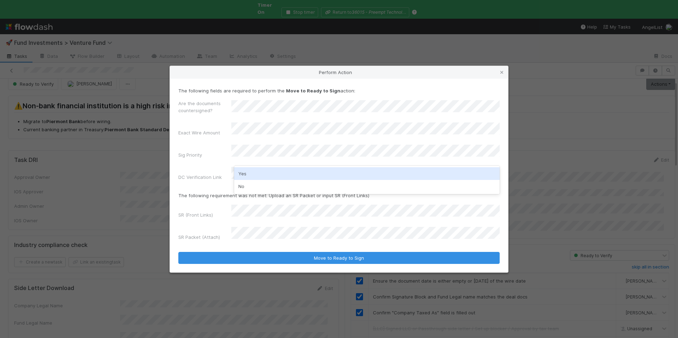
click at [260, 173] on div "Yes" at bounding box center [366, 173] width 265 height 13
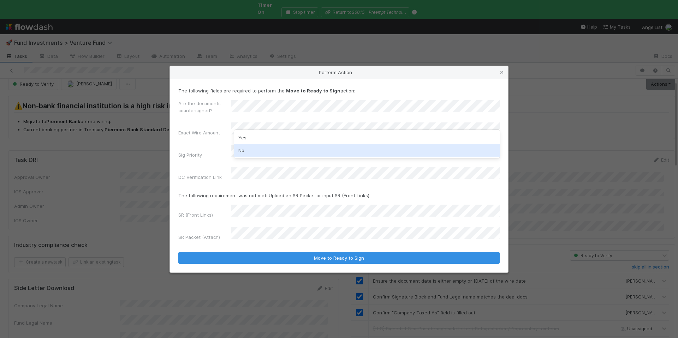
click at [259, 149] on div "No" at bounding box center [366, 150] width 265 height 13
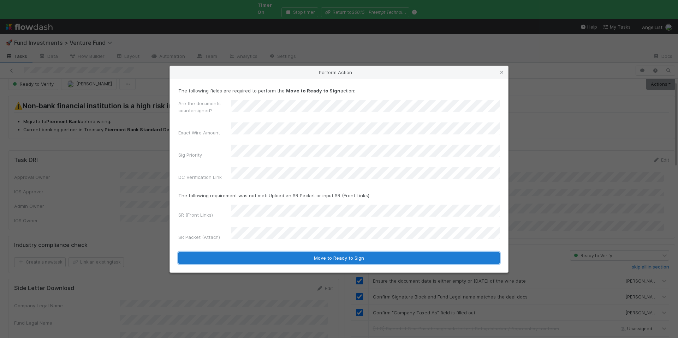
click at [356, 252] on button "Move to Ready to Sign" at bounding box center [338, 258] width 321 height 12
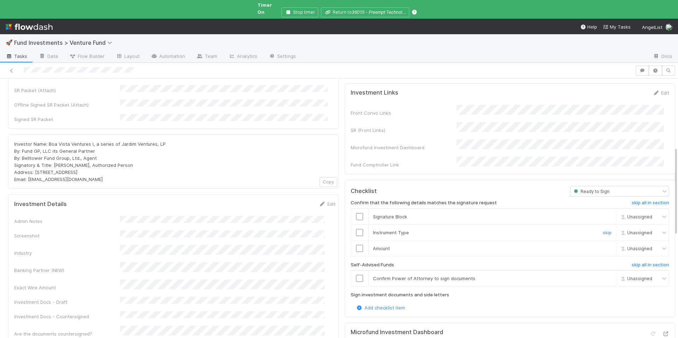
scroll to position [203, 0]
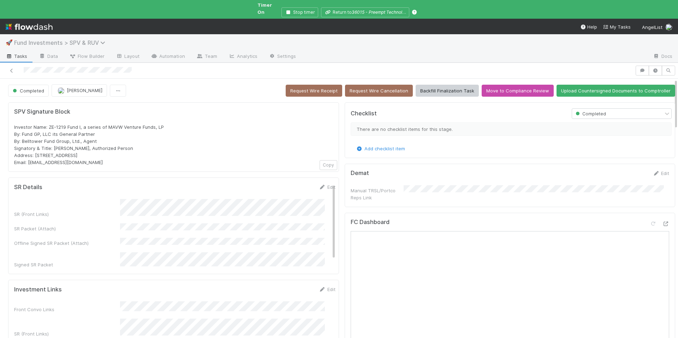
click at [87, 39] on span "Fund Investments > SPV & RUV" at bounding box center [61, 42] width 95 height 7
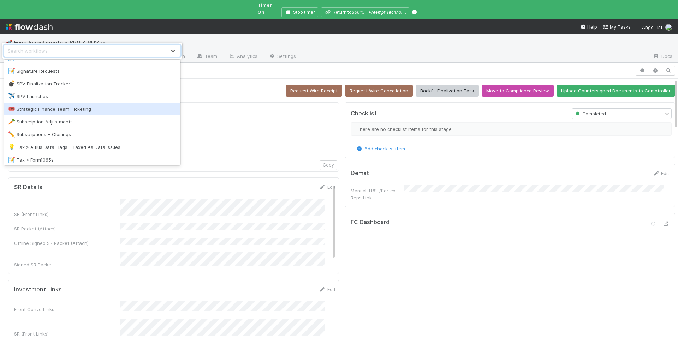
scroll to position [835, 0]
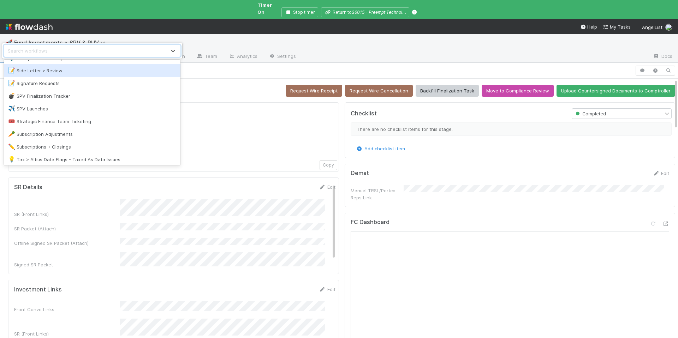
click at [65, 75] on div "📝 Side Letter > Review" at bounding box center [92, 70] width 176 height 13
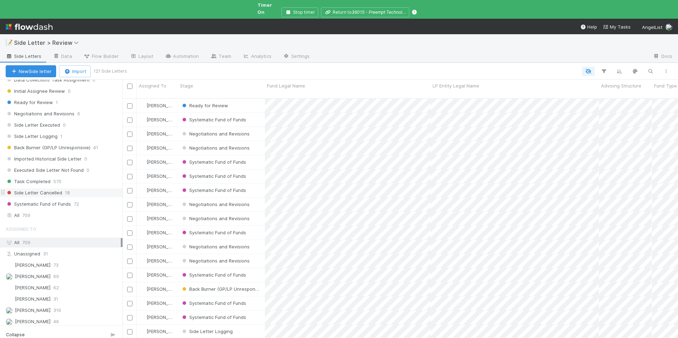
scroll to position [109, 0]
click at [46, 208] on div "All 709" at bounding box center [63, 212] width 115 height 9
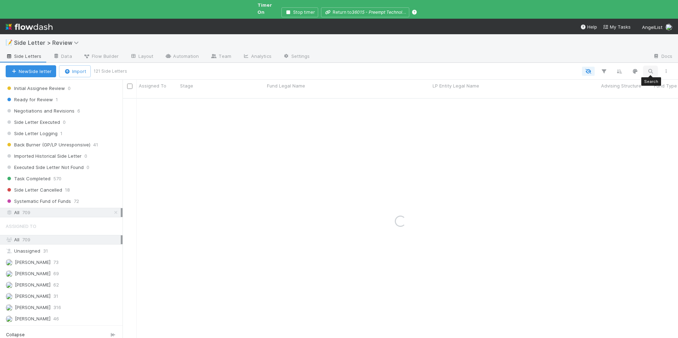
click at [648, 68] on icon "button" at bounding box center [650, 71] width 7 height 6
type input "Jardim Ventures, LP"
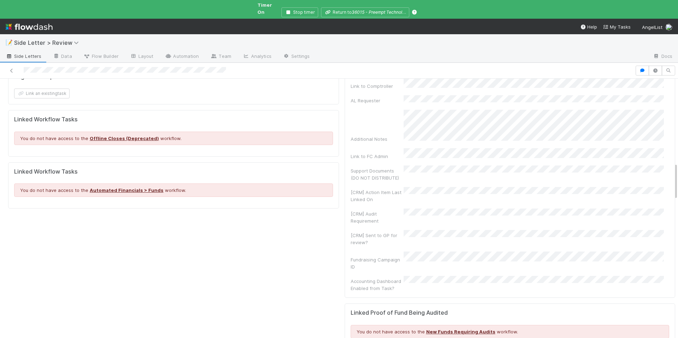
scroll to position [829, 0]
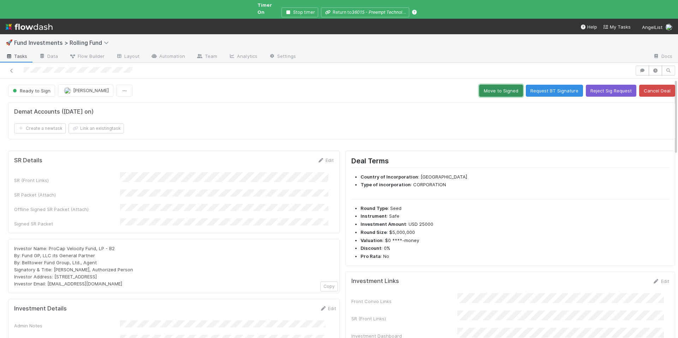
click at [483, 88] on button "Move to Signed" at bounding box center [501, 91] width 44 height 12
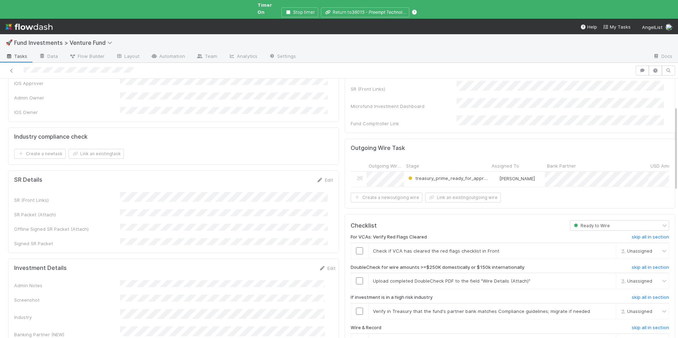
scroll to position [116, 0]
click at [356, 247] on input "checkbox" at bounding box center [359, 250] width 7 height 7
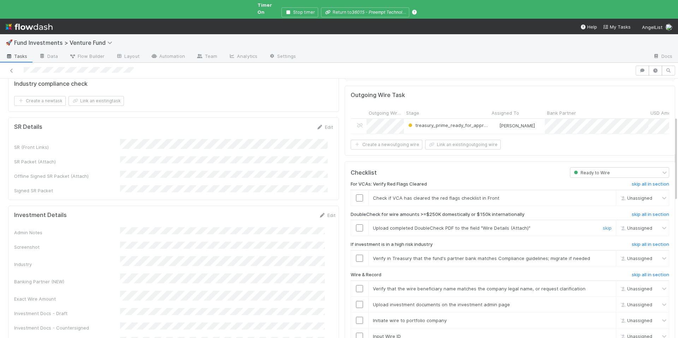
scroll to position [177, 0]
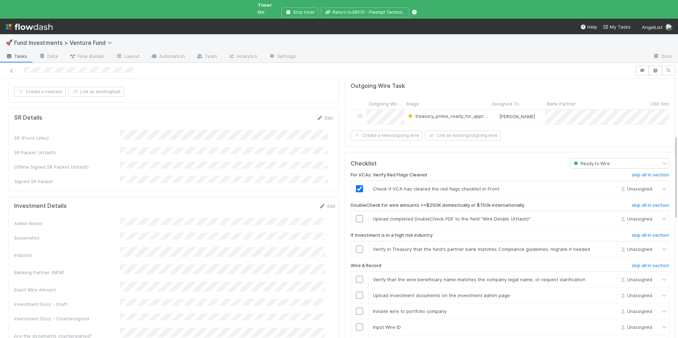
checkbox input "true"
click at [602, 216] on link "skip" at bounding box center [606, 219] width 9 height 6
click at [355, 245] on td at bounding box center [359, 249] width 18 height 16
click at [356, 246] on input "checkbox" at bounding box center [359, 249] width 7 height 7
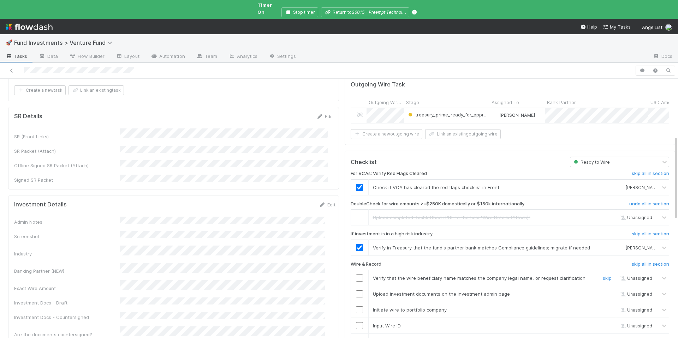
click at [356, 274] on td at bounding box center [359, 278] width 18 height 16
click at [350, 270] on td at bounding box center [359, 278] width 18 height 16
click at [356, 275] on input "checkbox" at bounding box center [359, 278] width 7 height 7
click at [355, 286] on td at bounding box center [359, 294] width 18 height 16
click at [356, 290] on input "checkbox" at bounding box center [359, 293] width 7 height 7
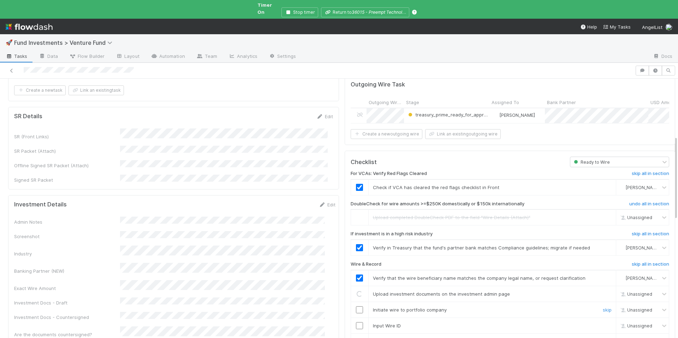
click at [356, 306] on input "checkbox" at bounding box center [359, 309] width 7 height 7
click at [356, 322] on input "checkbox" at bounding box center [359, 325] width 7 height 7
drag, startPoint x: 356, startPoint y: 333, endPoint x: 366, endPoint y: 324, distance: 13.3
click at [356, 338] on input "checkbox" at bounding box center [359, 341] width 7 height 7
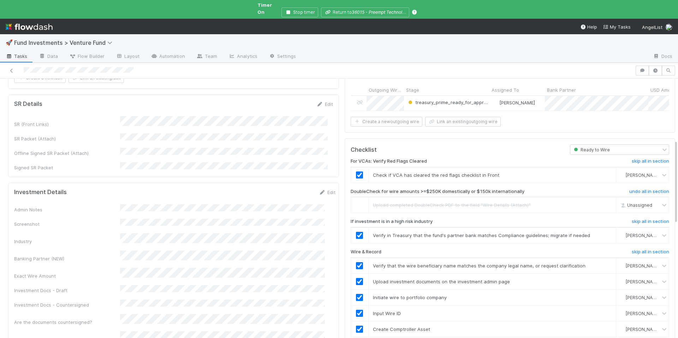
scroll to position [0, 0]
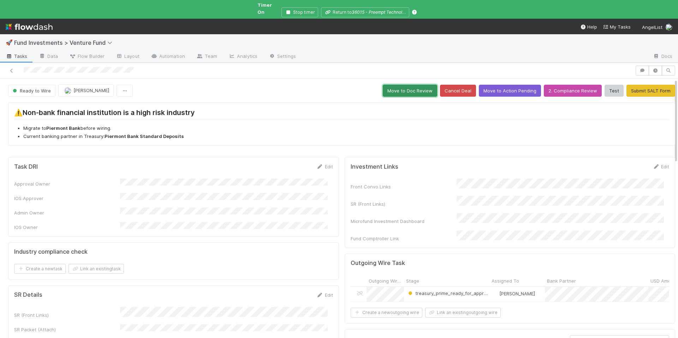
click at [413, 85] on button "Move to Doc Review" at bounding box center [410, 91] width 54 height 12
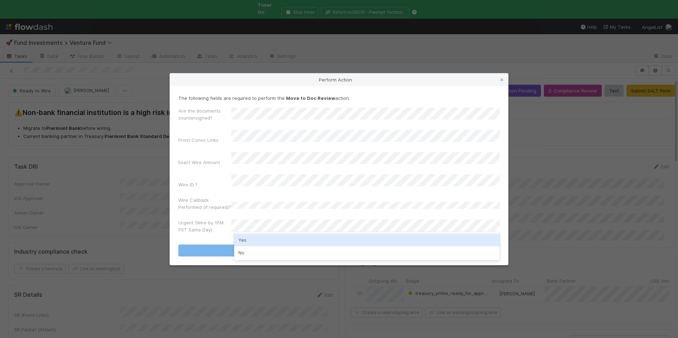
click at [254, 238] on div "Yes" at bounding box center [366, 240] width 265 height 13
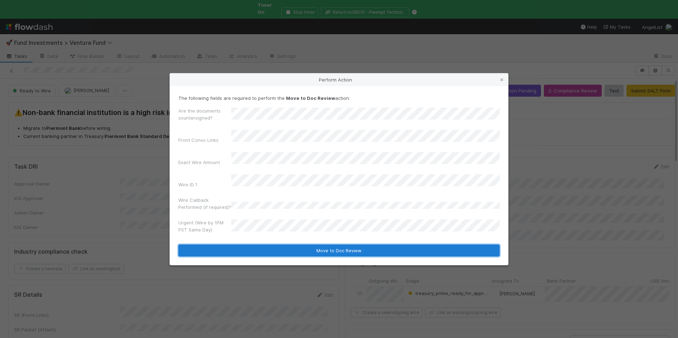
click at [287, 246] on button "Move to Doc Review" at bounding box center [338, 251] width 321 height 12
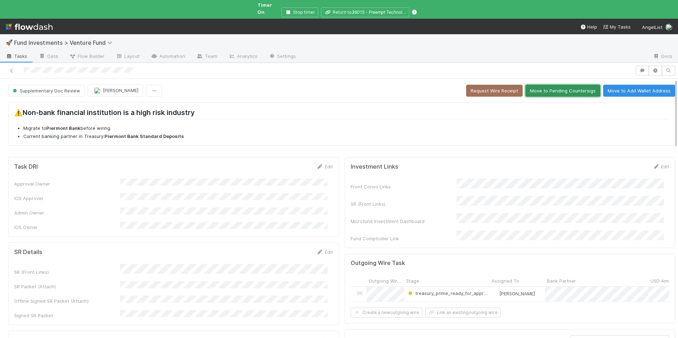
click at [540, 85] on button "Move to Pending Countersigs" at bounding box center [562, 91] width 75 height 12
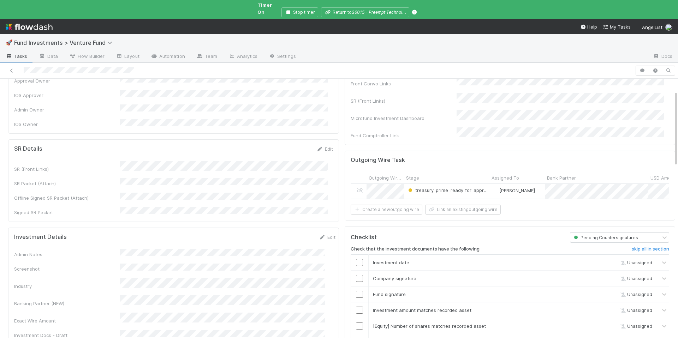
scroll to position [56, 0]
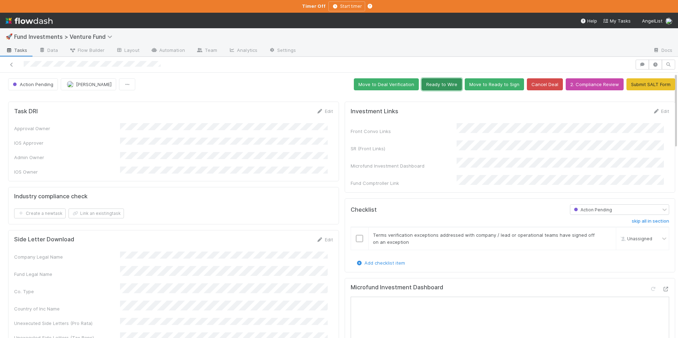
click at [442, 87] on button "Ready to Wire" at bounding box center [441, 84] width 40 height 12
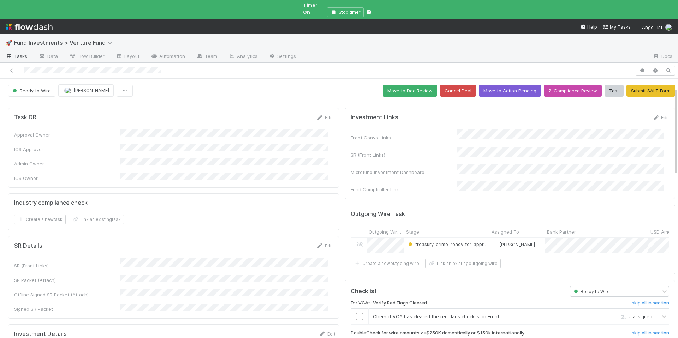
scroll to position [100, 0]
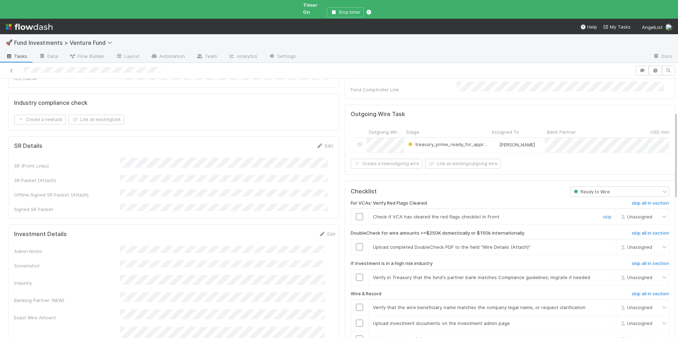
click at [356, 213] on input "checkbox" at bounding box center [359, 216] width 7 height 7
click at [625, 214] on span "[PERSON_NAME]" at bounding box center [642, 216] width 35 height 5
type input "jack"
click at [623, 237] on span "[PERSON_NAME]" at bounding box center [634, 236] width 35 height 5
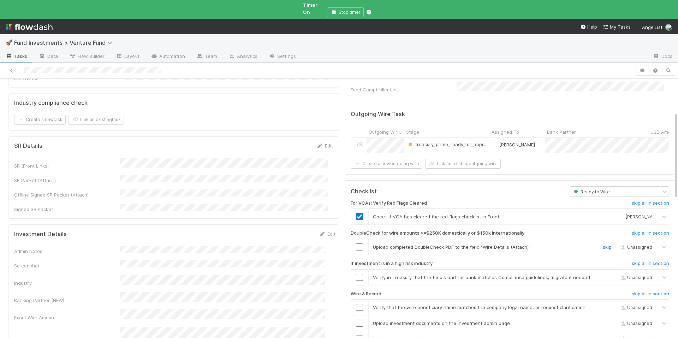
click at [602, 244] on link "skip" at bounding box center [606, 247] width 9 height 6
click at [356, 274] on input "checkbox" at bounding box center [359, 277] width 7 height 7
click at [356, 304] on input "checkbox" at bounding box center [359, 307] width 7 height 7
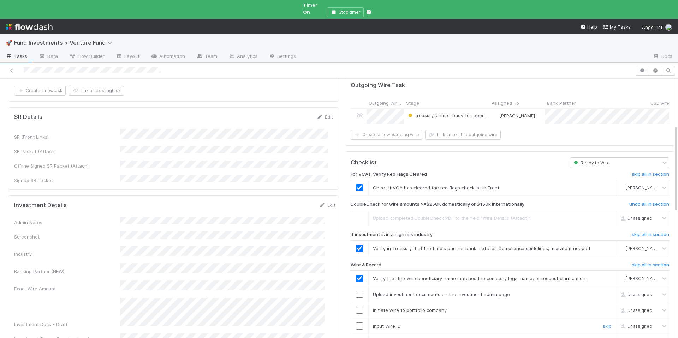
scroll to position [140, 0]
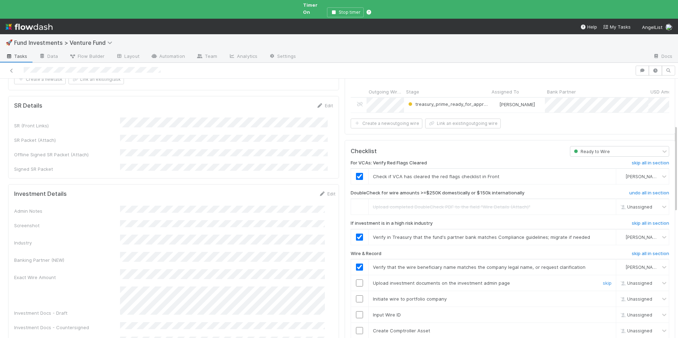
click at [356, 279] on input "checkbox" at bounding box center [359, 282] width 7 height 7
click at [356, 294] on input "checkbox" at bounding box center [359, 297] width 7 height 7
click at [356, 310] on input "checkbox" at bounding box center [359, 313] width 7 height 7
drag, startPoint x: 354, startPoint y: 323, endPoint x: 358, endPoint y: 196, distance: 127.1
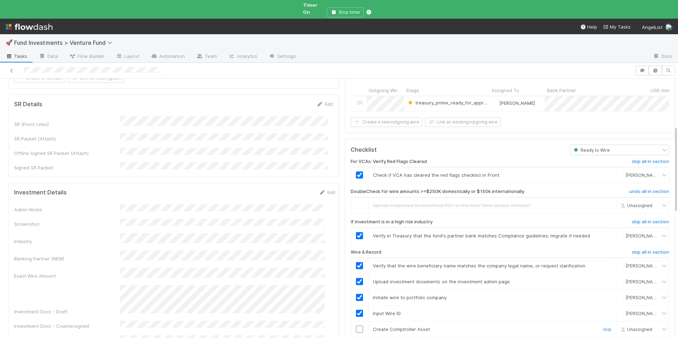
click at [356, 326] on input "checkbox" at bounding box center [359, 329] width 7 height 7
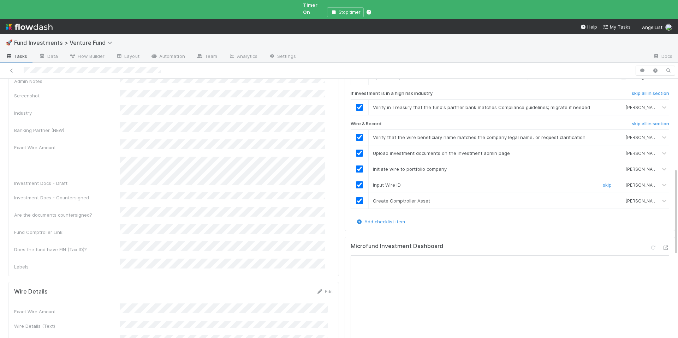
scroll to position [0, 0]
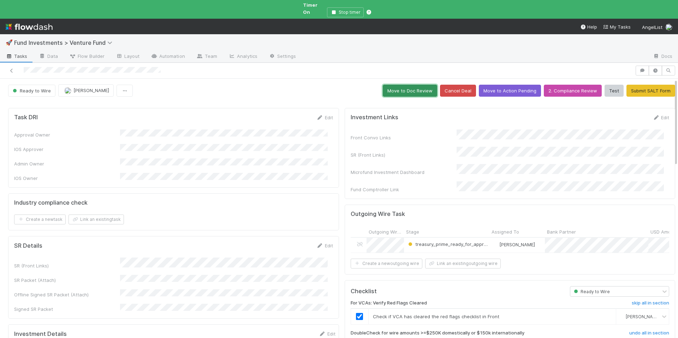
click at [406, 87] on button "Move to Doc Review" at bounding box center [410, 91] width 54 height 12
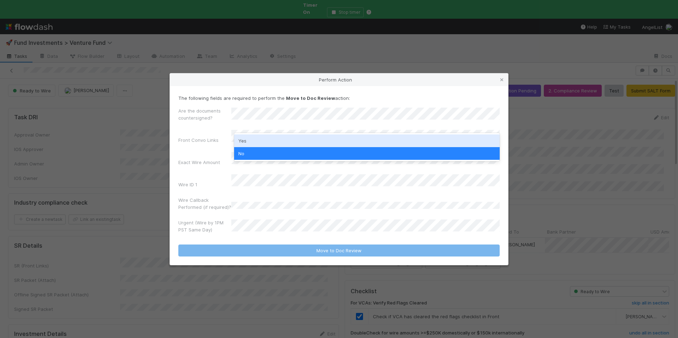
drag, startPoint x: 295, startPoint y: 141, endPoint x: 294, endPoint y: 151, distance: 9.6
click at [295, 141] on div "Yes" at bounding box center [366, 140] width 265 height 13
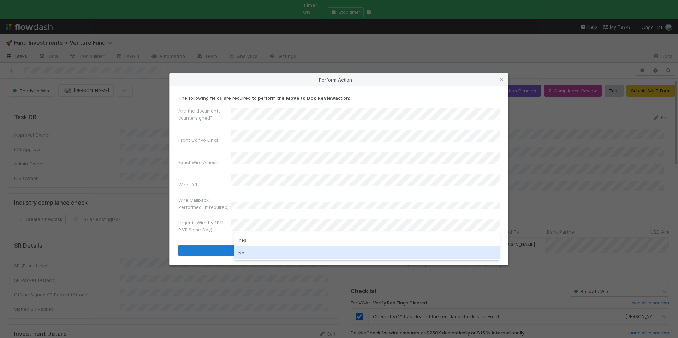
drag, startPoint x: 265, startPoint y: 248, endPoint x: 300, endPoint y: 246, distance: 35.7
click at [265, 248] on div "No" at bounding box center [366, 252] width 265 height 13
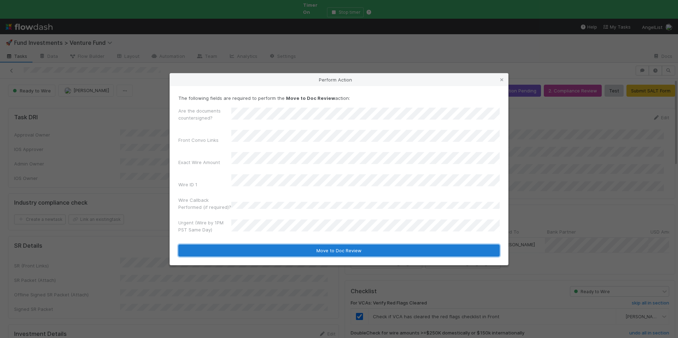
click at [303, 245] on button "Move to Doc Review" at bounding box center [338, 251] width 321 height 12
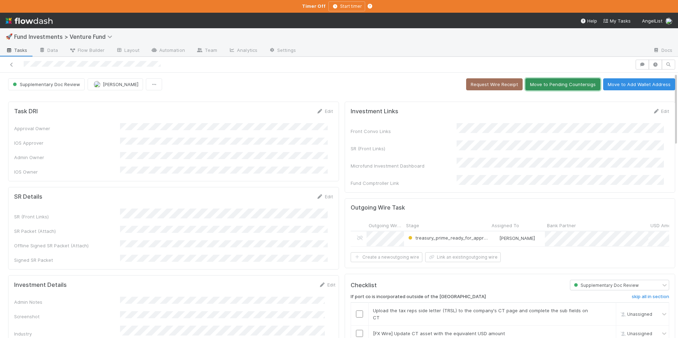
click at [533, 84] on button "Move to Pending Countersigs" at bounding box center [562, 84] width 75 height 12
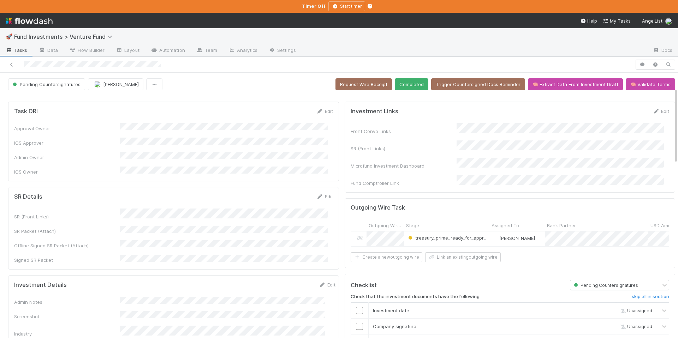
scroll to position [228, 0]
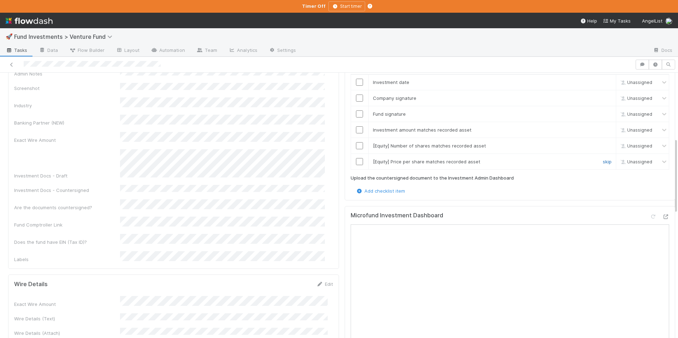
click at [602, 159] on link "skip" at bounding box center [606, 162] width 9 height 6
click at [602, 144] on link "skip" at bounding box center [606, 146] width 9 height 6
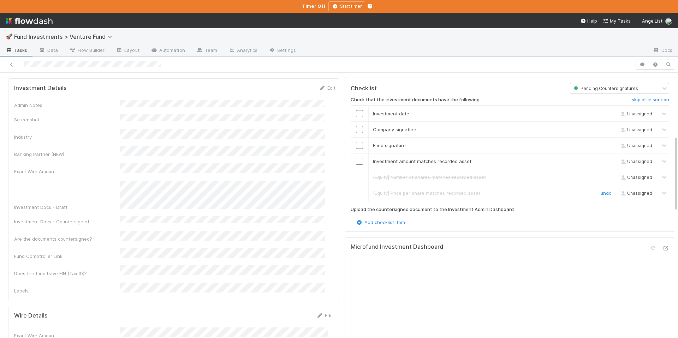
scroll to position [197, 0]
click at [356, 111] on input "checkbox" at bounding box center [359, 113] width 7 height 7
click at [352, 124] on td at bounding box center [359, 130] width 18 height 16
click at [356, 128] on input "checkbox" at bounding box center [359, 129] width 7 height 7
click at [356, 142] on input "checkbox" at bounding box center [359, 145] width 7 height 7
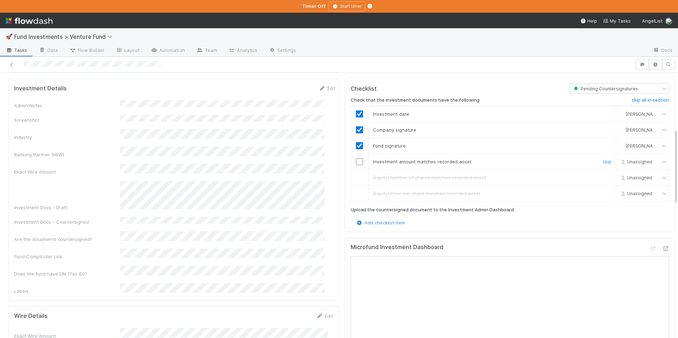
click at [356, 158] on input "checkbox" at bounding box center [359, 161] width 7 height 7
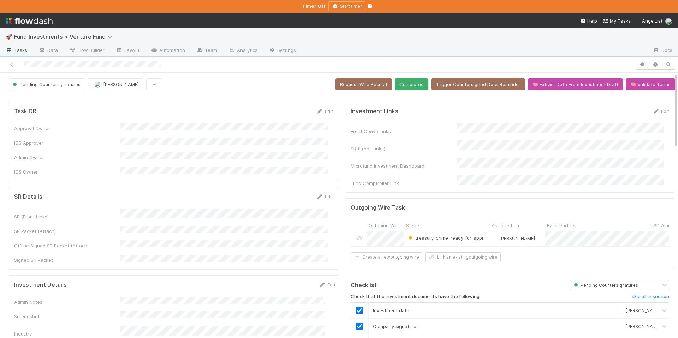
click at [406, 85] on button "Completed" at bounding box center [412, 84] width 34 height 12
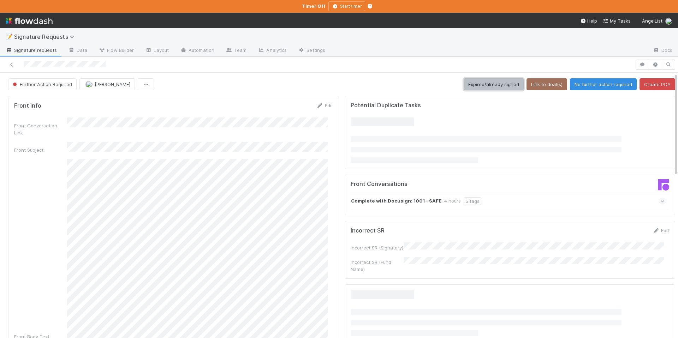
click at [463, 89] on button "Expired/already signed" at bounding box center [493, 84] width 60 height 12
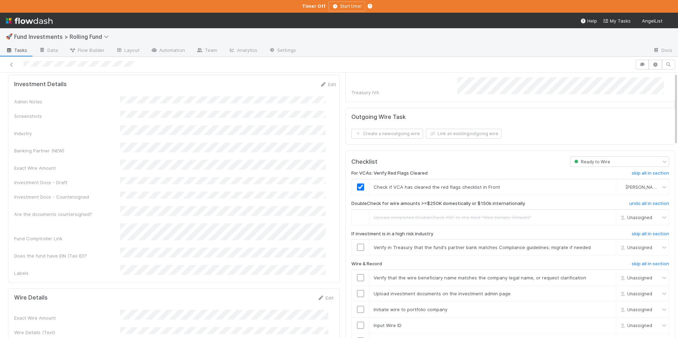
scroll to position [241, 0]
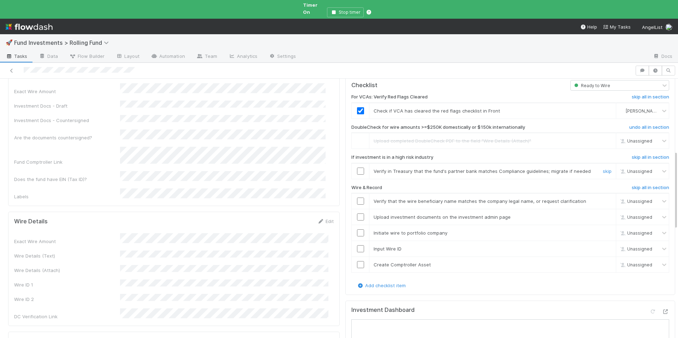
click at [357, 168] on input "checkbox" at bounding box center [360, 171] width 7 height 7
click at [357, 198] on input "checkbox" at bounding box center [360, 201] width 7 height 7
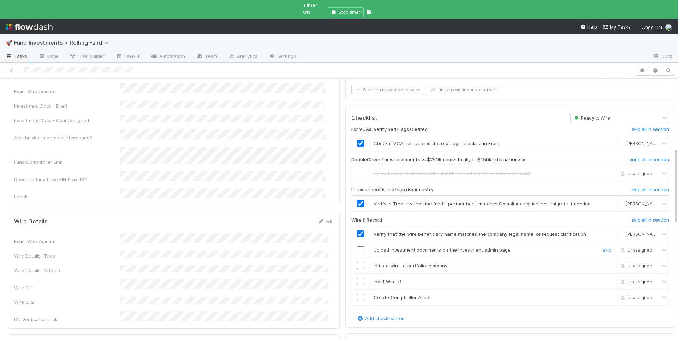
click at [357, 246] on input "checkbox" at bounding box center [360, 249] width 7 height 7
click at [358, 262] on input "checkbox" at bounding box center [360, 265] width 7 height 7
click at [357, 278] on input "checkbox" at bounding box center [360, 281] width 7 height 7
click at [357, 294] on input "checkbox" at bounding box center [360, 297] width 7 height 7
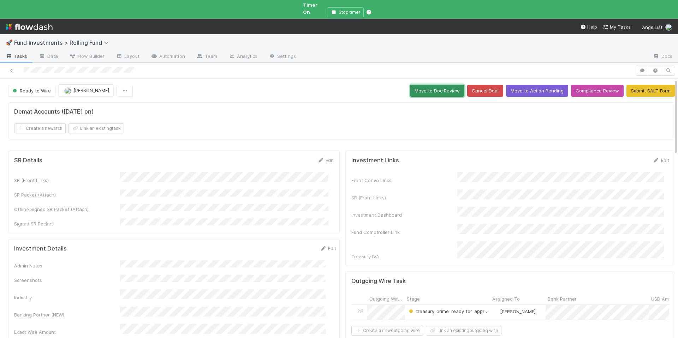
click at [422, 87] on button "Move to Doc Review" at bounding box center [437, 91] width 54 height 12
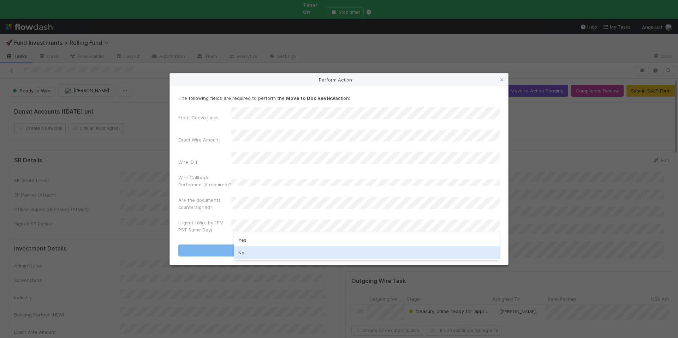
click at [265, 247] on div "No" at bounding box center [366, 252] width 265 height 13
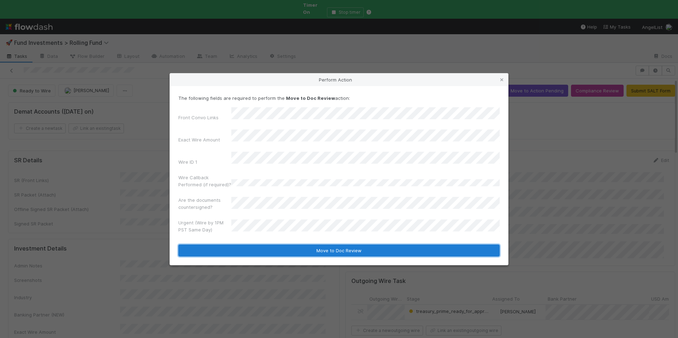
click at [289, 245] on button "Move to Doc Review" at bounding box center [338, 251] width 321 height 12
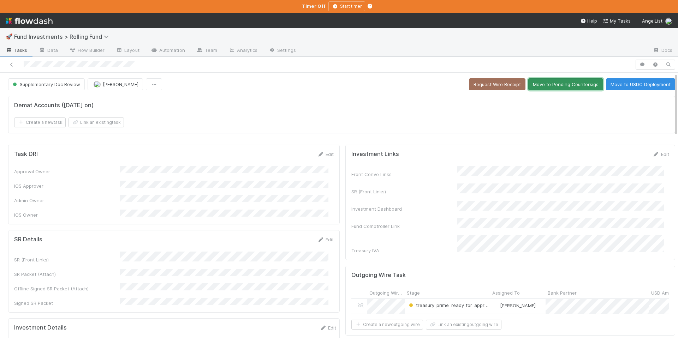
click at [563, 82] on button "Move to Pending Countersigs" at bounding box center [565, 84] width 75 height 12
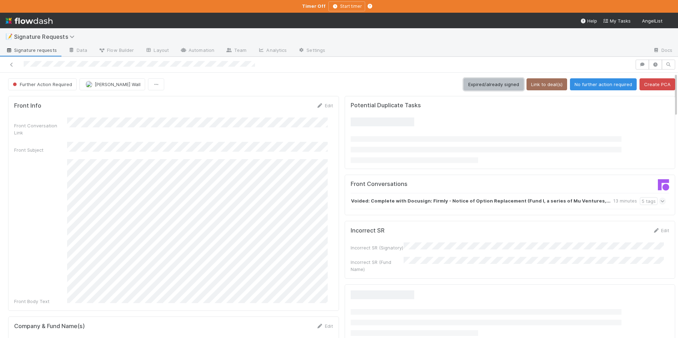
drag, startPoint x: 500, startPoint y: 85, endPoint x: 310, endPoint y: 2, distance: 206.9
click at [499, 84] on button "Expired/already signed" at bounding box center [493, 84] width 60 height 12
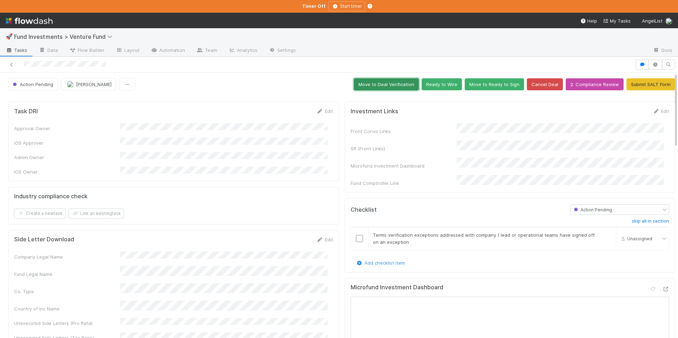
click at [384, 85] on button "Move to Deal Verification" at bounding box center [386, 84] width 65 height 12
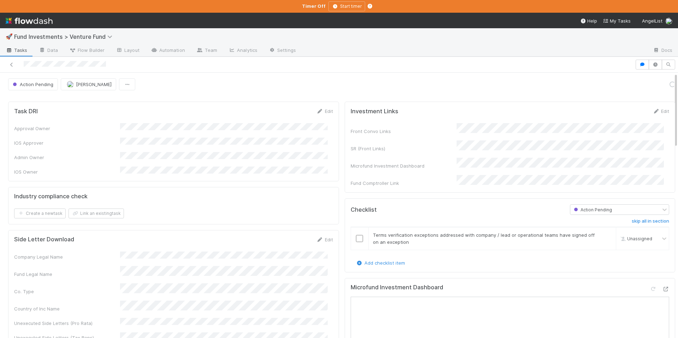
click at [650, 285] on div at bounding box center [659, 290] width 20 height 10
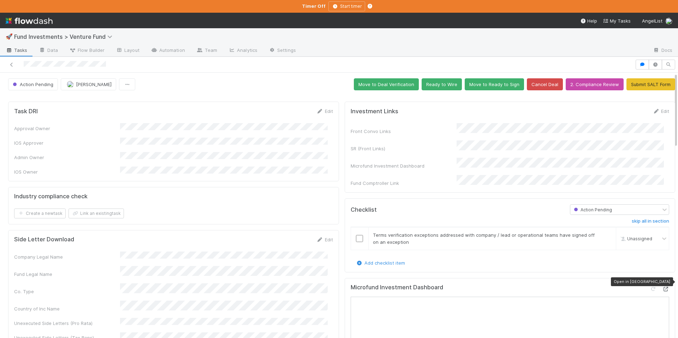
click at [662, 287] on icon at bounding box center [665, 289] width 7 height 5
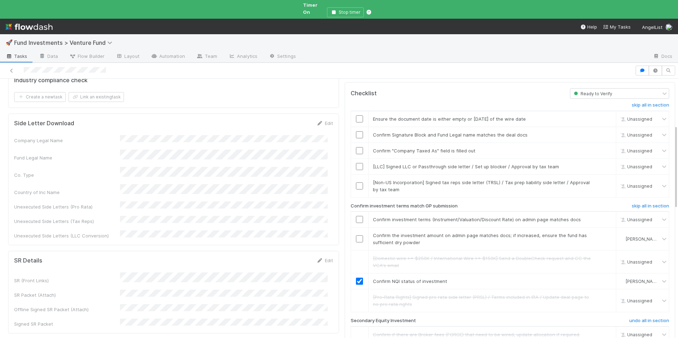
scroll to position [161, 0]
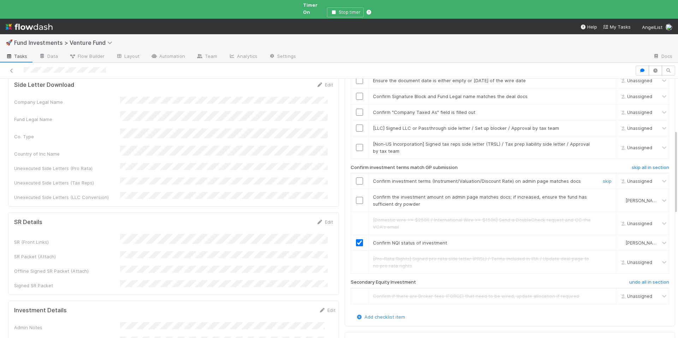
click at [356, 178] on input "checkbox" at bounding box center [359, 181] width 7 height 7
click at [356, 144] on input "checkbox" at bounding box center [359, 147] width 7 height 7
drag, startPoint x: 593, startPoint y: 115, endPoint x: 479, endPoint y: 64, distance: 125.6
click at [602, 125] on link "skip" at bounding box center [606, 128] width 9 height 6
click at [356, 109] on input "checkbox" at bounding box center [359, 112] width 7 height 7
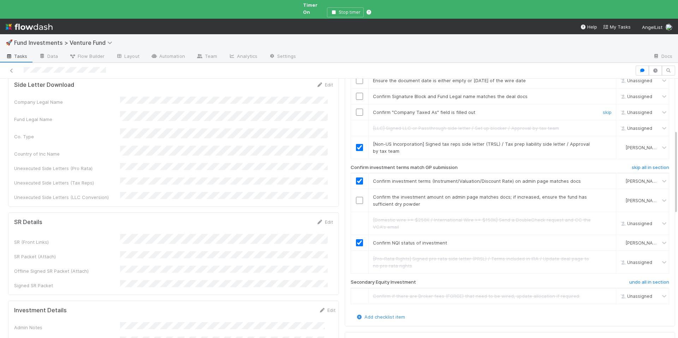
click at [356, 109] on input "checkbox" at bounding box center [359, 112] width 7 height 7
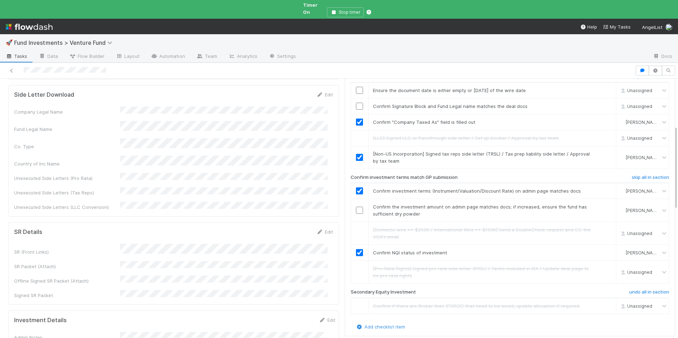
scroll to position [146, 0]
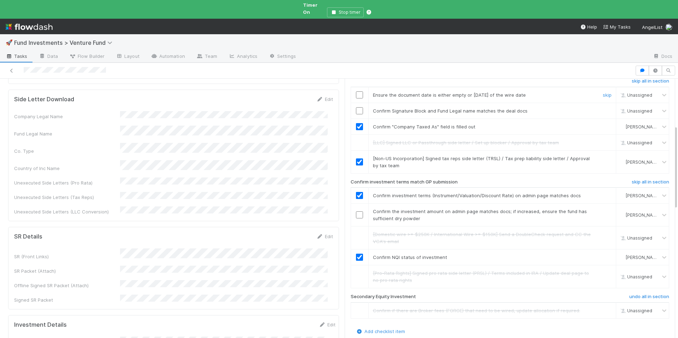
click at [356, 91] on input "checkbox" at bounding box center [359, 94] width 7 height 7
click at [356, 107] on input "checkbox" at bounding box center [359, 110] width 7 height 7
click at [356, 211] on input "checkbox" at bounding box center [359, 214] width 7 height 7
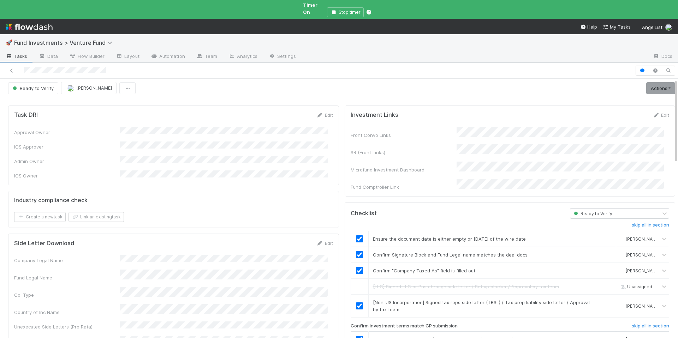
scroll to position [0, 0]
drag, startPoint x: 659, startPoint y: 82, endPoint x: 655, endPoint y: 84, distance: 4.2
click at [659, 85] on link "Actions" at bounding box center [660, 91] width 29 height 12
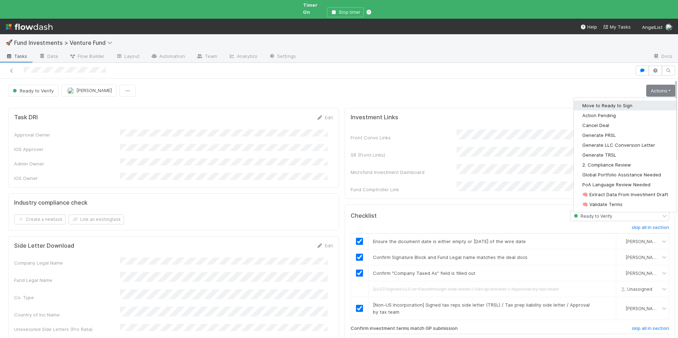
click at [619, 101] on button "Move to Ready to Sign" at bounding box center [624, 106] width 103 height 10
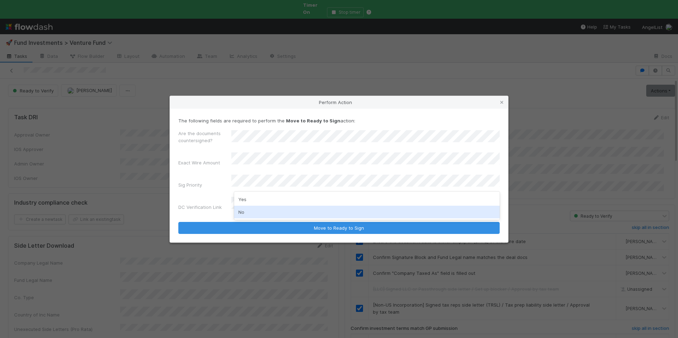
click at [250, 218] on div "No" at bounding box center [366, 212] width 265 height 13
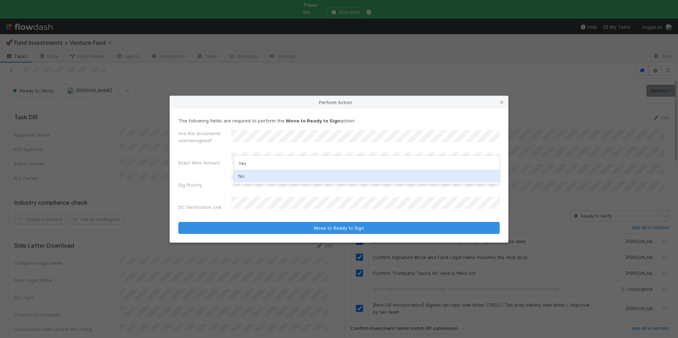
click at [254, 178] on div "No" at bounding box center [366, 176] width 265 height 13
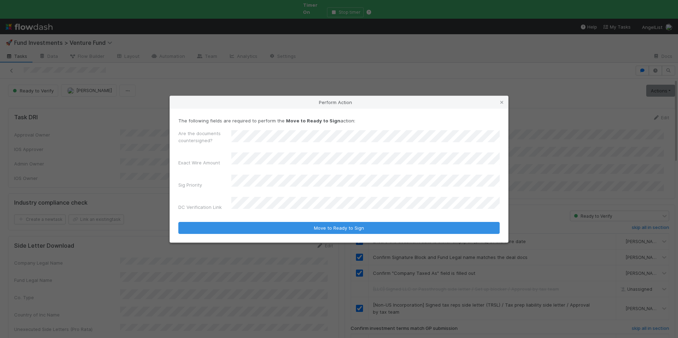
click at [256, 209] on form "The following fields are required to perform the Move to Ready to Sign action: …" at bounding box center [338, 175] width 321 height 117
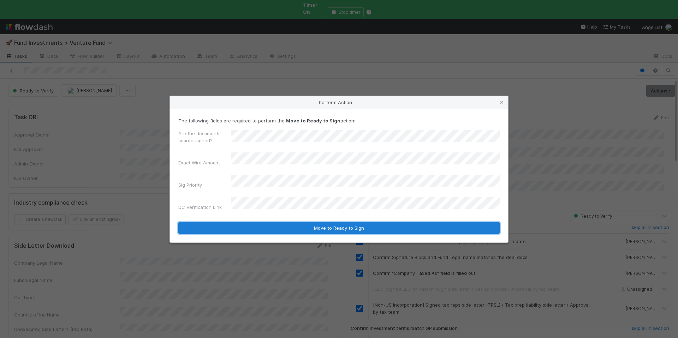
click at [315, 222] on button "Move to Ready to Sign" at bounding box center [338, 228] width 321 height 12
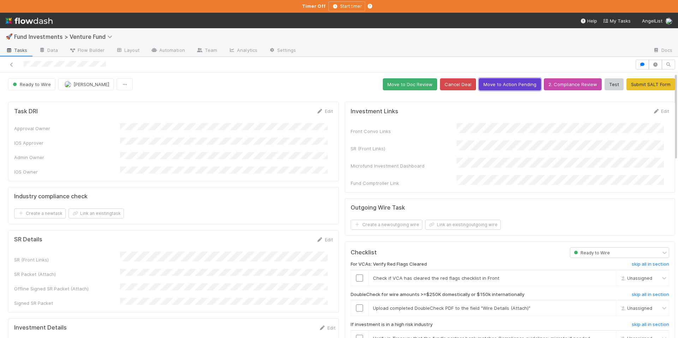
click at [496, 85] on button "Move to Action Pending" at bounding box center [510, 84] width 62 height 12
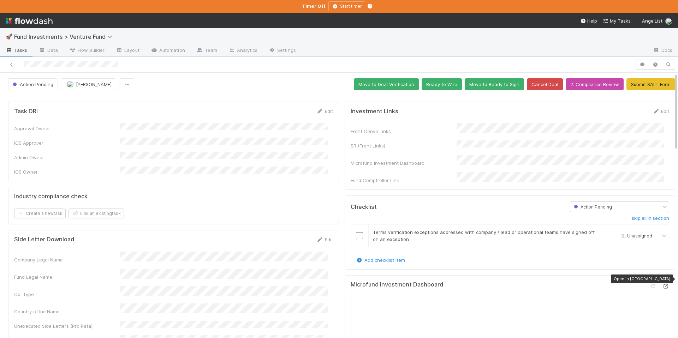
click at [662, 284] on icon at bounding box center [665, 286] width 7 height 5
click at [368, 83] on button "Move to Deal Verification" at bounding box center [386, 84] width 65 height 12
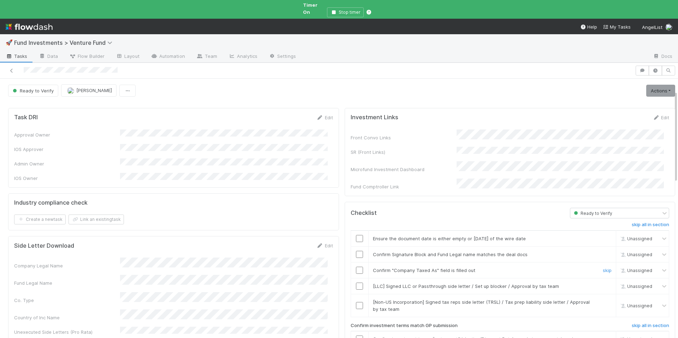
scroll to position [60, 0]
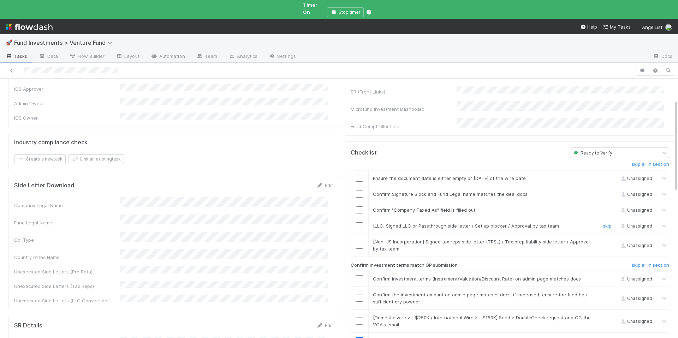
click at [601, 222] on div "skip" at bounding box center [605, 225] width 21 height 7
click at [602, 223] on link "skip" at bounding box center [606, 226] width 9 height 6
click at [602, 239] on link "skip" at bounding box center [606, 242] width 9 height 6
click at [356, 206] on input "checkbox" at bounding box center [359, 209] width 7 height 7
click at [356, 191] on input "checkbox" at bounding box center [359, 194] width 7 height 7
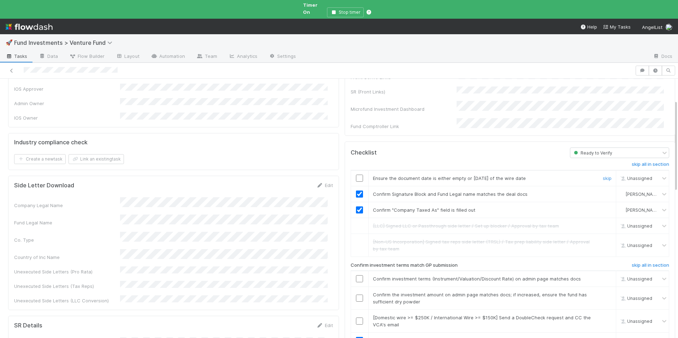
click at [356, 175] on input "checkbox" at bounding box center [359, 178] width 7 height 7
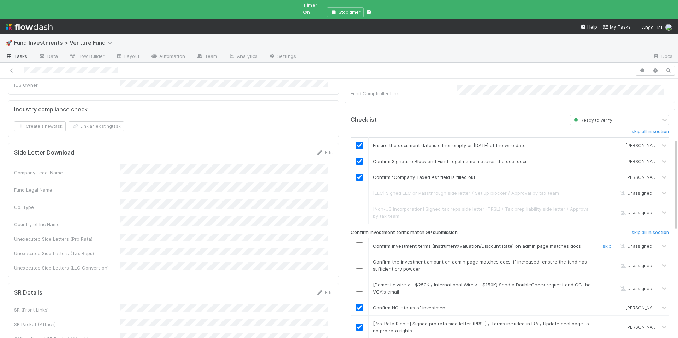
scroll to position [182, 0]
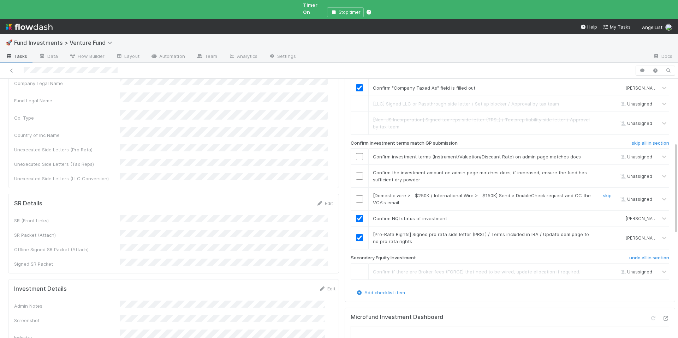
click at [356, 196] on input "checkbox" at bounding box center [359, 199] width 7 height 7
click at [356, 173] on input "checkbox" at bounding box center [359, 176] width 7 height 7
click at [356, 153] on input "checkbox" at bounding box center [359, 156] width 7 height 7
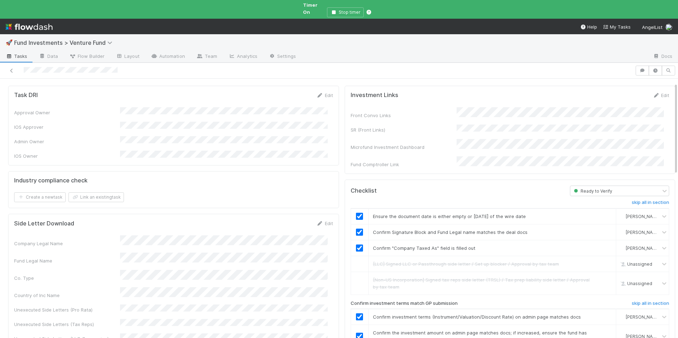
scroll to position [0, 0]
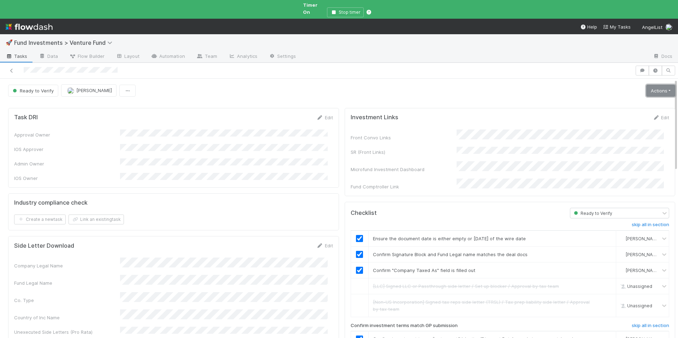
click at [649, 85] on link "Actions" at bounding box center [660, 91] width 29 height 12
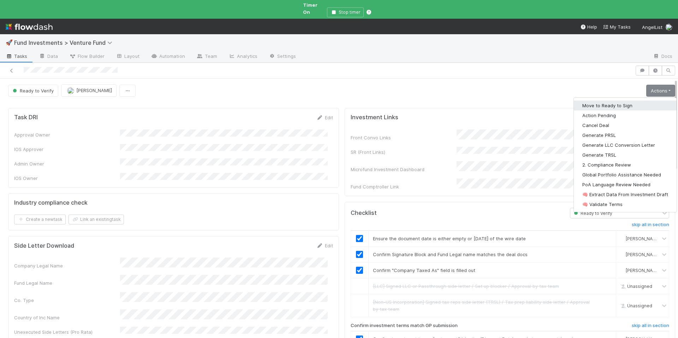
click at [586, 101] on button "Move to Ready to Sign" at bounding box center [624, 106] width 103 height 10
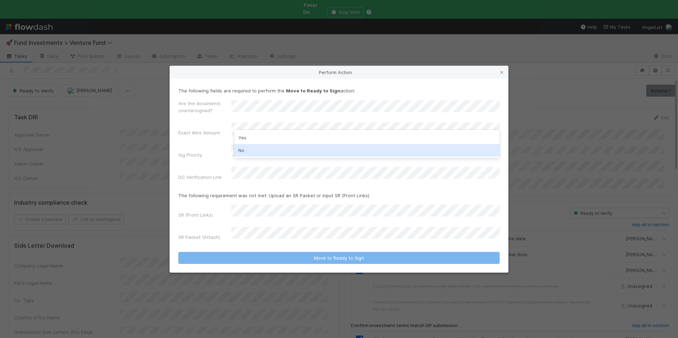
click at [249, 148] on div "No" at bounding box center [366, 150] width 265 height 13
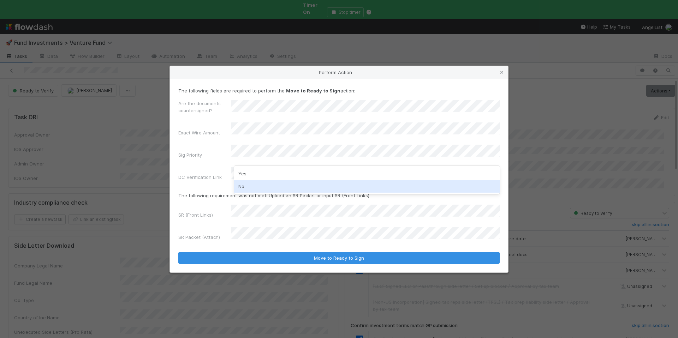
click at [252, 181] on div "No" at bounding box center [366, 186] width 265 height 13
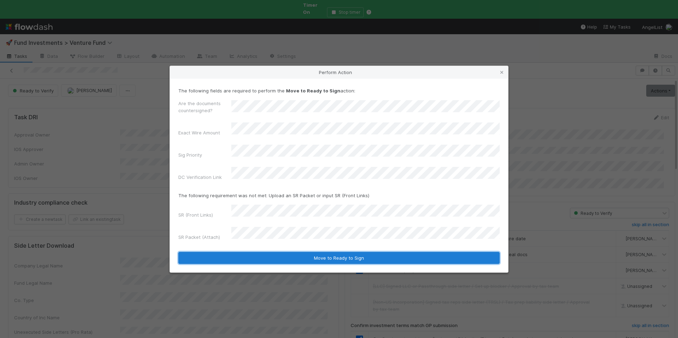
drag, startPoint x: 327, startPoint y: 245, endPoint x: 324, endPoint y: 237, distance: 8.7
click at [327, 252] on button "Move to Ready to Sign" at bounding box center [338, 258] width 321 height 12
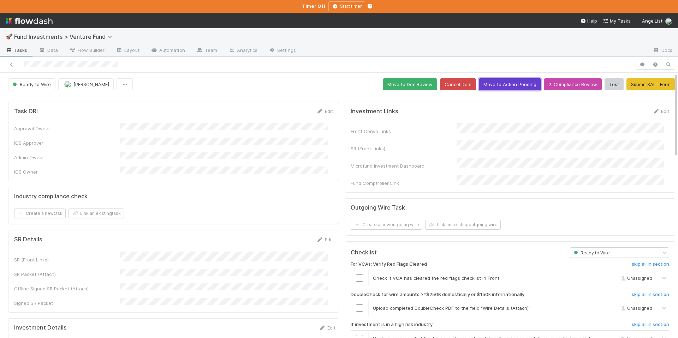
click at [483, 82] on button "Move to Action Pending" at bounding box center [510, 84] width 62 height 12
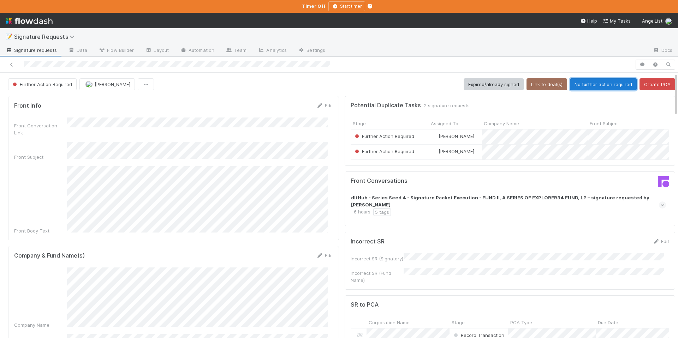
click at [601, 89] on button "No further action required" at bounding box center [603, 84] width 67 height 12
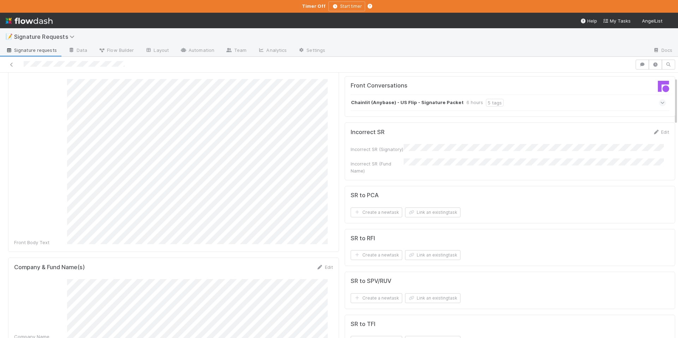
scroll to position [89, 0]
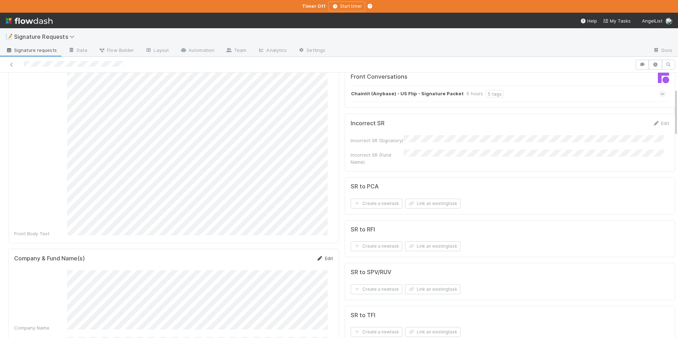
click at [320, 255] on link "Edit" at bounding box center [324, 258] width 17 height 6
click at [295, 255] on button "Save" at bounding box center [295, 261] width 20 height 12
click at [317, 255] on link "Edit" at bounding box center [324, 258] width 17 height 6
click at [295, 255] on button "Save" at bounding box center [295, 261] width 20 height 12
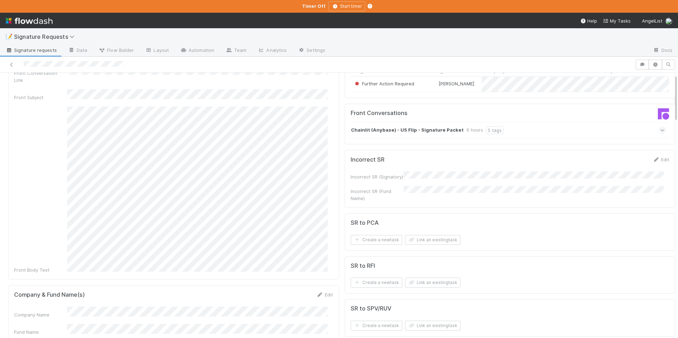
scroll to position [0, 0]
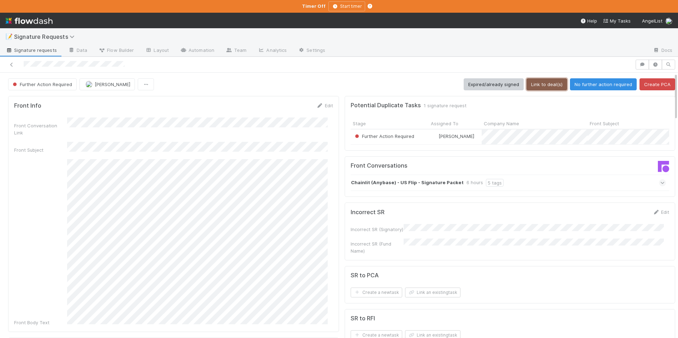
click at [541, 88] on button "Link to deal(s)" at bounding box center [546, 84] width 41 height 12
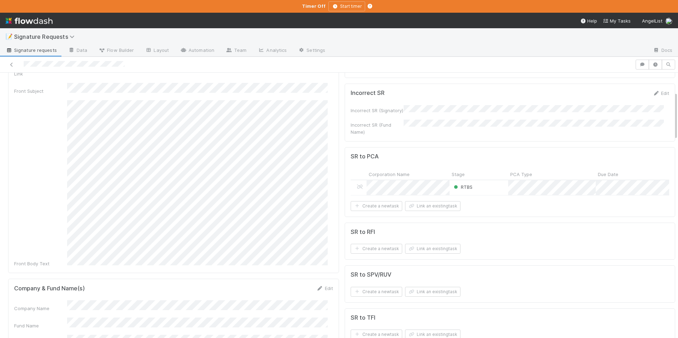
scroll to position [108, 0]
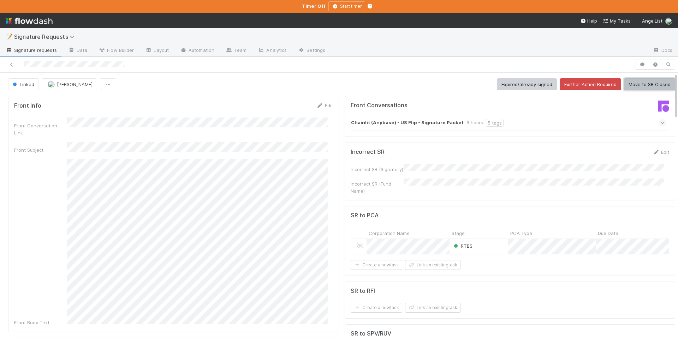
click at [654, 88] on button "Move to SR Closed" at bounding box center [649, 84] width 51 height 12
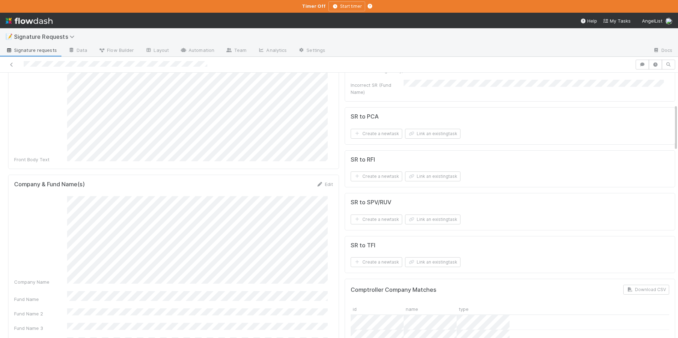
scroll to position [185, 0]
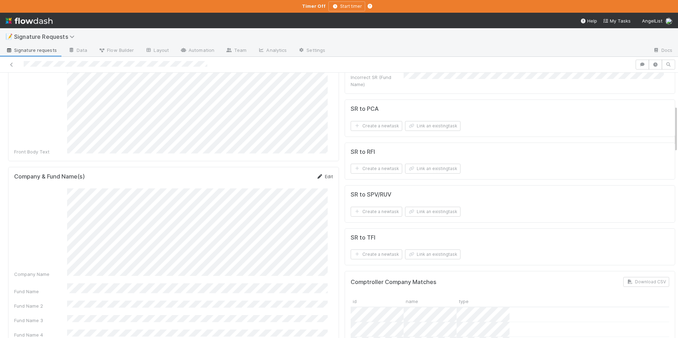
click at [320, 174] on link "Edit" at bounding box center [324, 177] width 17 height 6
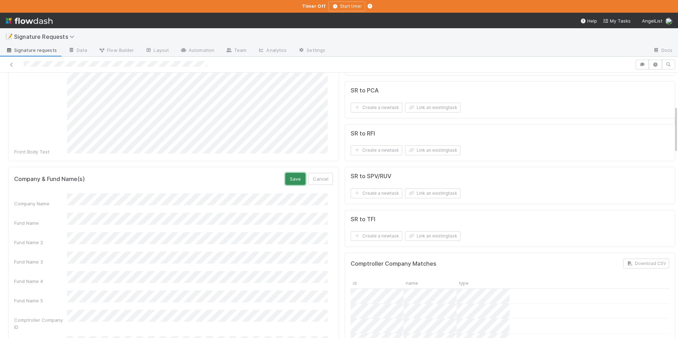
drag, startPoint x: 297, startPoint y: 169, endPoint x: 327, endPoint y: 170, distance: 30.7
click at [297, 173] on button "Save" at bounding box center [295, 179] width 20 height 12
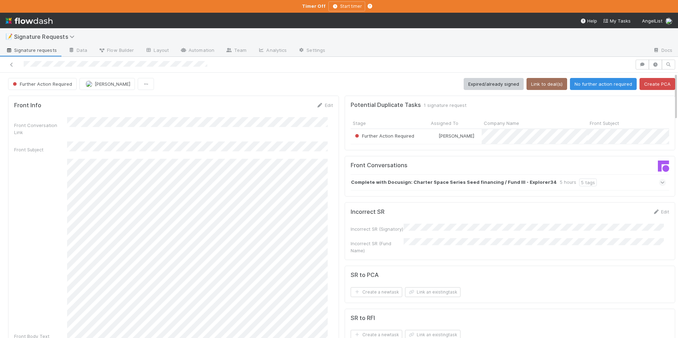
scroll to position [0, 0]
click at [536, 90] on div "Further Action Required Chloe Hammett Expired/already signed Link to deal(s) No…" at bounding box center [341, 84] width 667 height 12
click at [535, 88] on button "Link to deal(s)" at bounding box center [546, 84] width 41 height 12
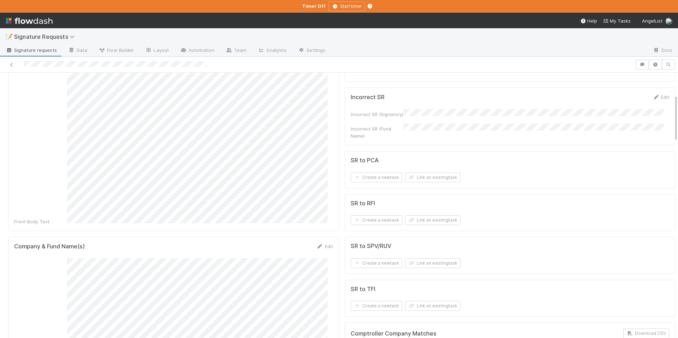
scroll to position [123, 0]
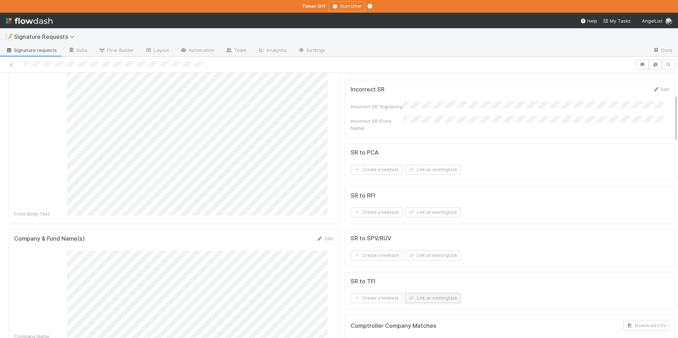
click at [420, 294] on button "Link an existing task" at bounding box center [432, 298] width 55 height 10
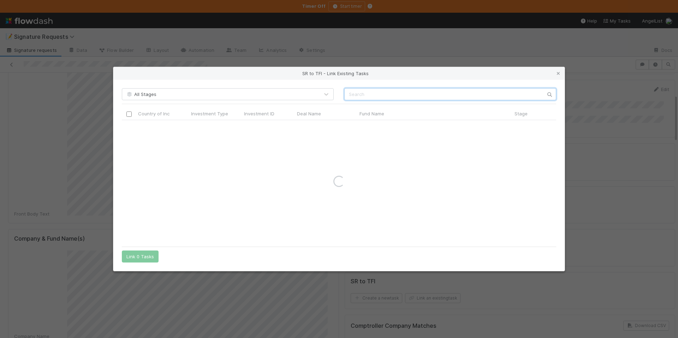
paste input "Charter Space"
click at [349, 95] on input "Charter Space" at bounding box center [450, 94] width 212 height 12
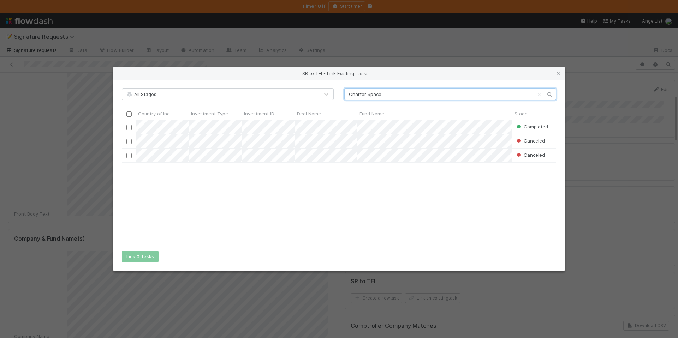
scroll to position [118, 429]
type input "Charter Space"
click at [557, 69] on div "SR to TFI - Link Existing Tasks" at bounding box center [338, 73] width 451 height 13
click at [560, 73] on icon at bounding box center [557, 73] width 7 height 5
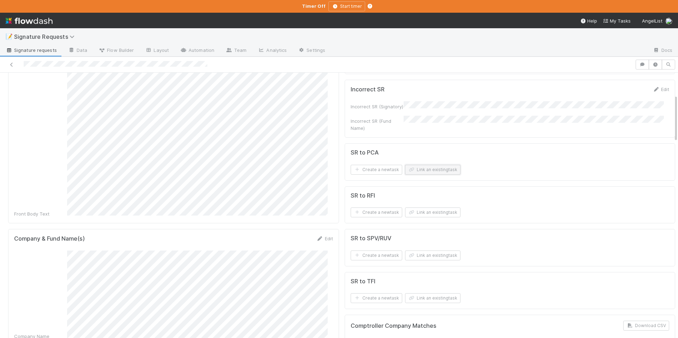
click at [411, 165] on button "Link an existing task" at bounding box center [432, 170] width 55 height 10
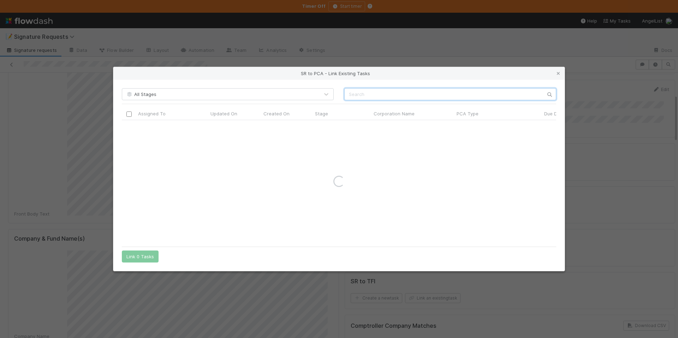
paste input "Charter Space"
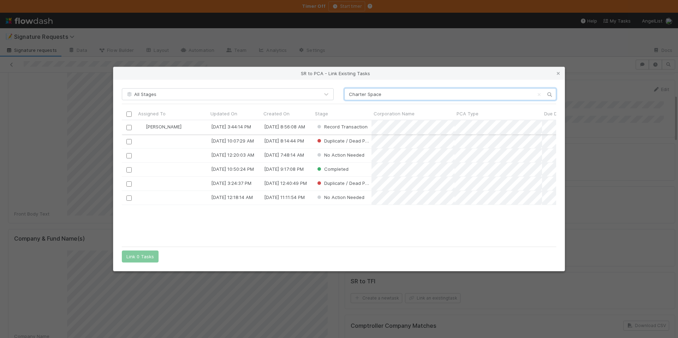
type input "Charter Space"
click at [129, 127] on input "checkbox" at bounding box center [128, 127] width 5 height 5
click at [134, 253] on button "Link 1 Task" at bounding box center [139, 257] width 34 height 12
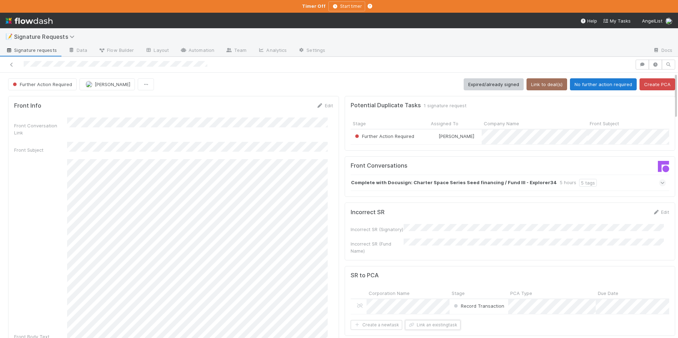
scroll to position [0, 0]
click at [576, 85] on button "No further action required" at bounding box center [603, 84] width 67 height 12
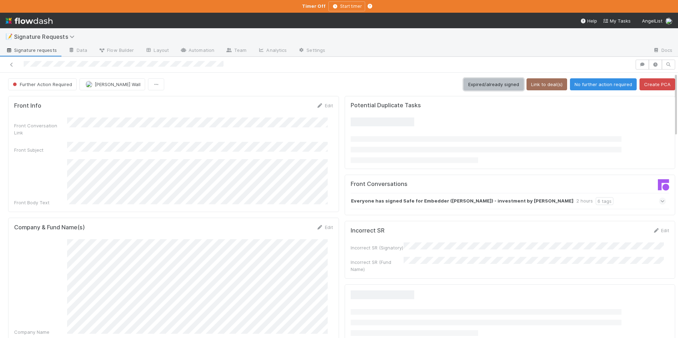
click at [496, 83] on button "Expired/already signed" at bounding box center [493, 84] width 60 height 12
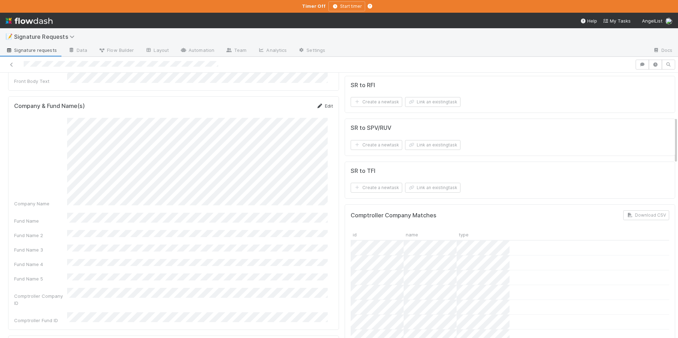
click at [319, 103] on link "Edit" at bounding box center [324, 106] width 17 height 6
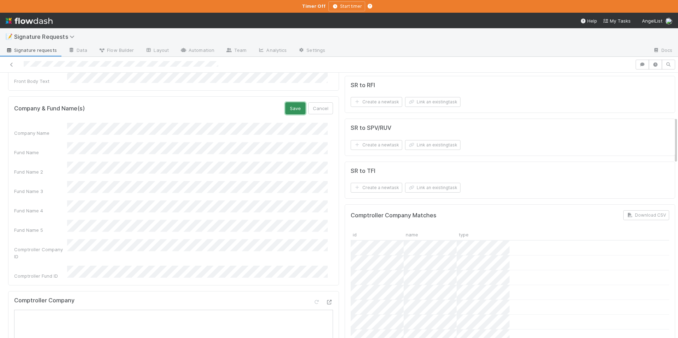
click at [287, 102] on button "Save" at bounding box center [295, 108] width 20 height 12
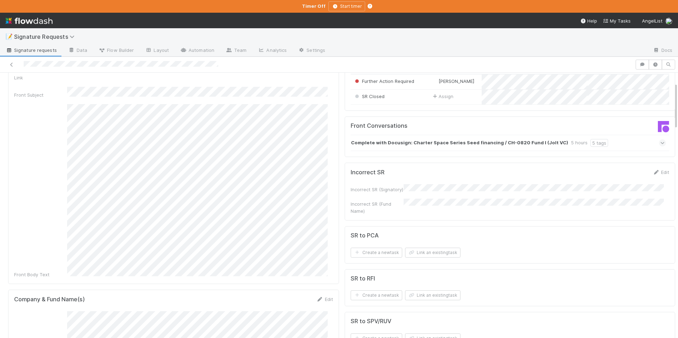
scroll to position [0, 0]
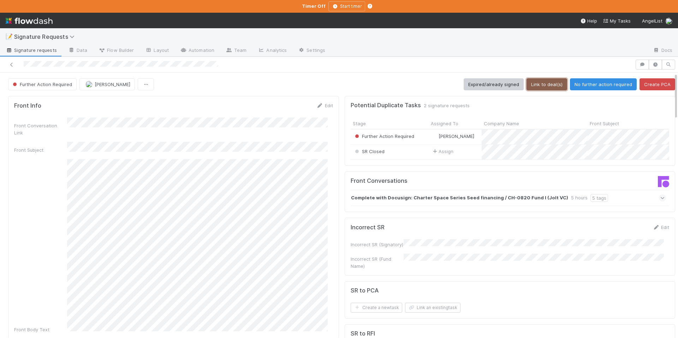
click at [537, 85] on button "Link to deal(s)" at bounding box center [546, 84] width 41 height 12
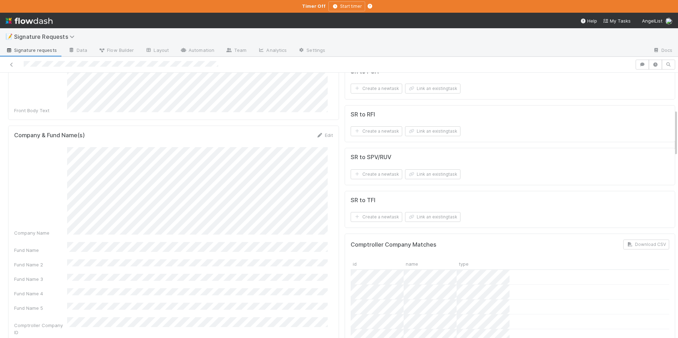
scroll to position [74, 0]
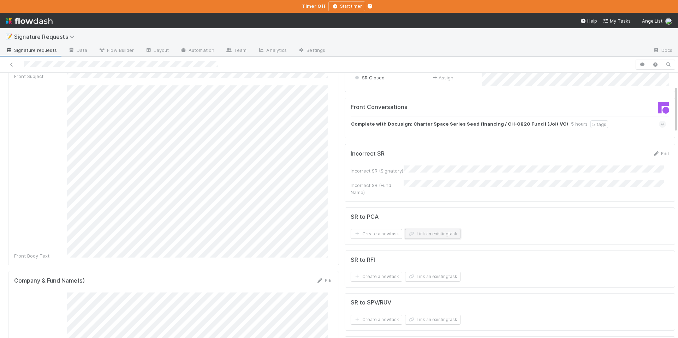
click at [424, 234] on button "Link an existing task" at bounding box center [432, 234] width 55 height 10
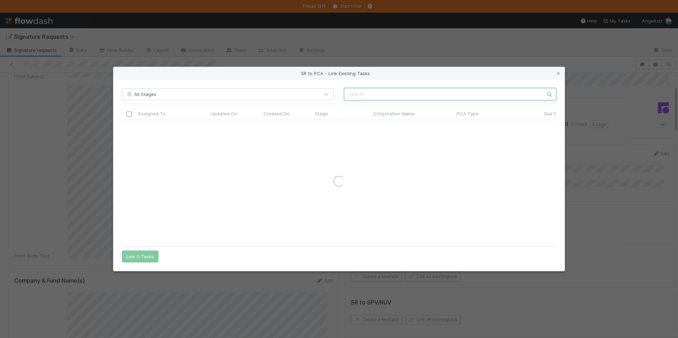
paste input "Charter Space"
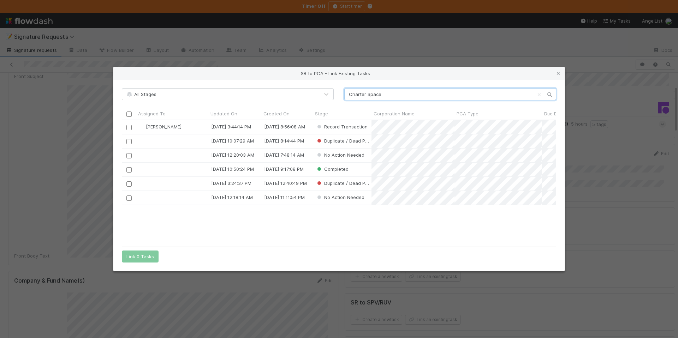
scroll to position [118, 429]
type input "Charter Space"
click at [130, 127] on input "checkbox" at bounding box center [128, 127] width 5 height 5
click at [146, 252] on button "Link 1 Task" at bounding box center [139, 257] width 34 height 12
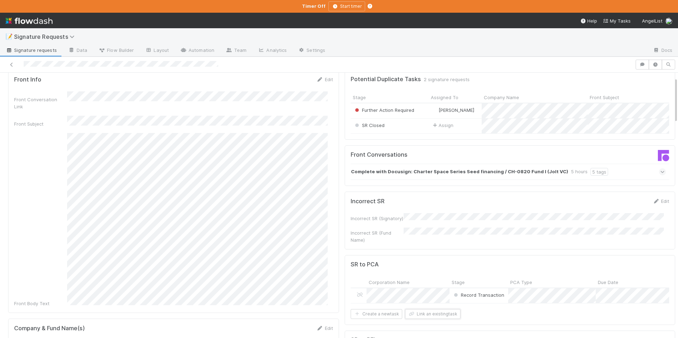
scroll to position [0, 0]
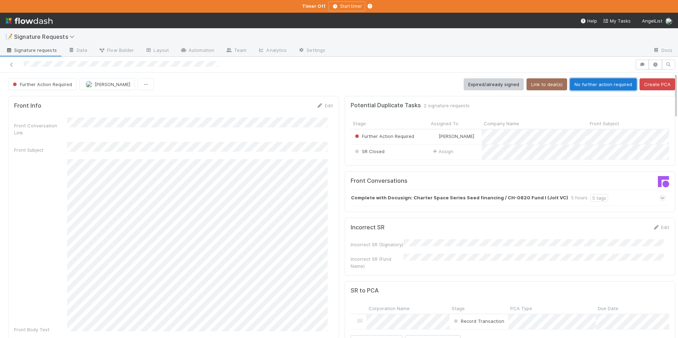
click at [595, 88] on button "No further action required" at bounding box center [603, 84] width 67 height 12
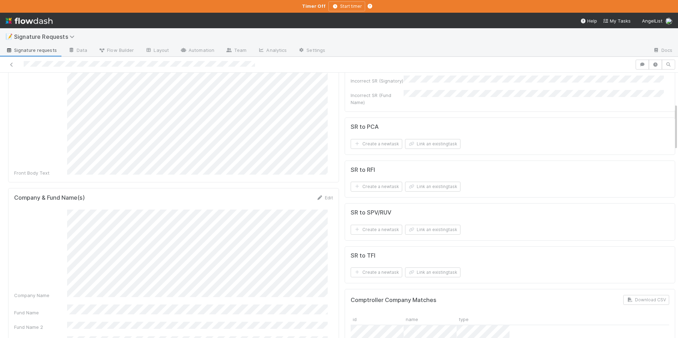
scroll to position [176, 0]
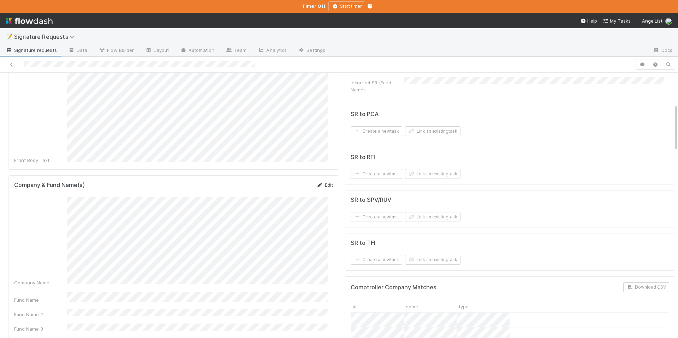
click at [317, 183] on icon at bounding box center [319, 185] width 7 height 5
click at [285, 181] on button "Save" at bounding box center [295, 187] width 20 height 12
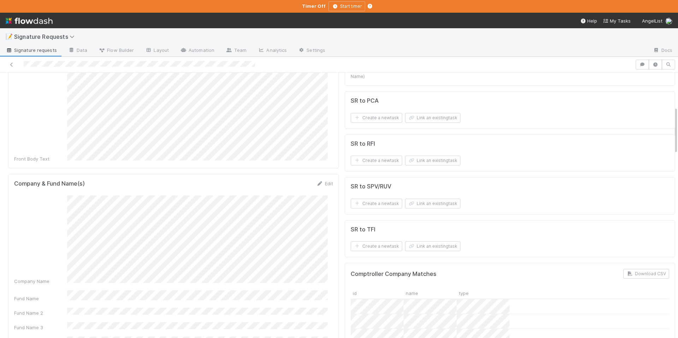
scroll to position [176, 0]
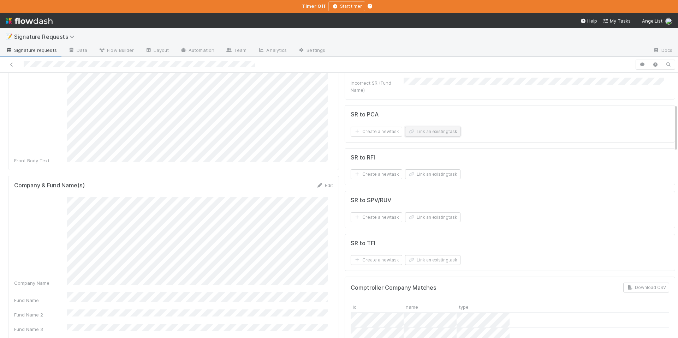
click at [432, 136] on button "Link an existing task" at bounding box center [432, 132] width 55 height 10
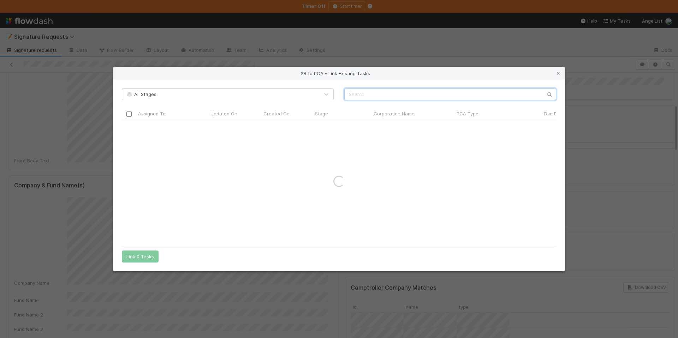
click at [385, 91] on input "text" at bounding box center [450, 94] width 212 height 12
paste input "Charter Space"
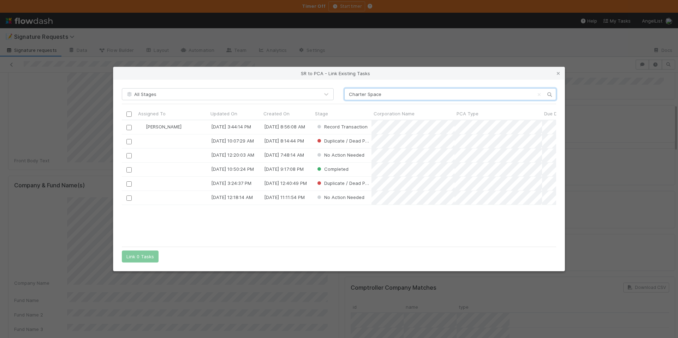
scroll to position [118, 429]
type input "Charter Space"
click at [131, 127] on input "checkbox" at bounding box center [128, 127] width 5 height 5
click at [144, 257] on button "Link 1 Task" at bounding box center [139, 257] width 34 height 12
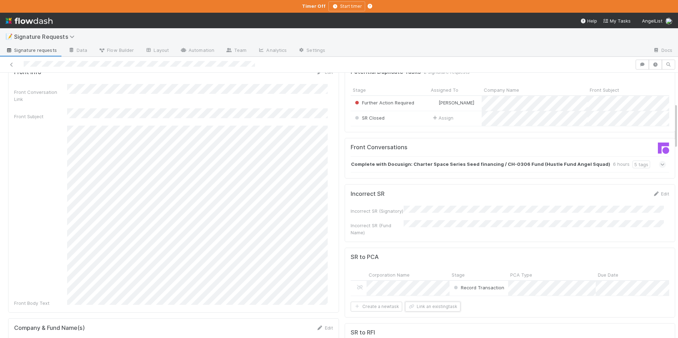
scroll to position [0, 0]
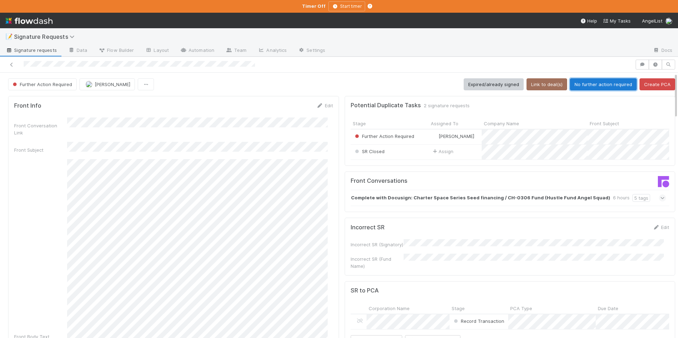
click at [575, 85] on button "No further action required" at bounding box center [603, 84] width 67 height 12
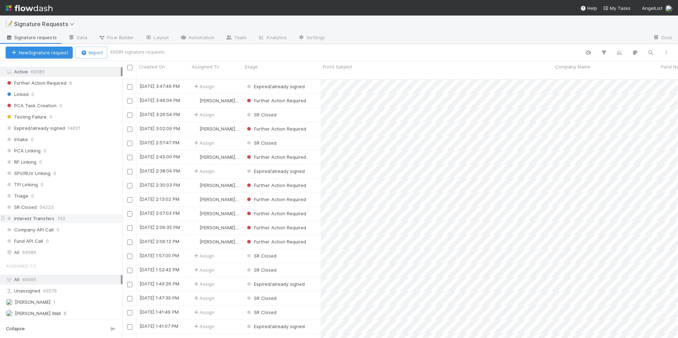
scroll to position [62, 0]
